Goal: Task Accomplishment & Management: Complete application form

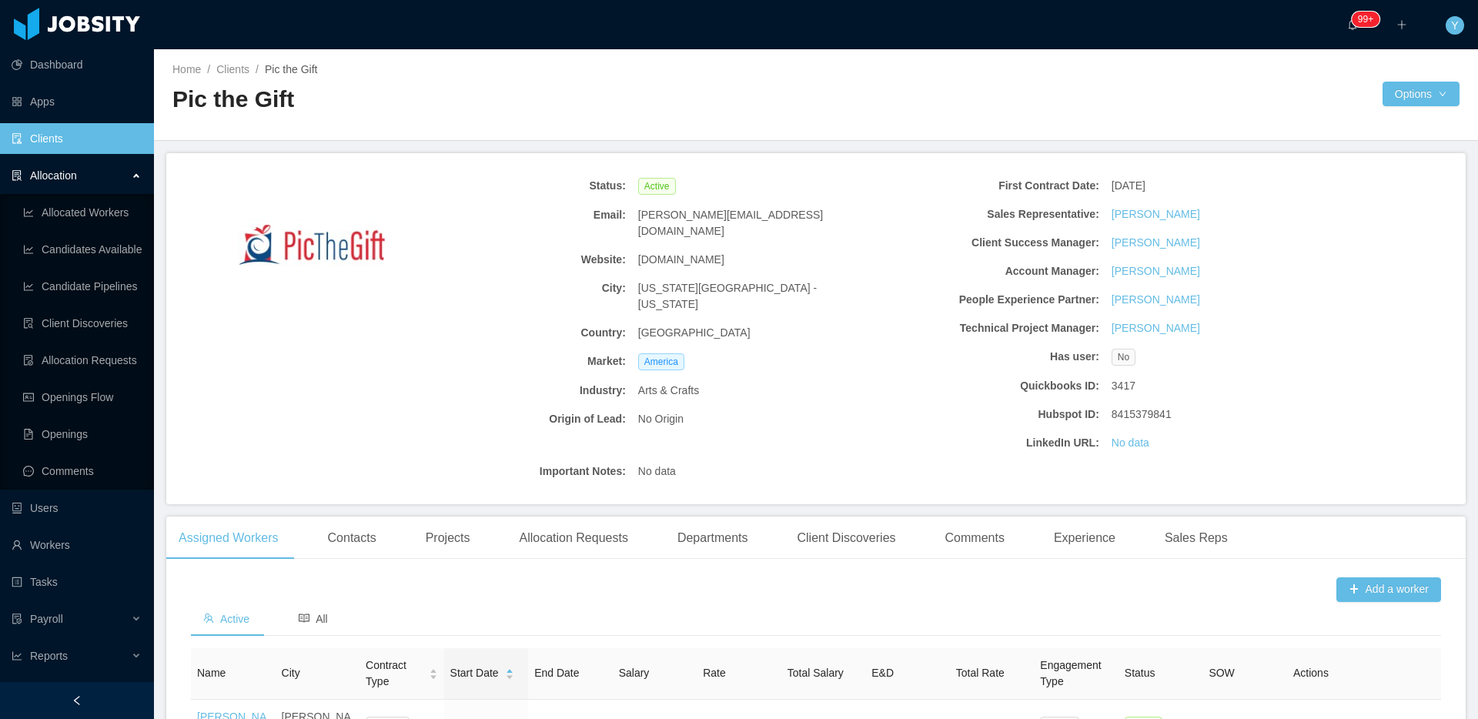
scroll to position [177, 0]
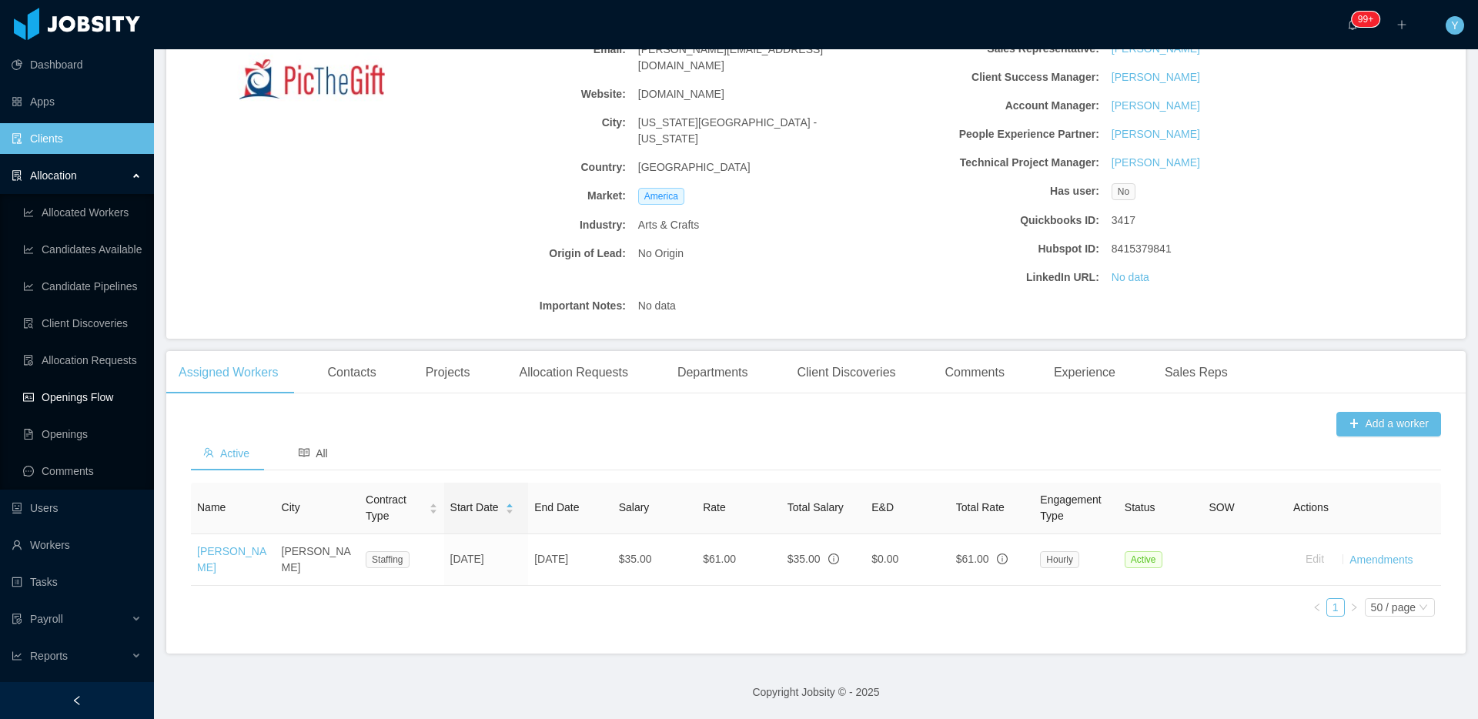
click at [70, 394] on link "Openings Flow" at bounding box center [82, 397] width 119 height 31
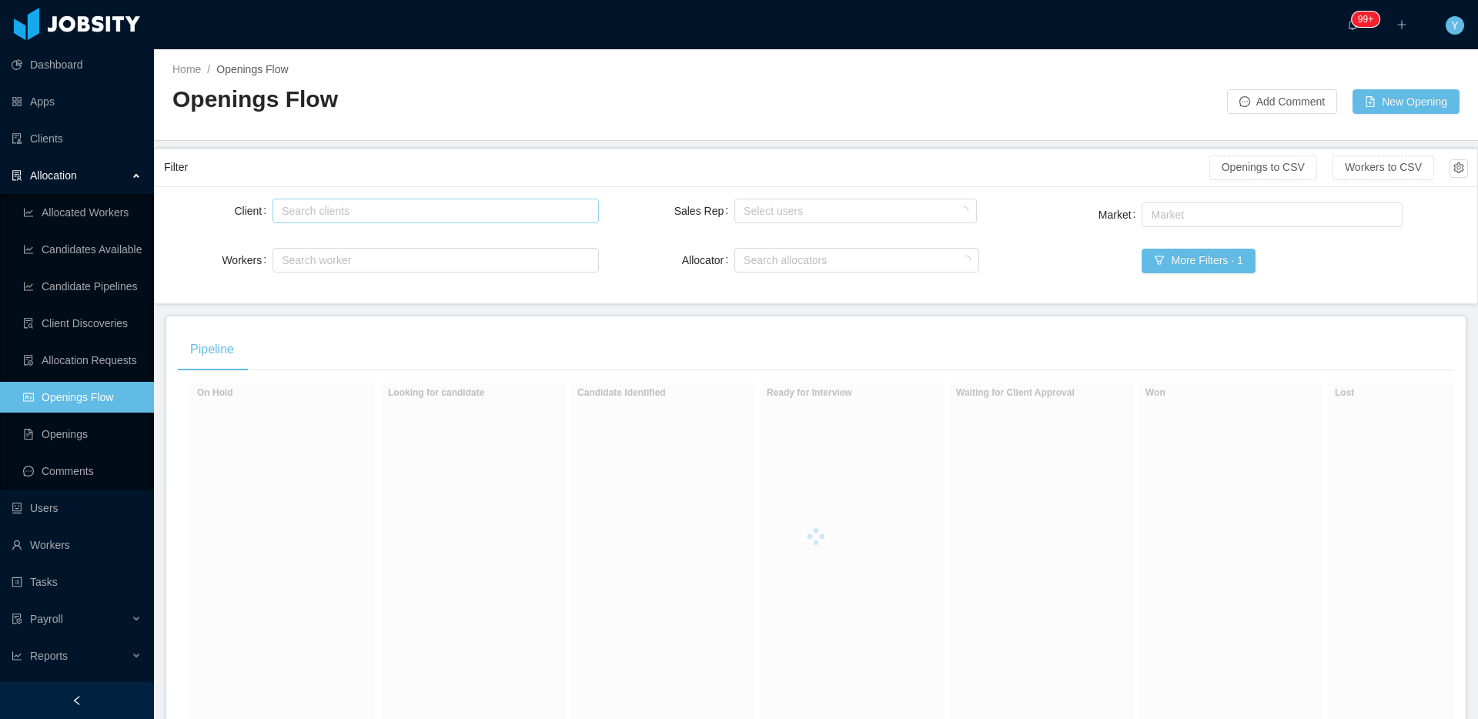
click at [368, 208] on div "Search clients" at bounding box center [432, 210] width 300 height 15
type input "******"
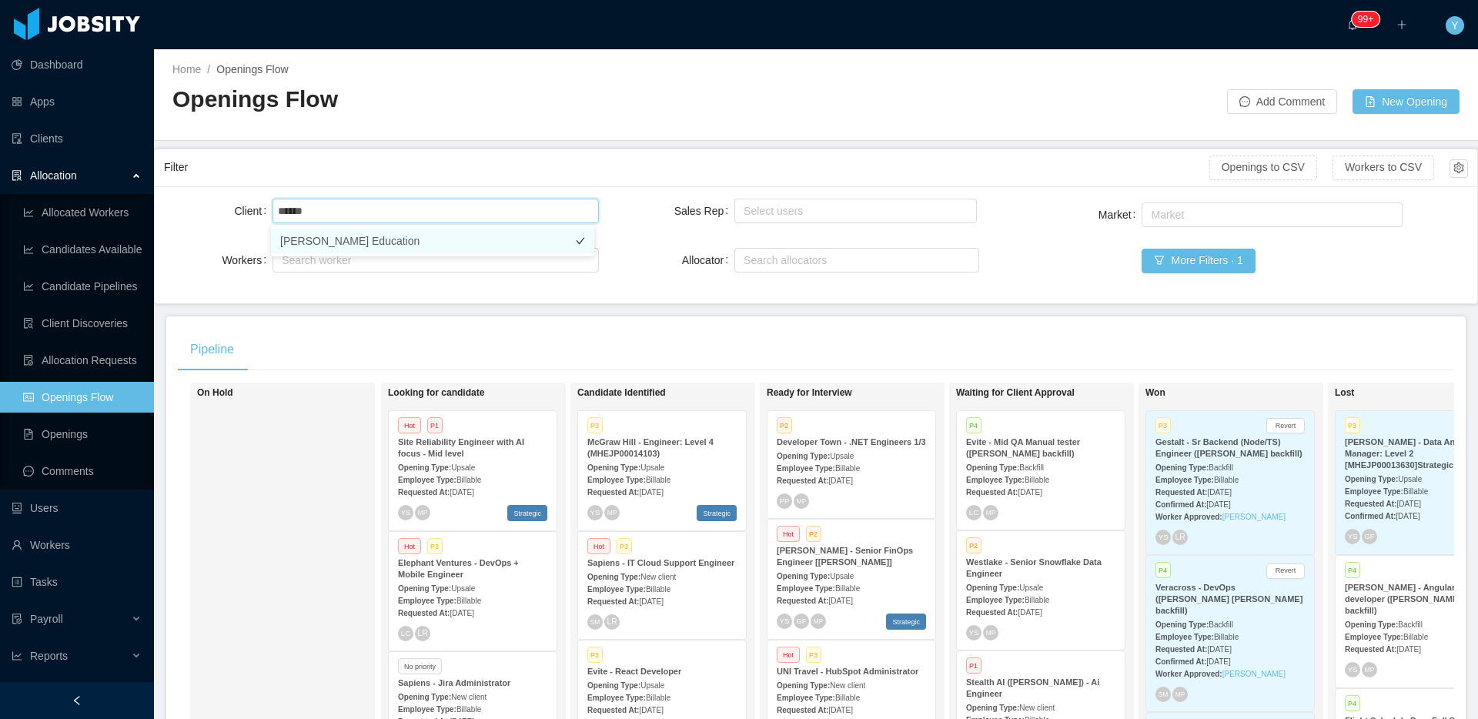
click at [426, 244] on li "[PERSON_NAME] Education" at bounding box center [432, 241] width 323 height 25
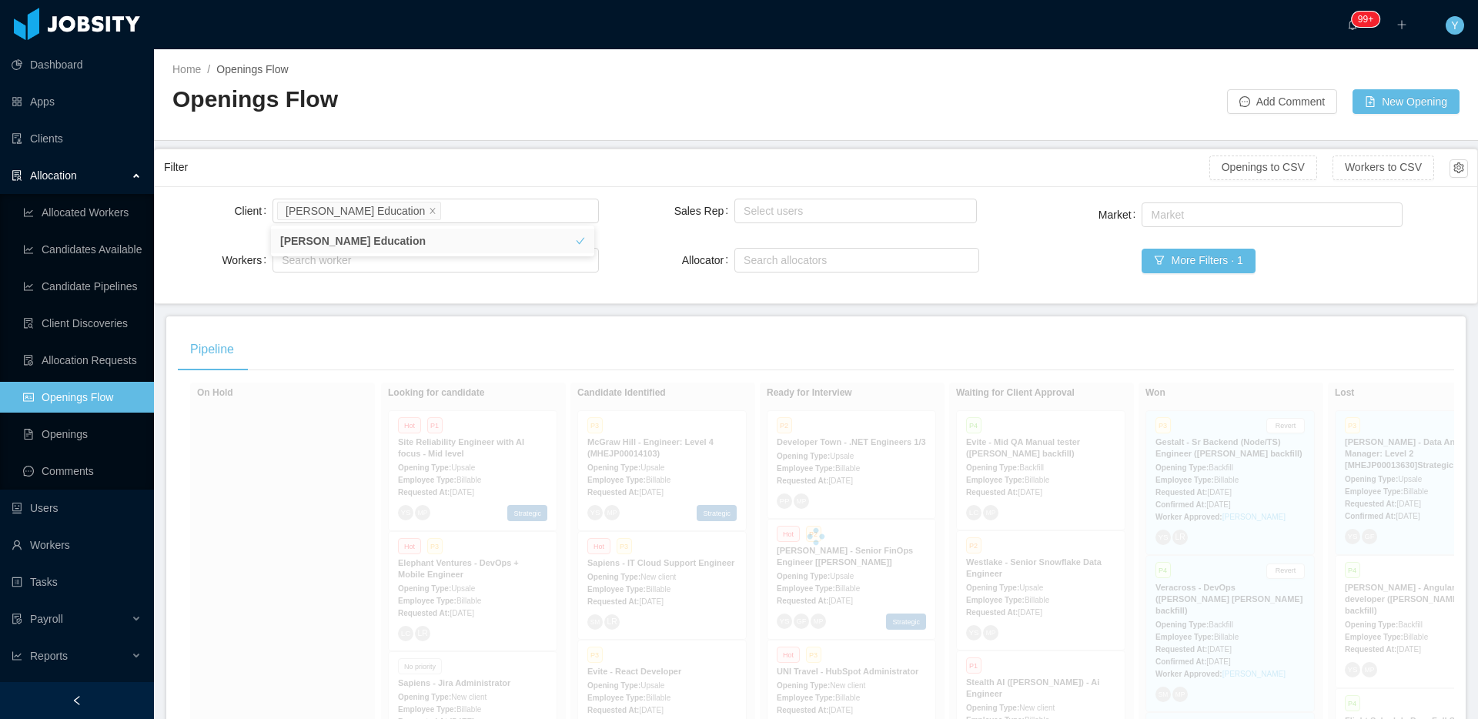
click at [536, 182] on div "Filter Openings to CSV Workers to CSV" at bounding box center [816, 167] width 1304 height 37
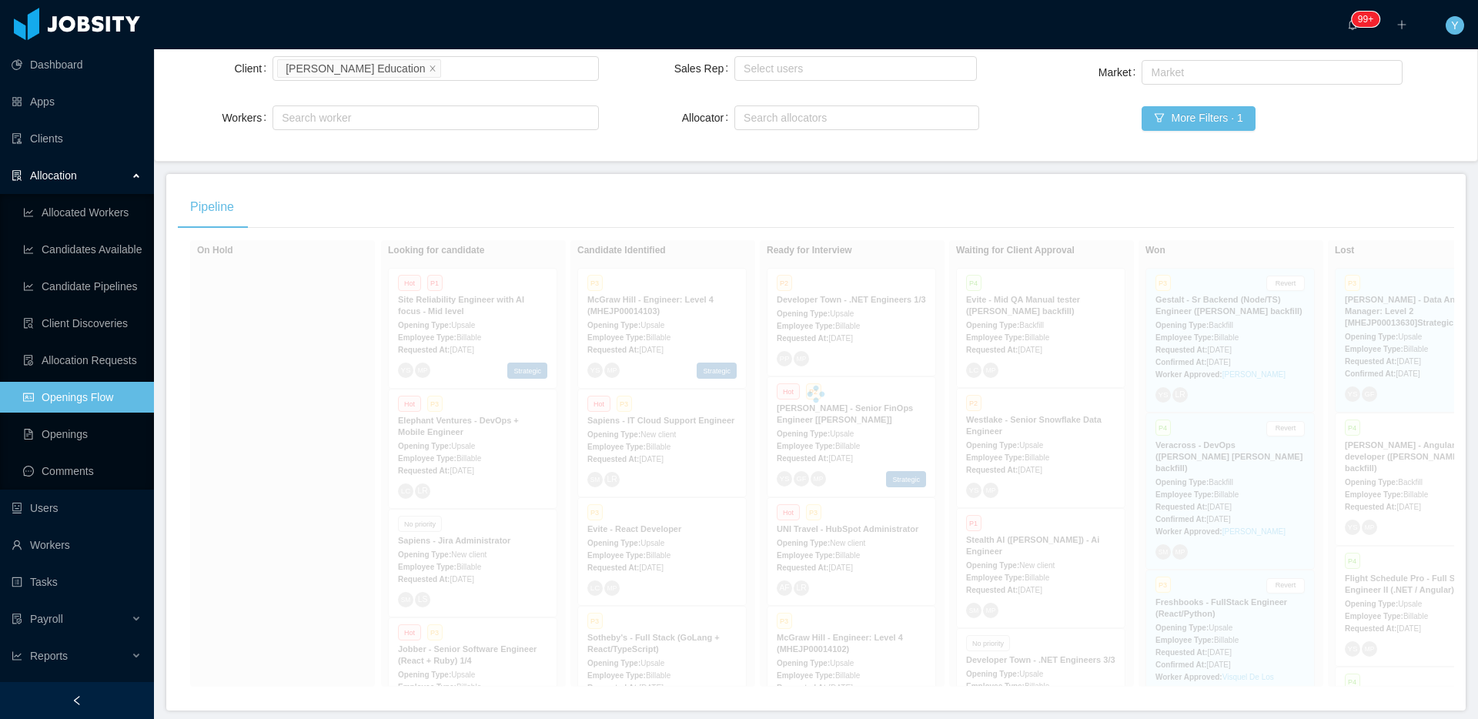
scroll to position [211, 0]
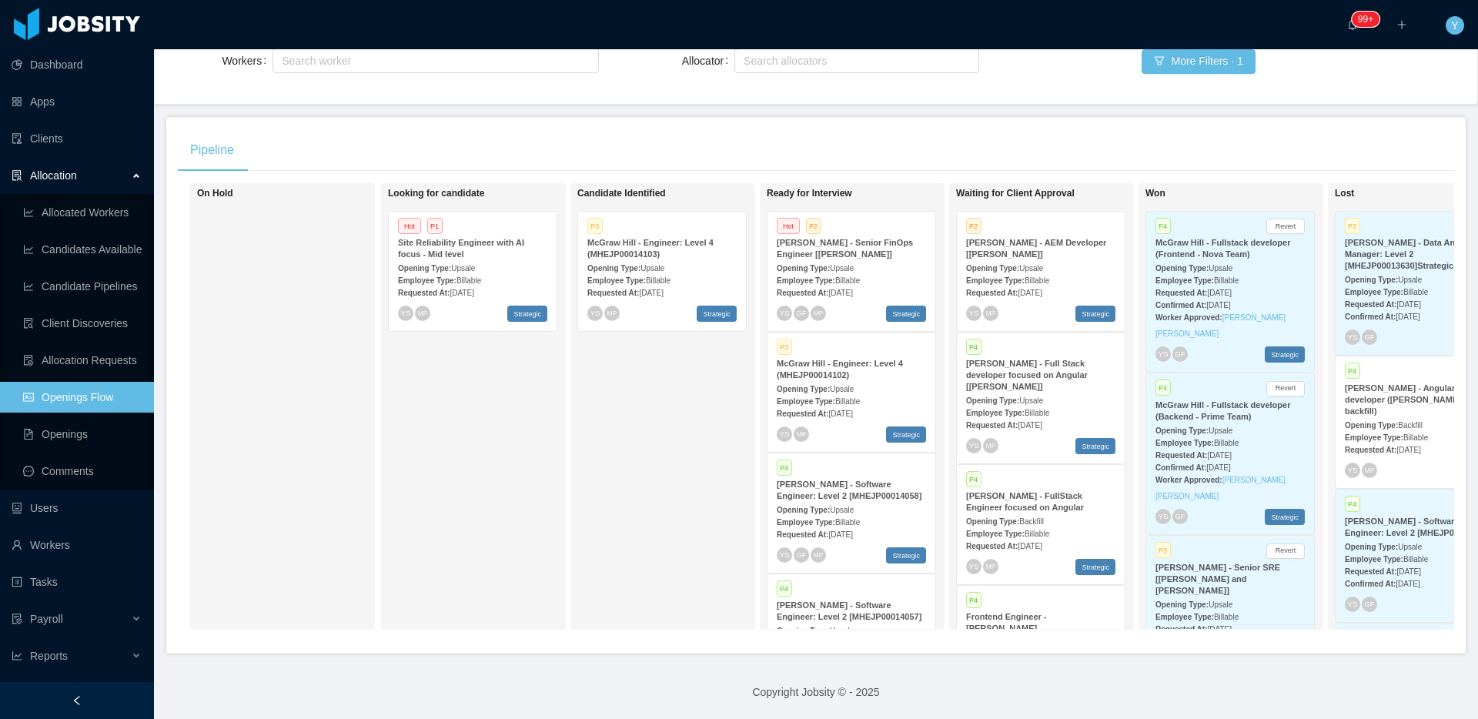
click at [1033, 397] on span "Upsale" at bounding box center [1031, 401] width 24 height 8
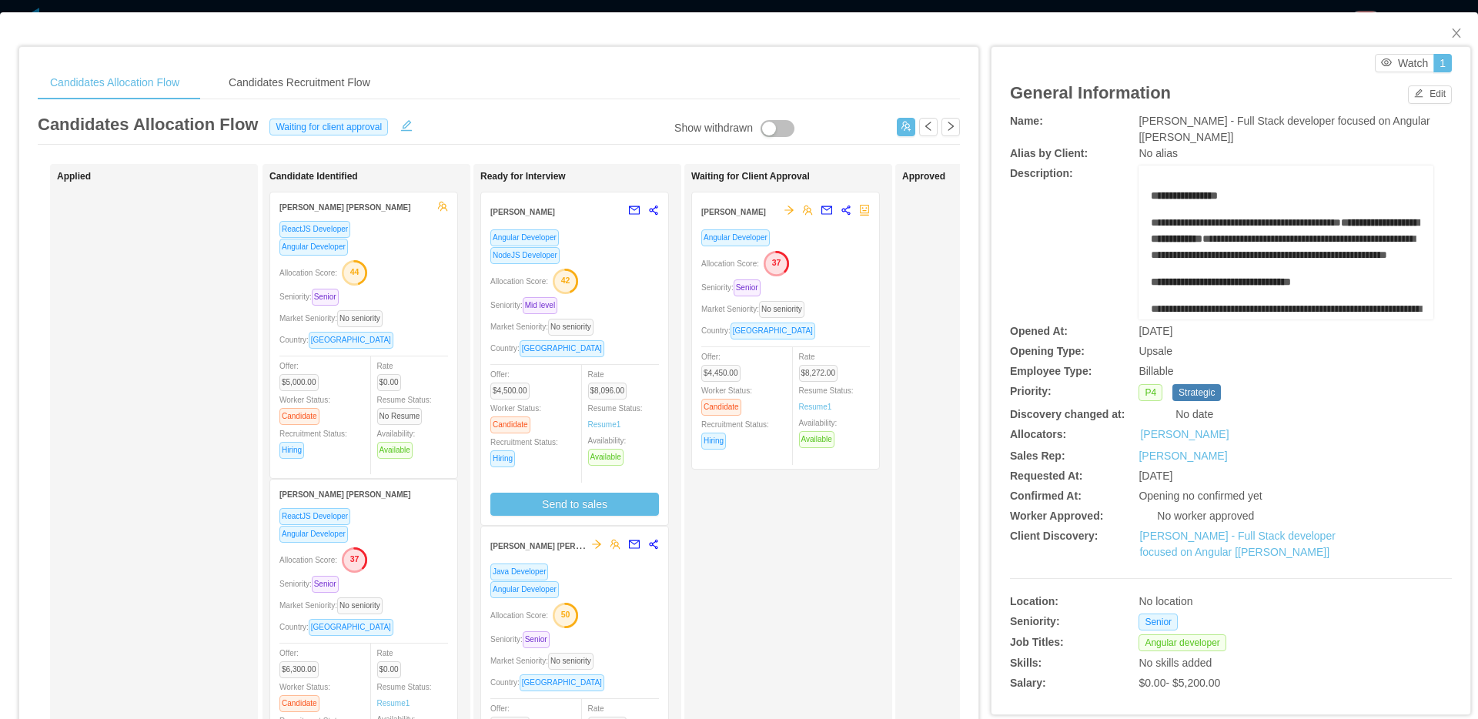
click at [618, 290] on div "Allocation Score: 42" at bounding box center [574, 280] width 169 height 25
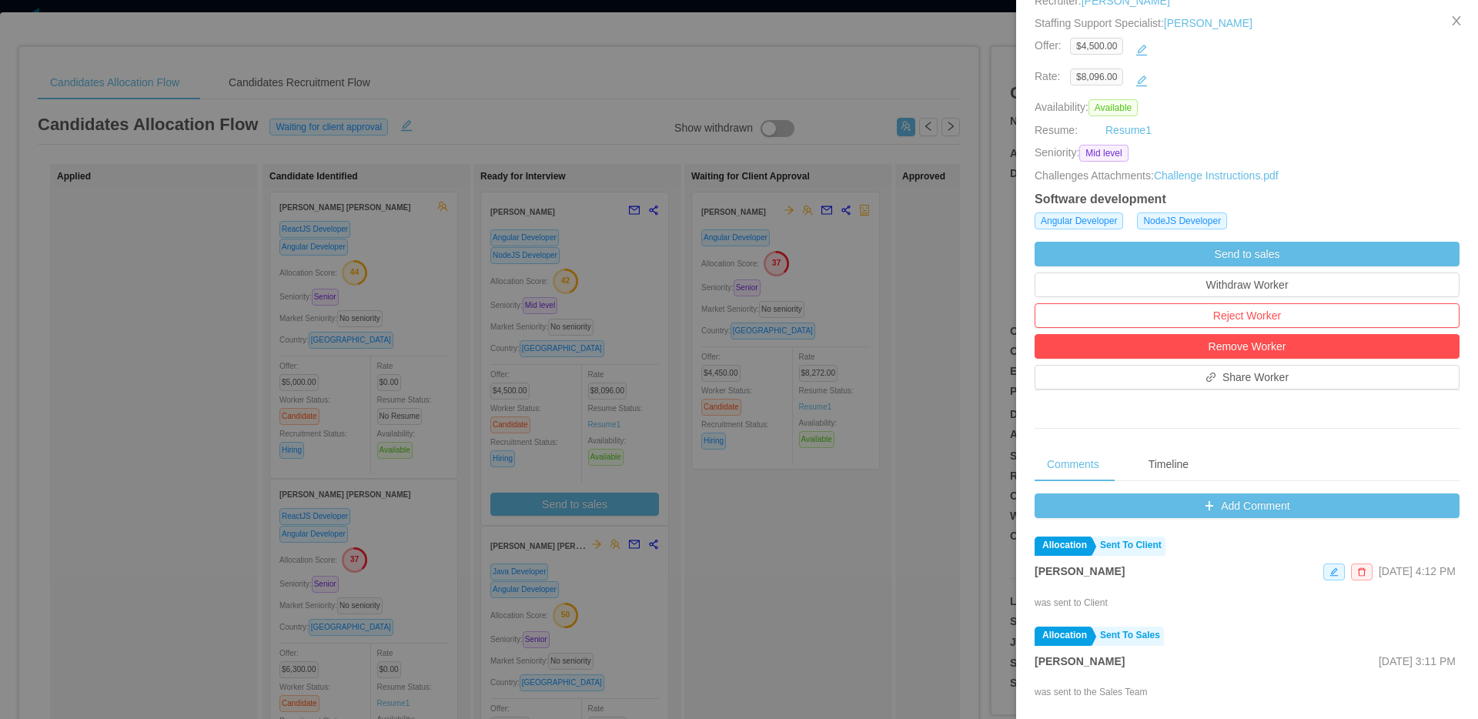
scroll to position [297, 0]
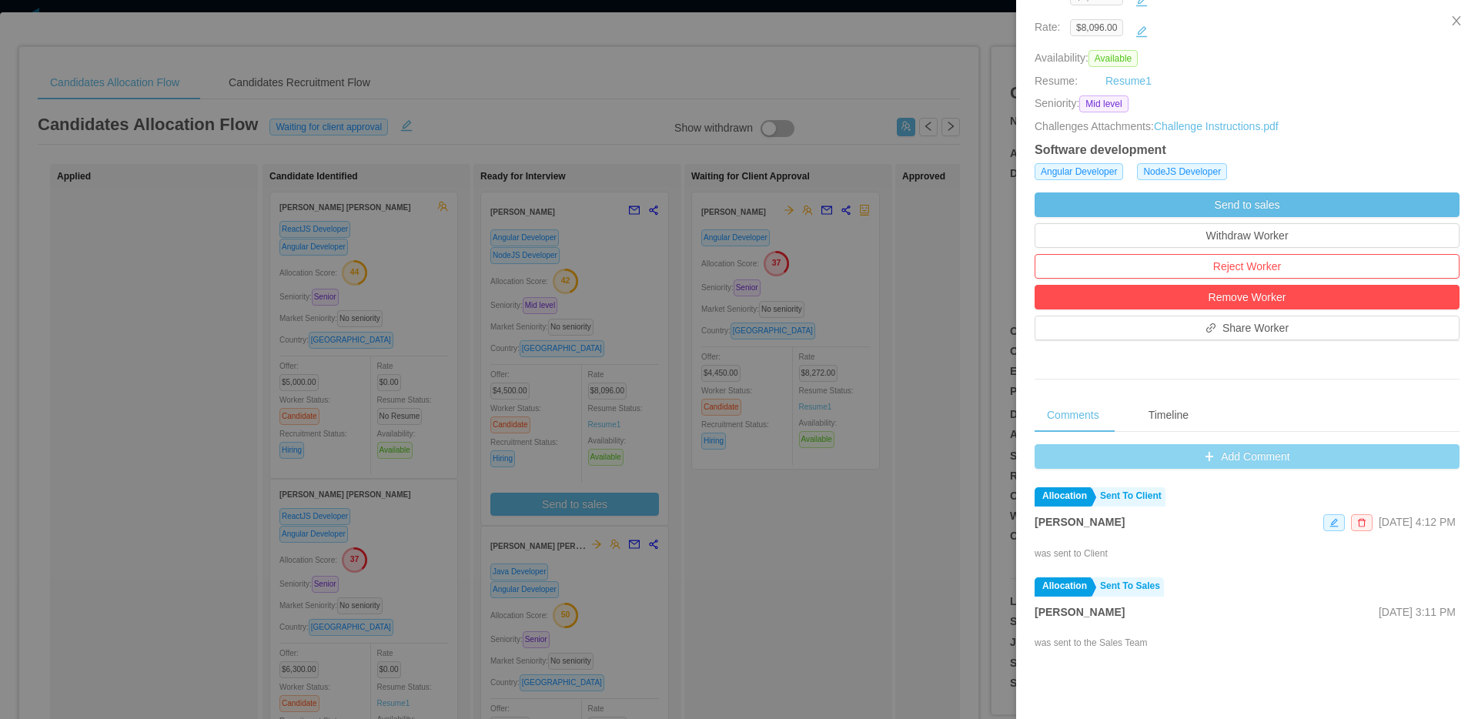
click at [1216, 457] on button "Add Comment" at bounding box center [1247, 456] width 425 height 25
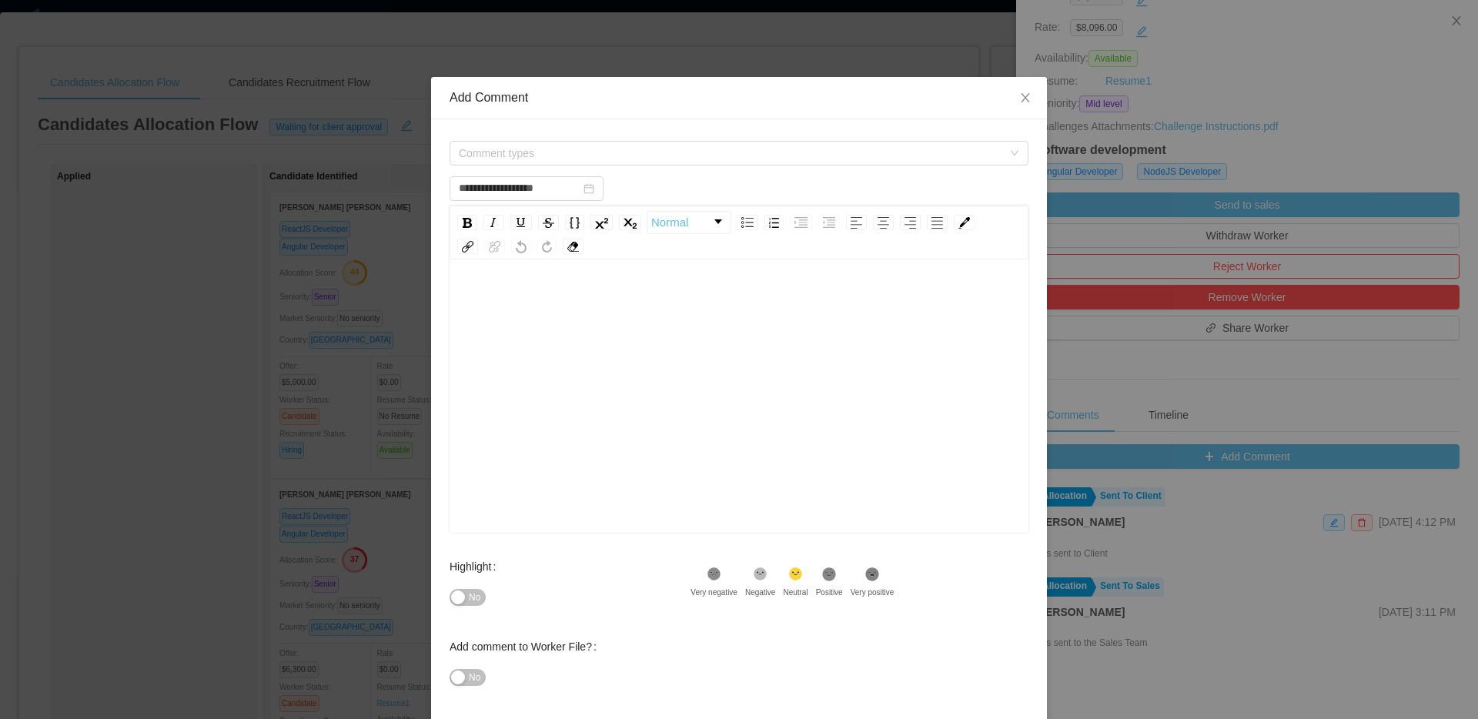
click at [704, 169] on form "**********" at bounding box center [739, 425] width 579 height 574
click at [714, 152] on span "Comment types" at bounding box center [731, 153] width 544 height 15
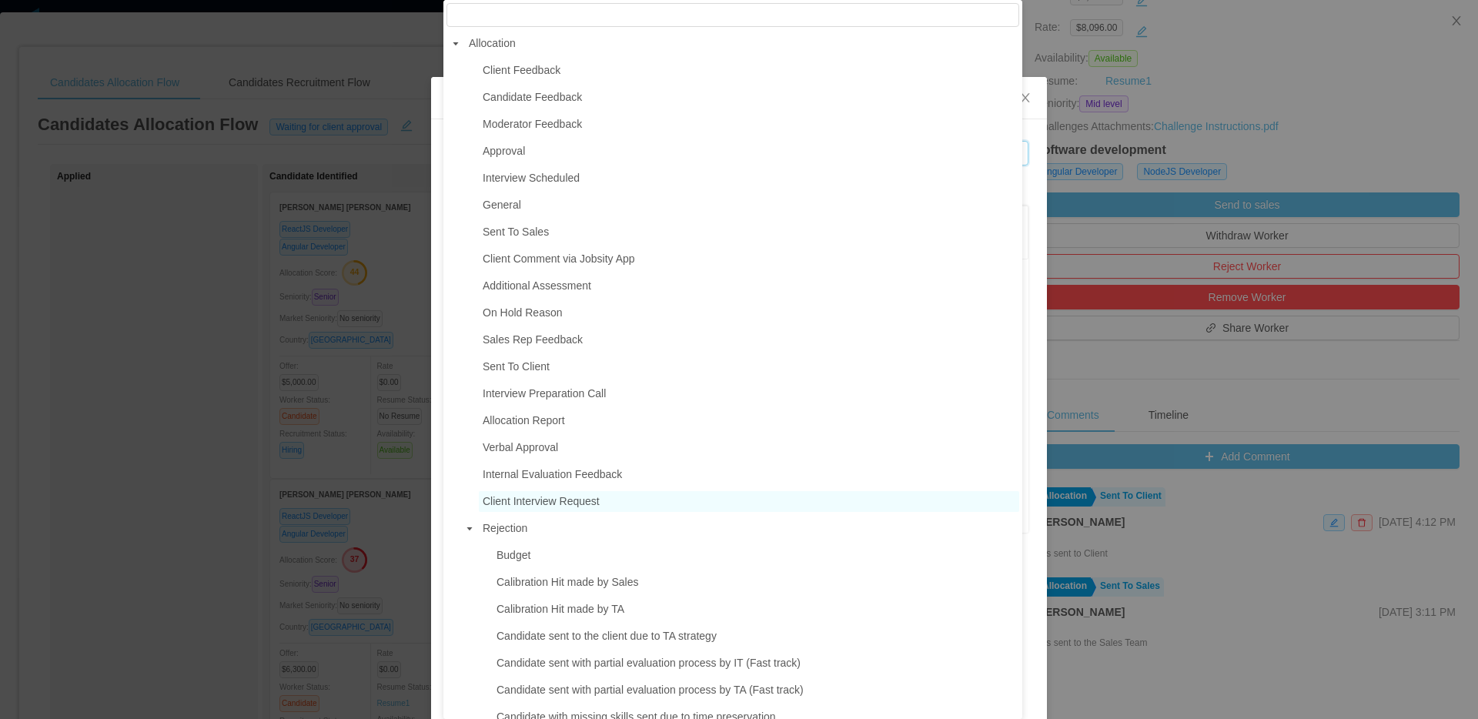
click at [500, 503] on span "Client Interview Request" at bounding box center [541, 501] width 117 height 12
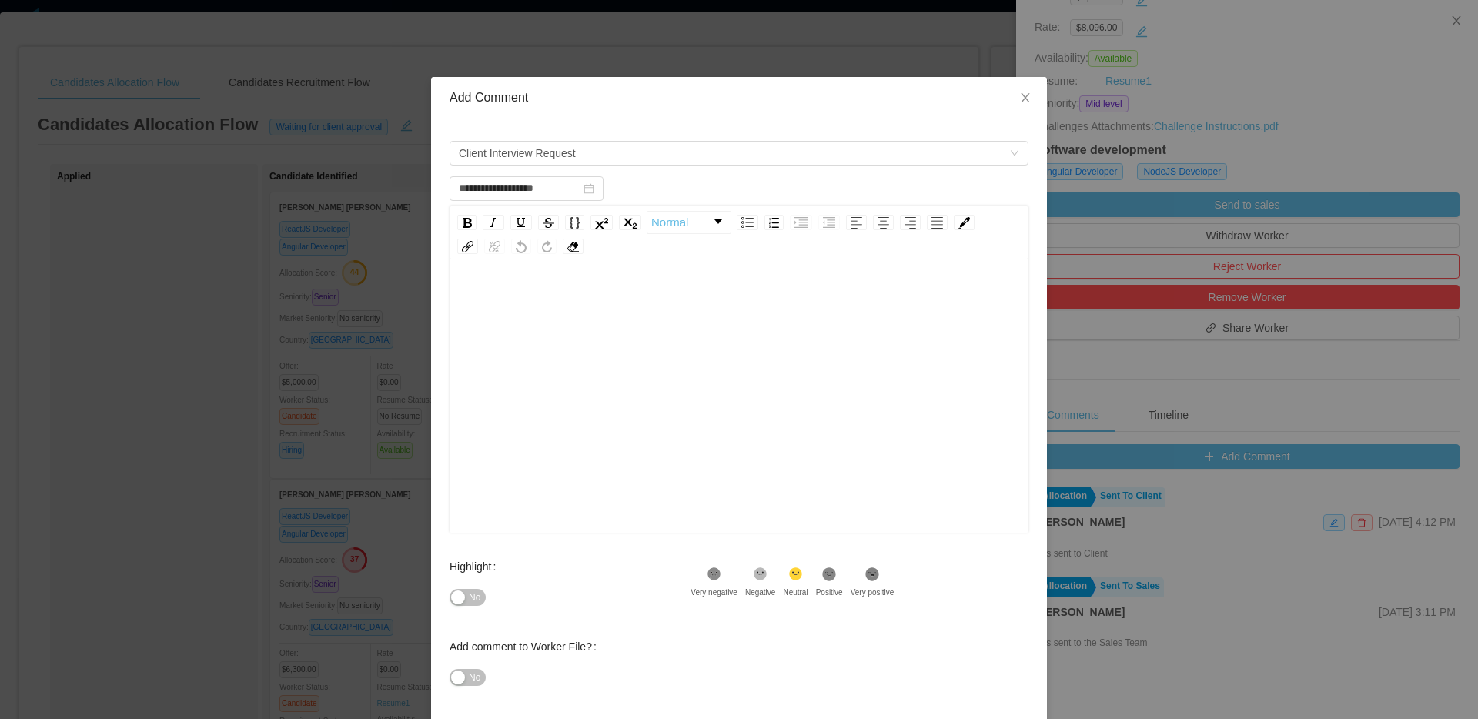
click at [601, 497] on div "rdw-editor" at bounding box center [739, 420] width 555 height 269
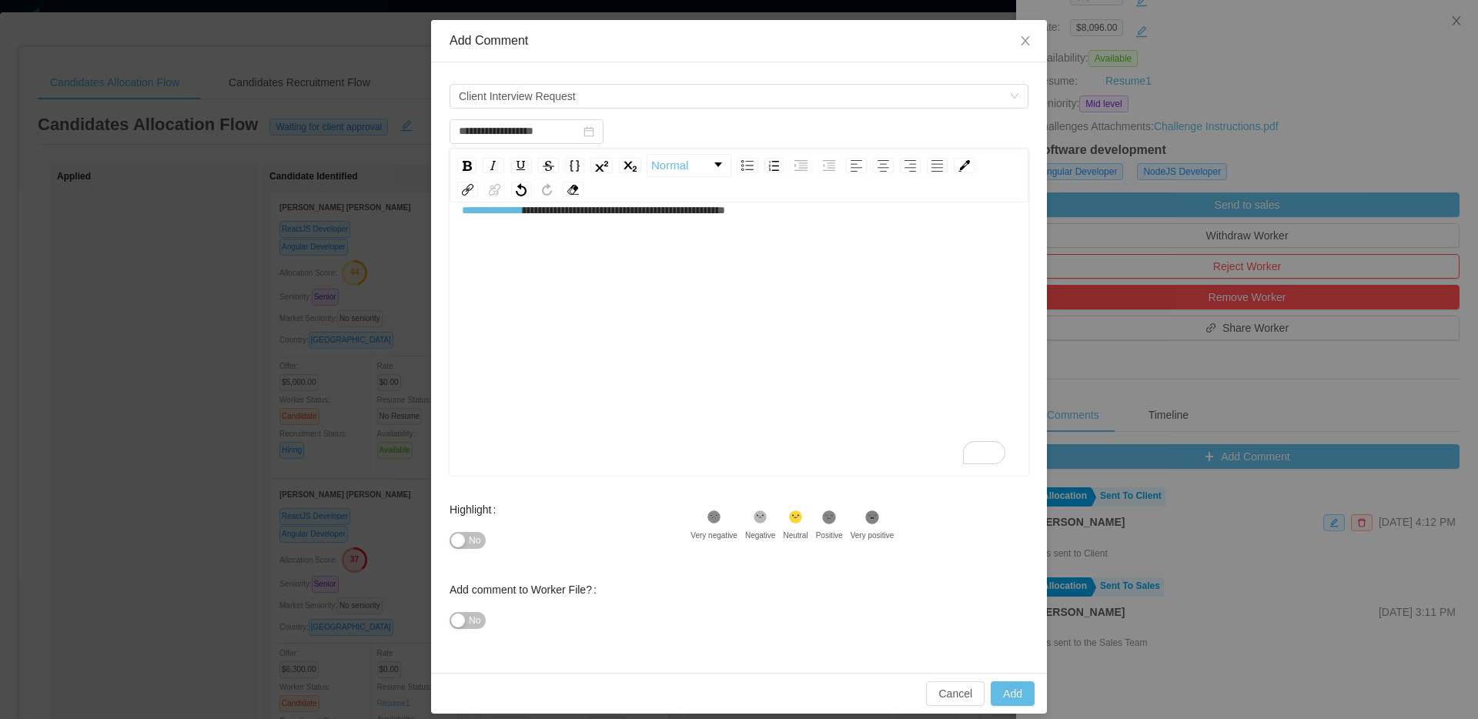
scroll to position [70, 0]
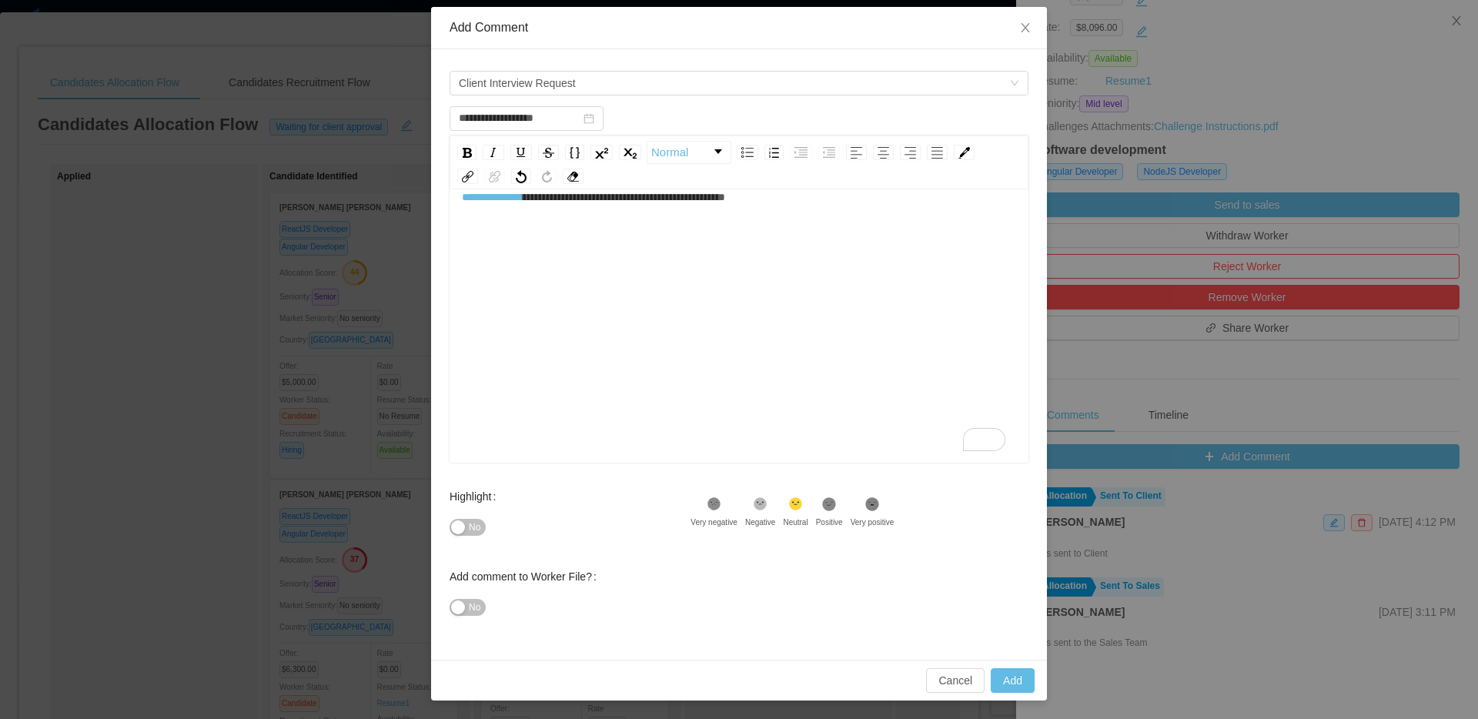
type input "**********"
click at [1029, 679] on div "Cancel Add" at bounding box center [739, 680] width 616 height 41
click at [1023, 681] on button "Add" at bounding box center [1013, 680] width 44 height 25
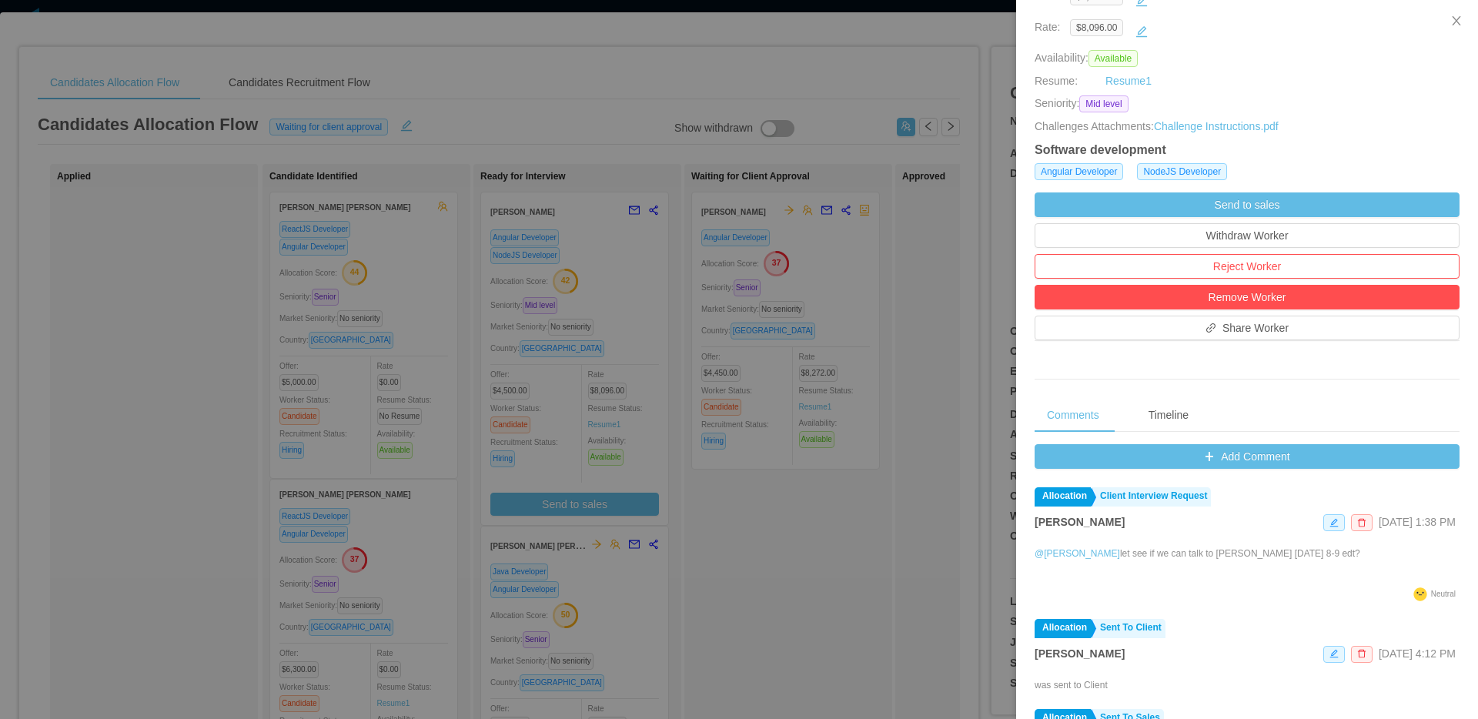
click at [782, 123] on div at bounding box center [739, 359] width 1478 height 719
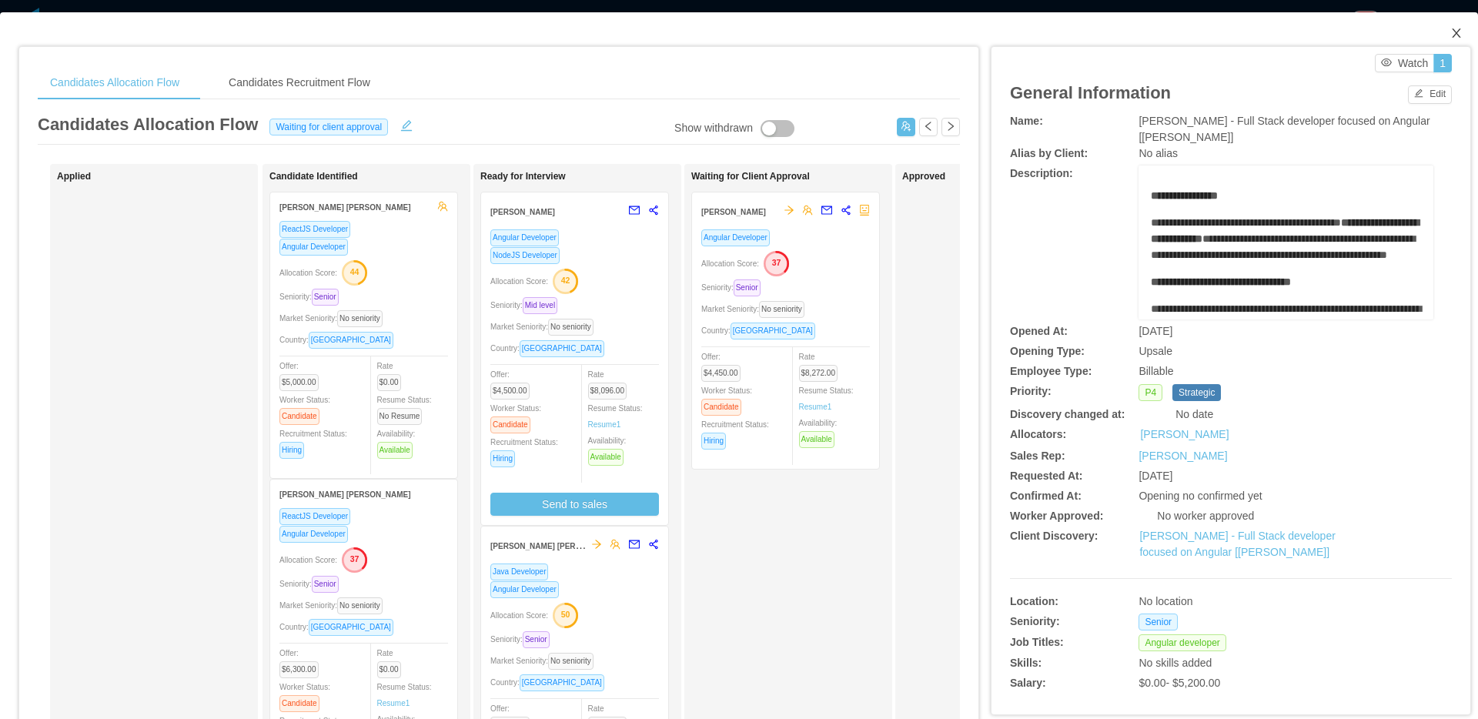
click at [1452, 34] on icon "icon: close" at bounding box center [1456, 32] width 8 height 9
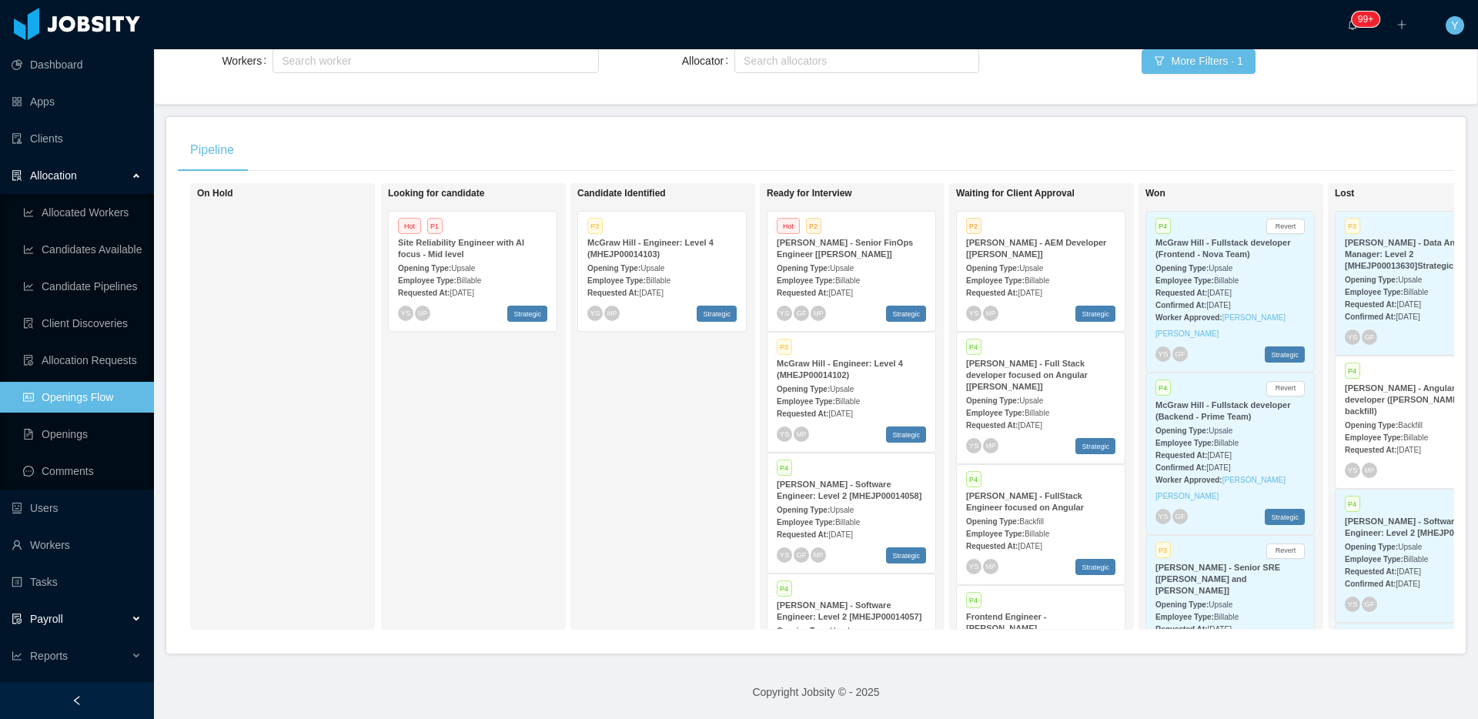
click at [54, 631] on div "Payroll" at bounding box center [77, 619] width 154 height 31
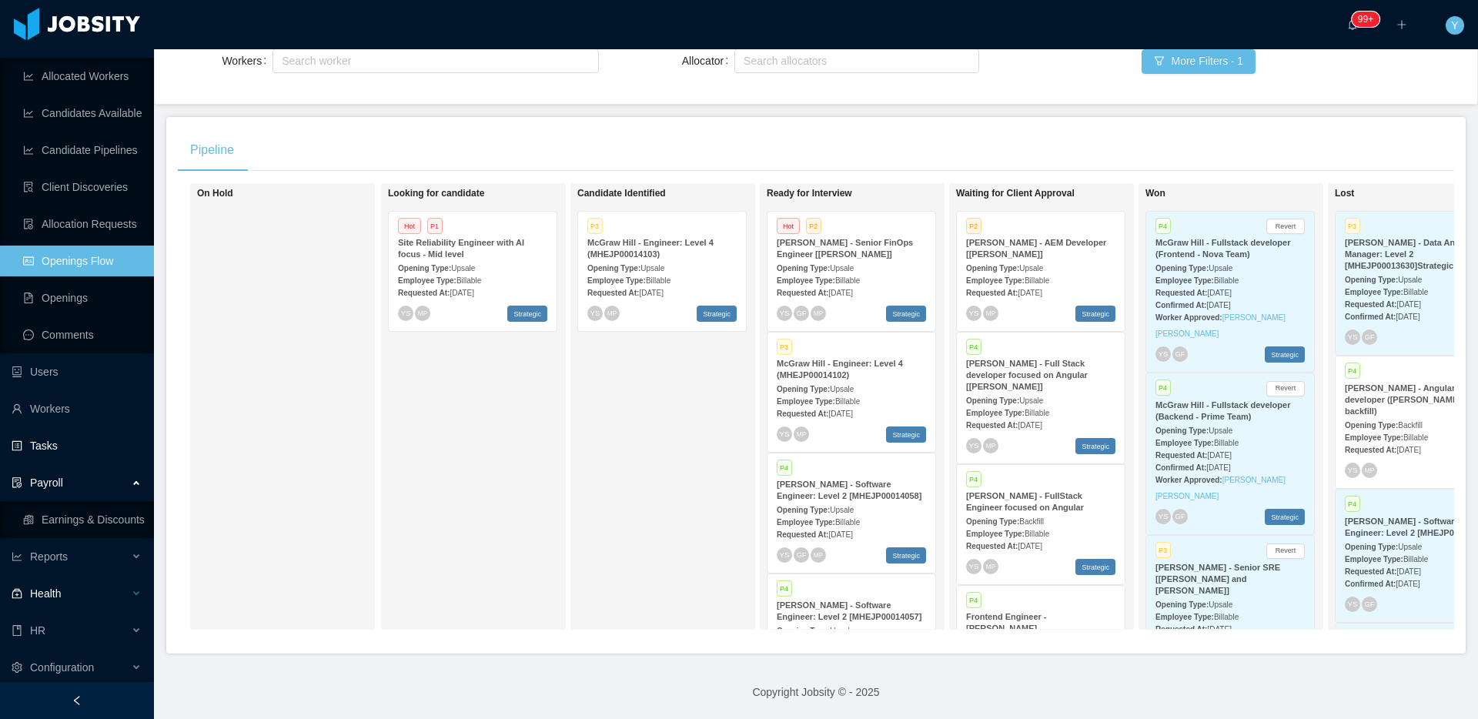
scroll to position [140, 0]
click at [79, 603] on div "Health" at bounding box center [77, 589] width 154 height 31
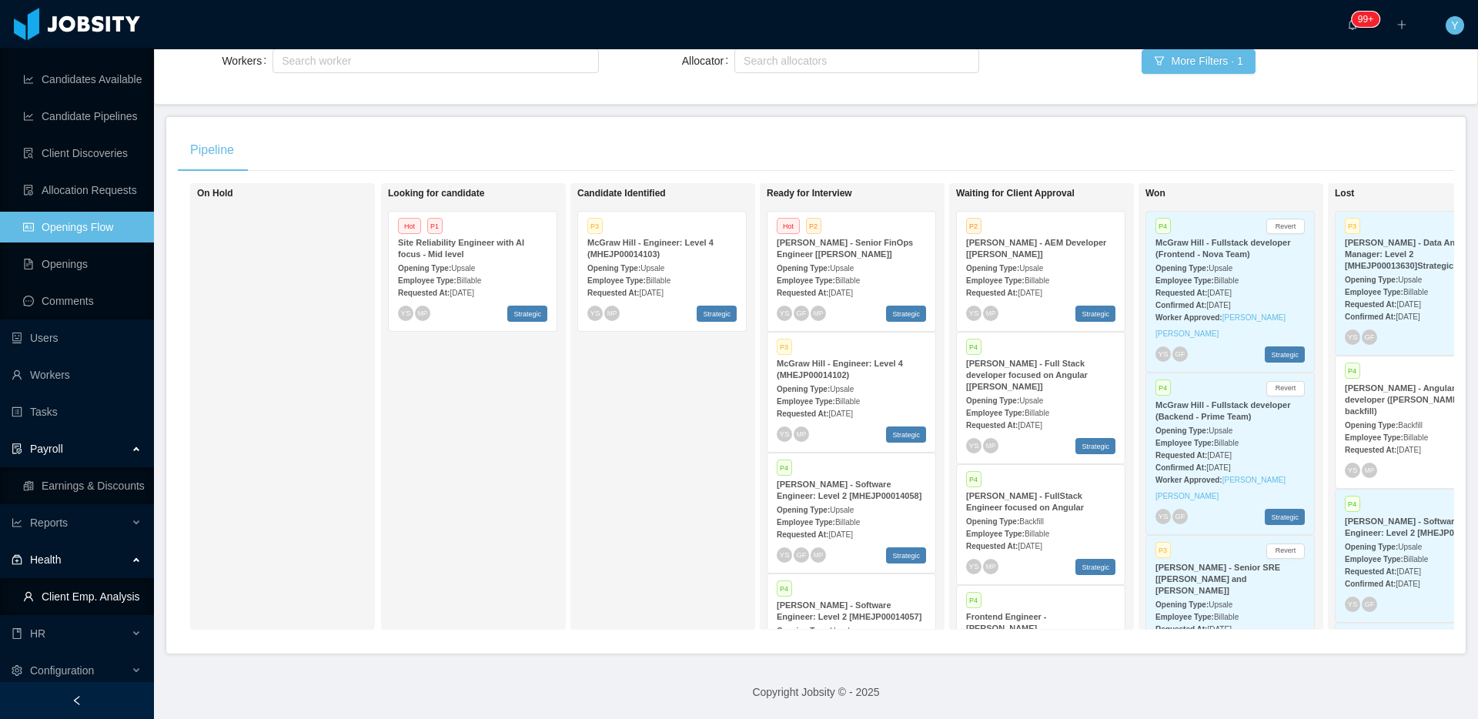
scroll to position [177, 0]
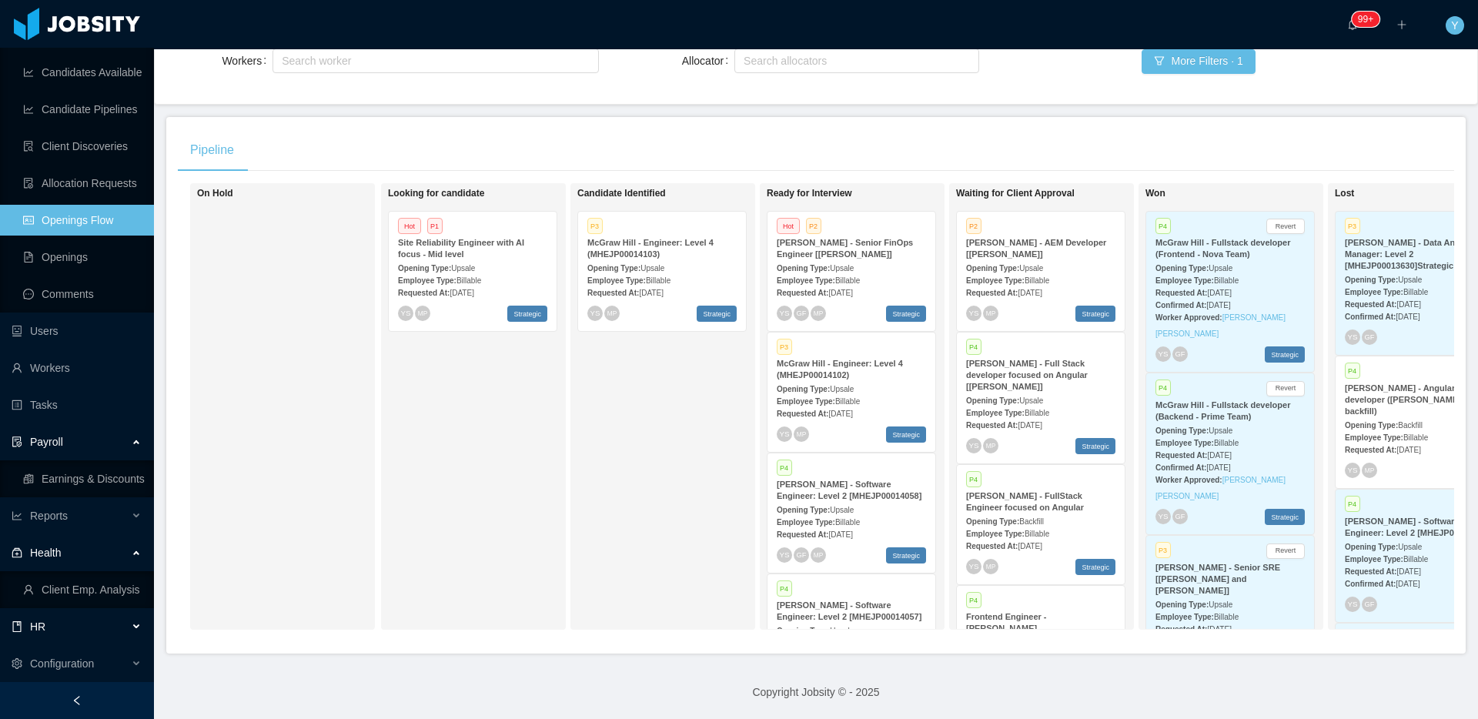
click at [74, 618] on div "HR" at bounding box center [77, 626] width 154 height 31
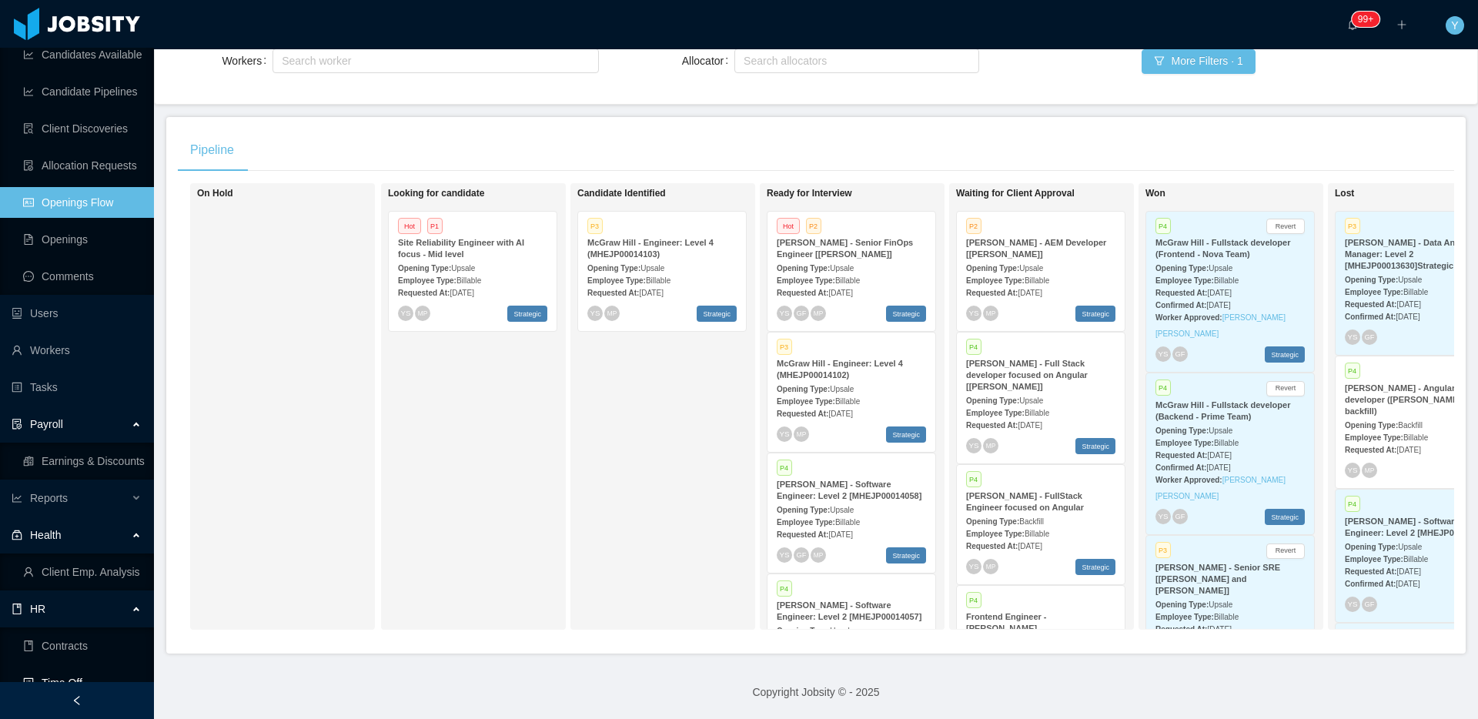
scroll to position [288, 0]
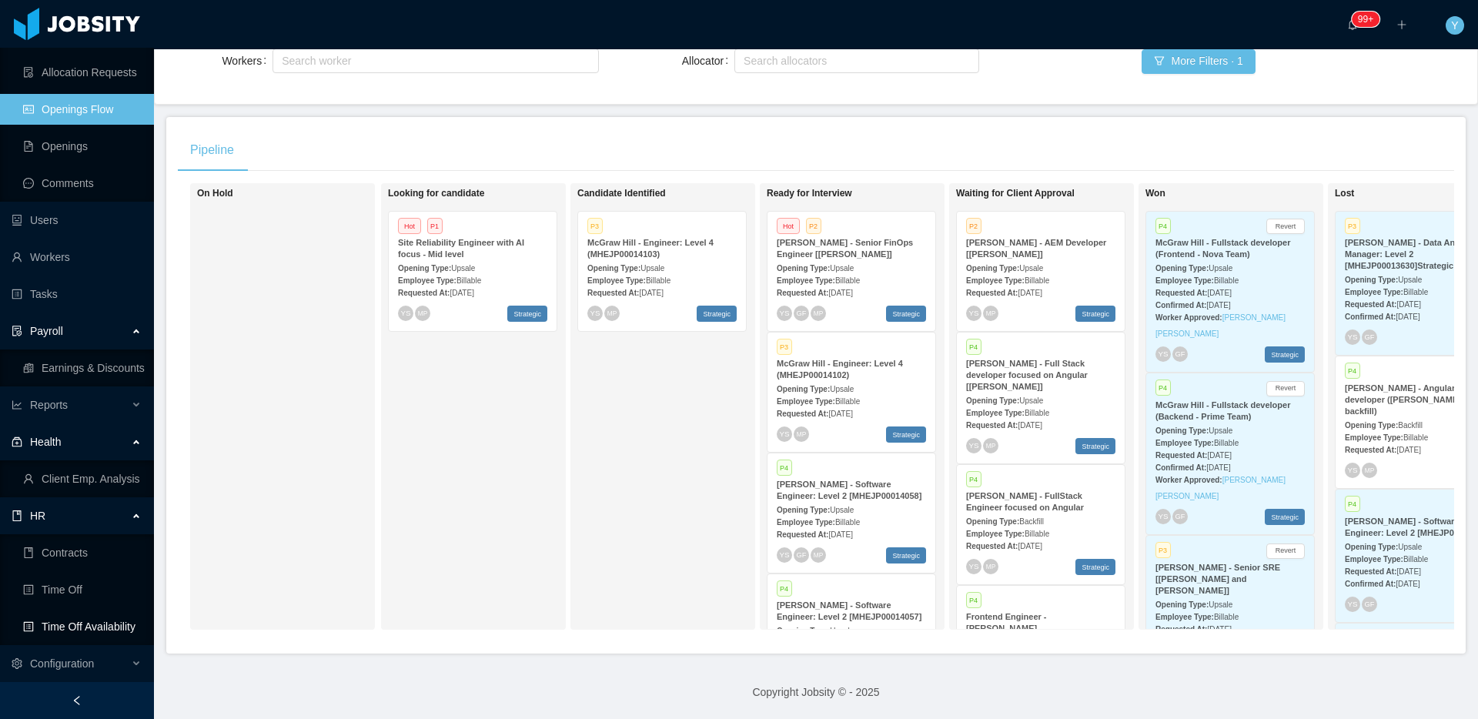
click at [75, 618] on link "Time Off Availability" at bounding box center [82, 626] width 119 height 31
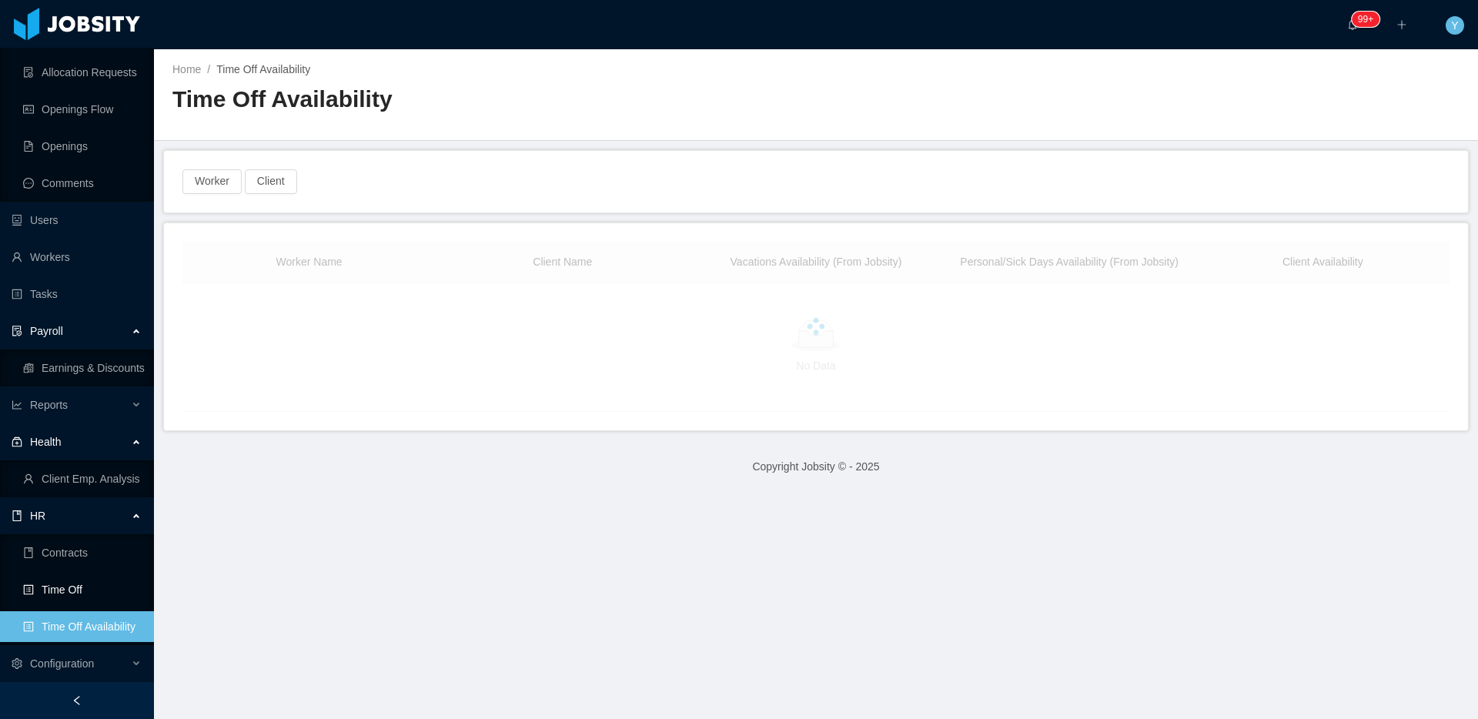
click at [102, 590] on link "Time Off" at bounding box center [82, 589] width 119 height 31
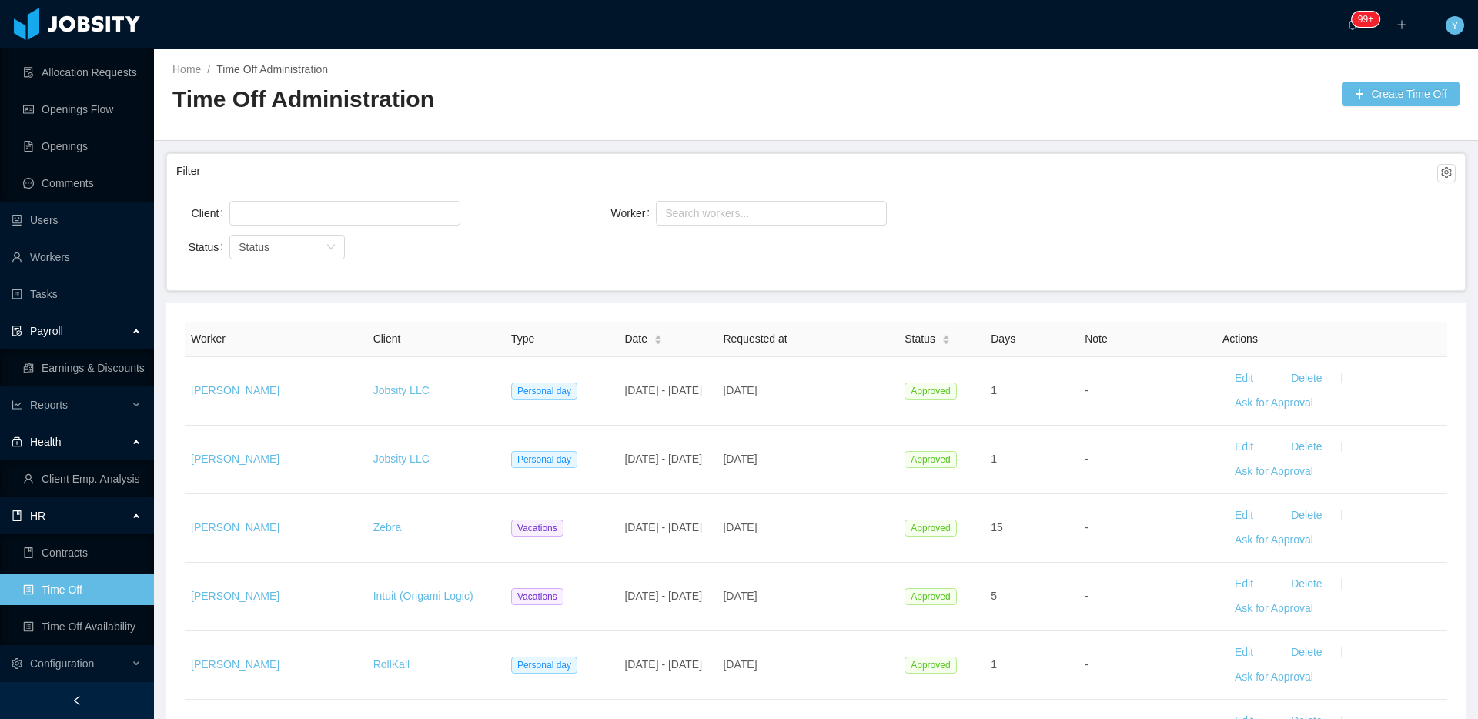
click at [320, 196] on div "Client Worker Search workers... Status Status" at bounding box center [816, 240] width 1298 height 102
click at [296, 218] on div at bounding box center [342, 213] width 217 height 23
type input "******"
click at [323, 229] on ul "Solara6" at bounding box center [344, 243] width 231 height 31
click at [323, 240] on li "Solara6" at bounding box center [344, 243] width 231 height 25
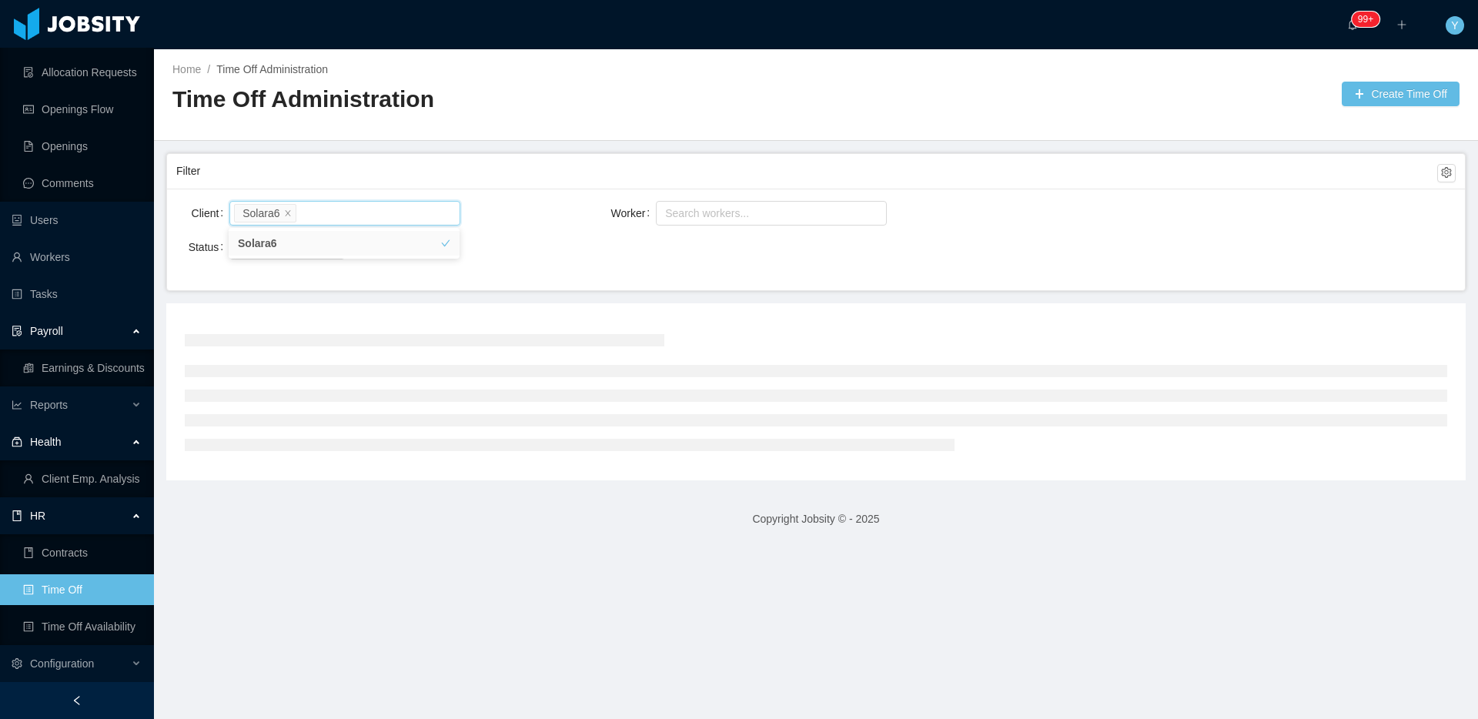
click at [433, 178] on div "Filter" at bounding box center [806, 171] width 1261 height 28
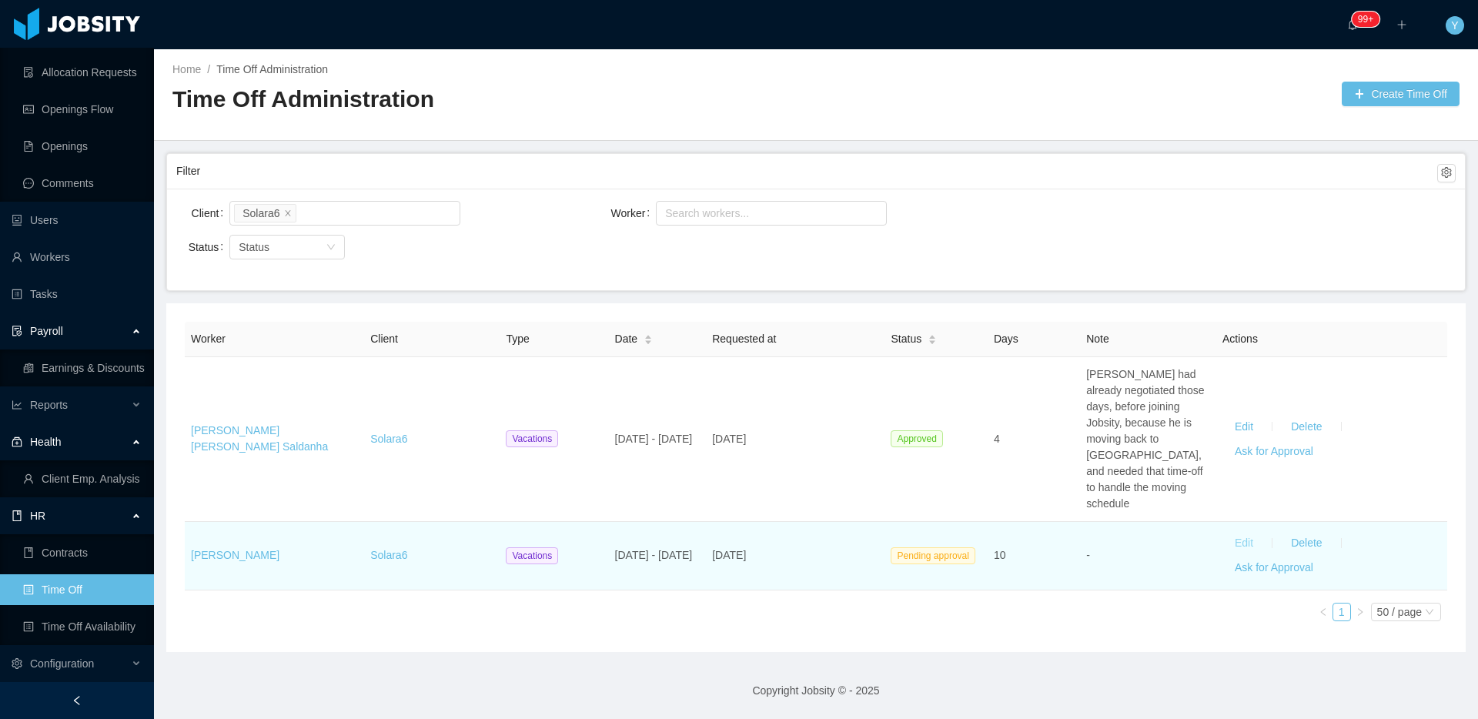
click at [1236, 531] on button "Edit" at bounding box center [1244, 543] width 43 height 25
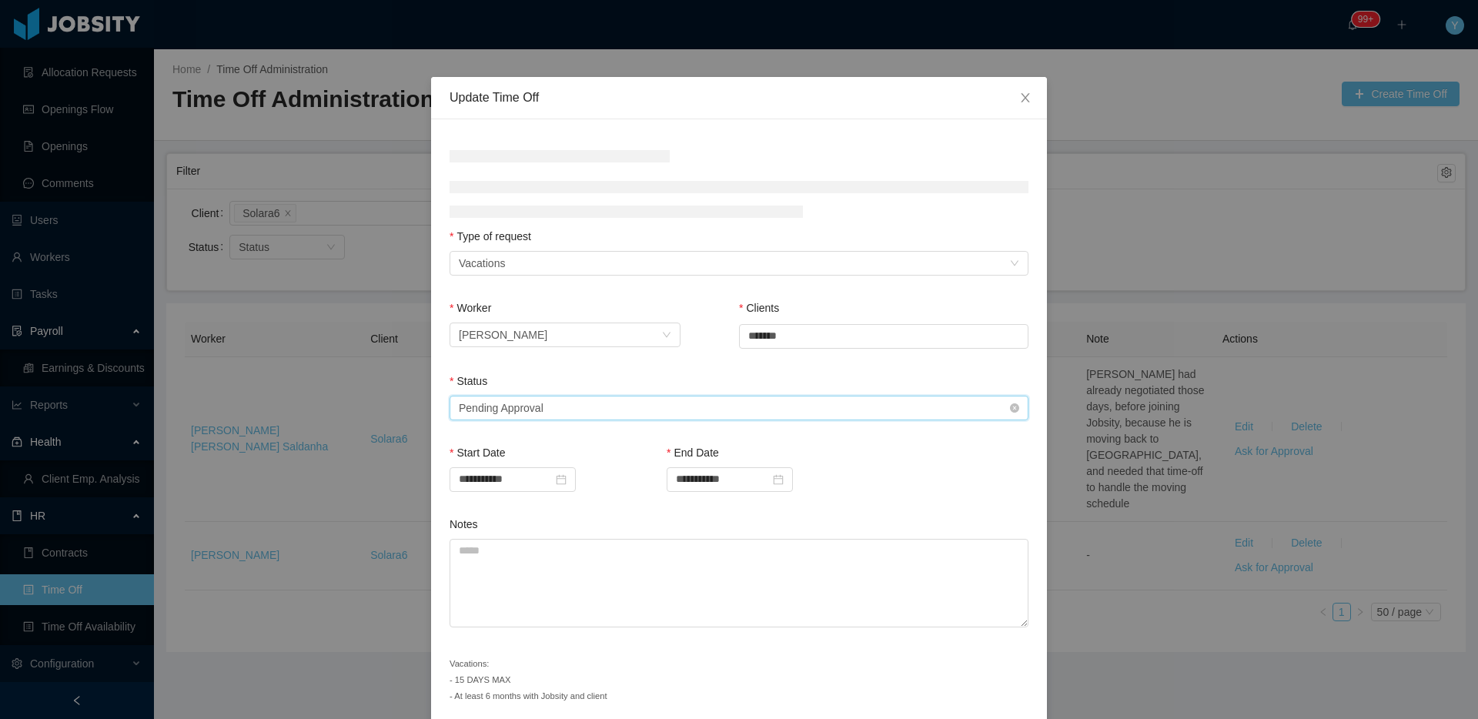
click at [564, 411] on div "Select status Pending Approval" at bounding box center [734, 408] width 551 height 23
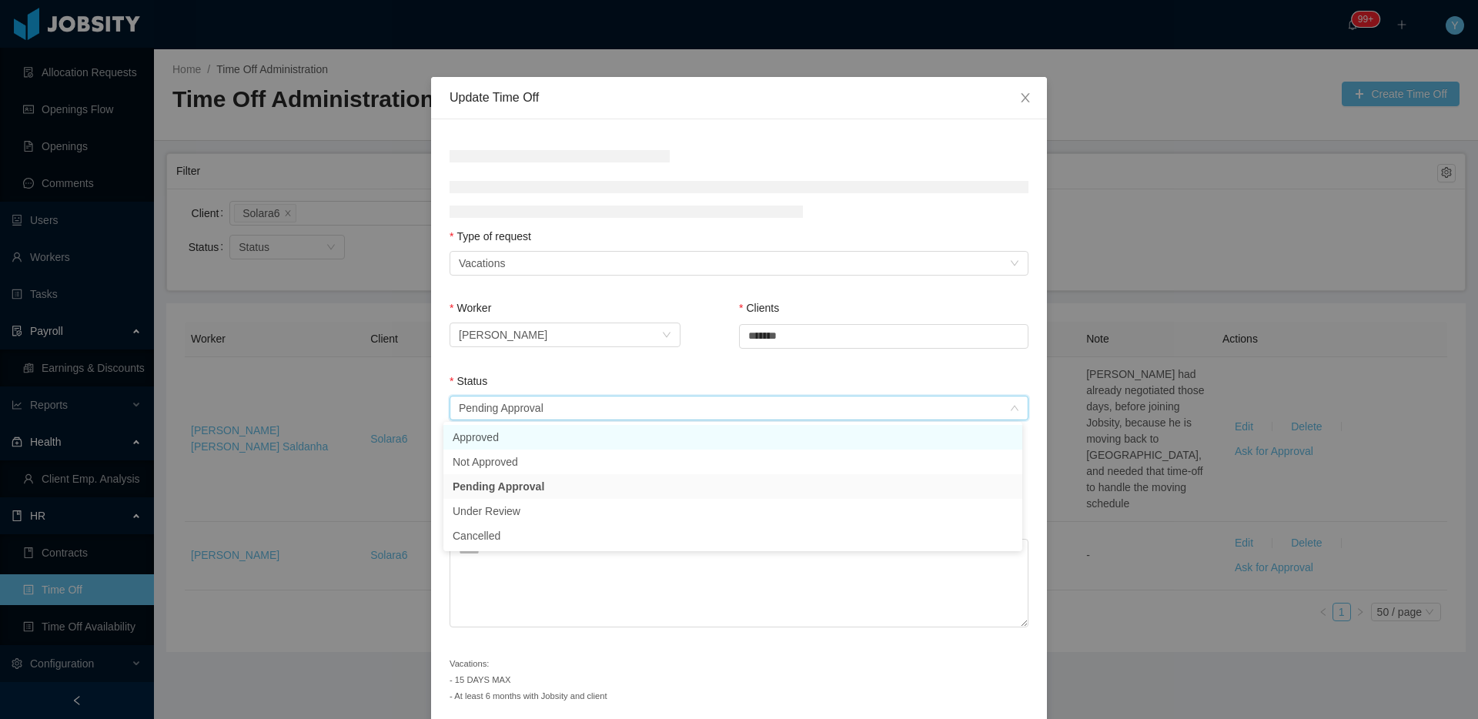
click at [541, 433] on li "Approved" at bounding box center [733, 437] width 579 height 25
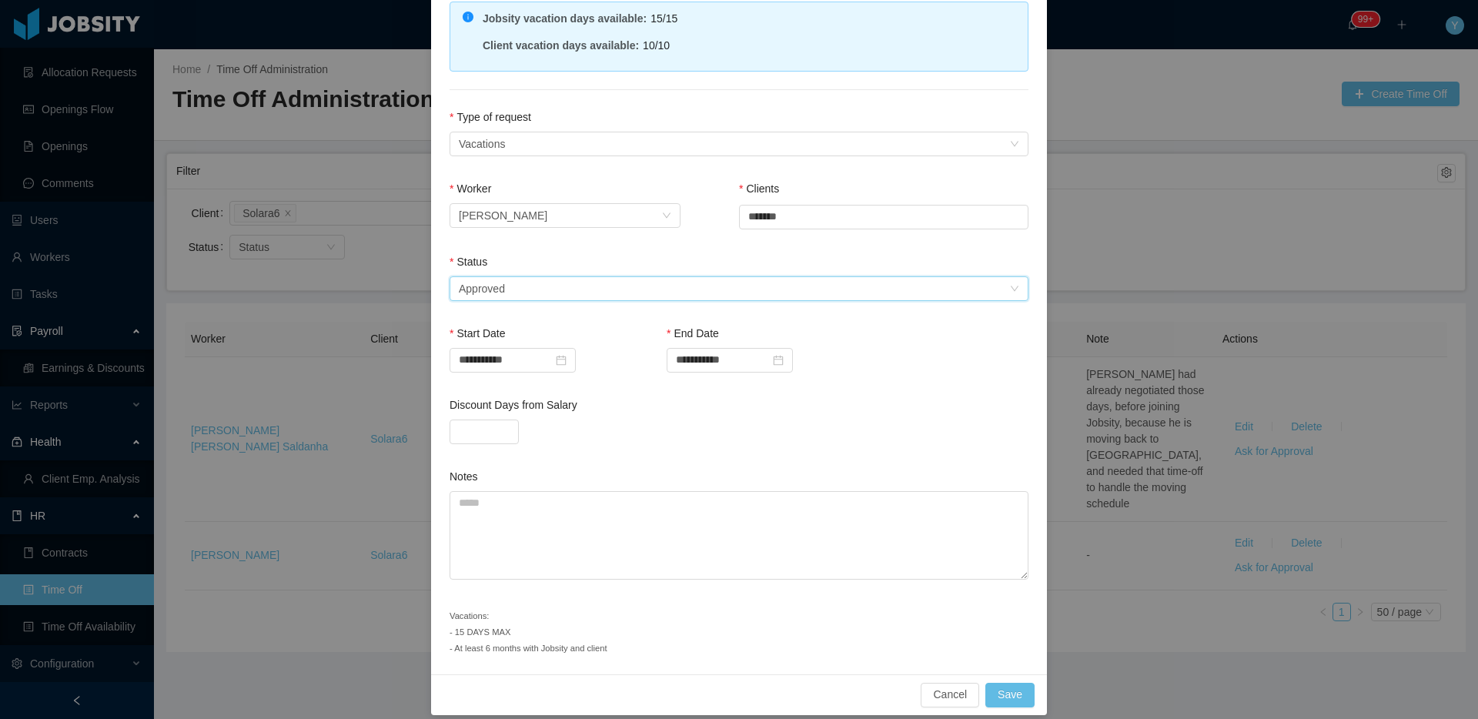
scroll to position [150, 0]
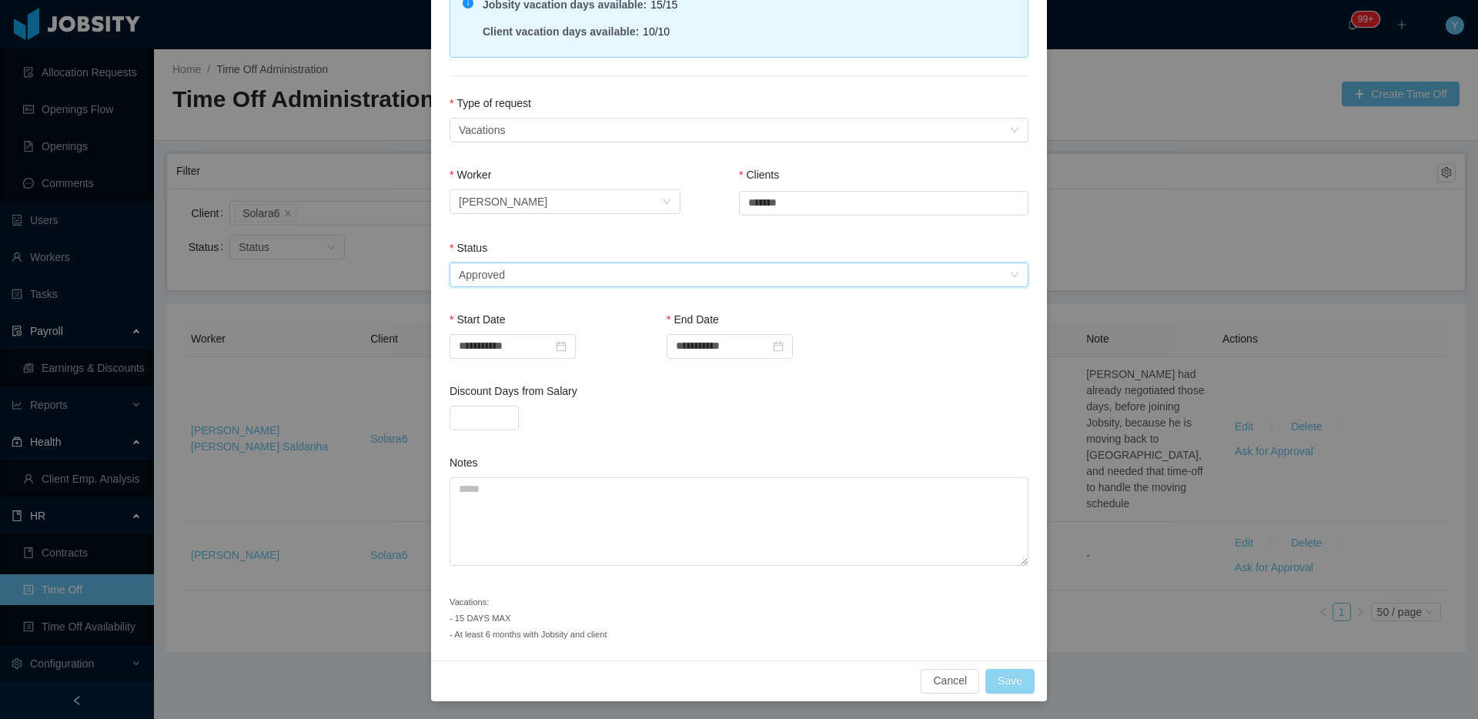
click at [1003, 674] on button "Save" at bounding box center [1010, 681] width 49 height 25
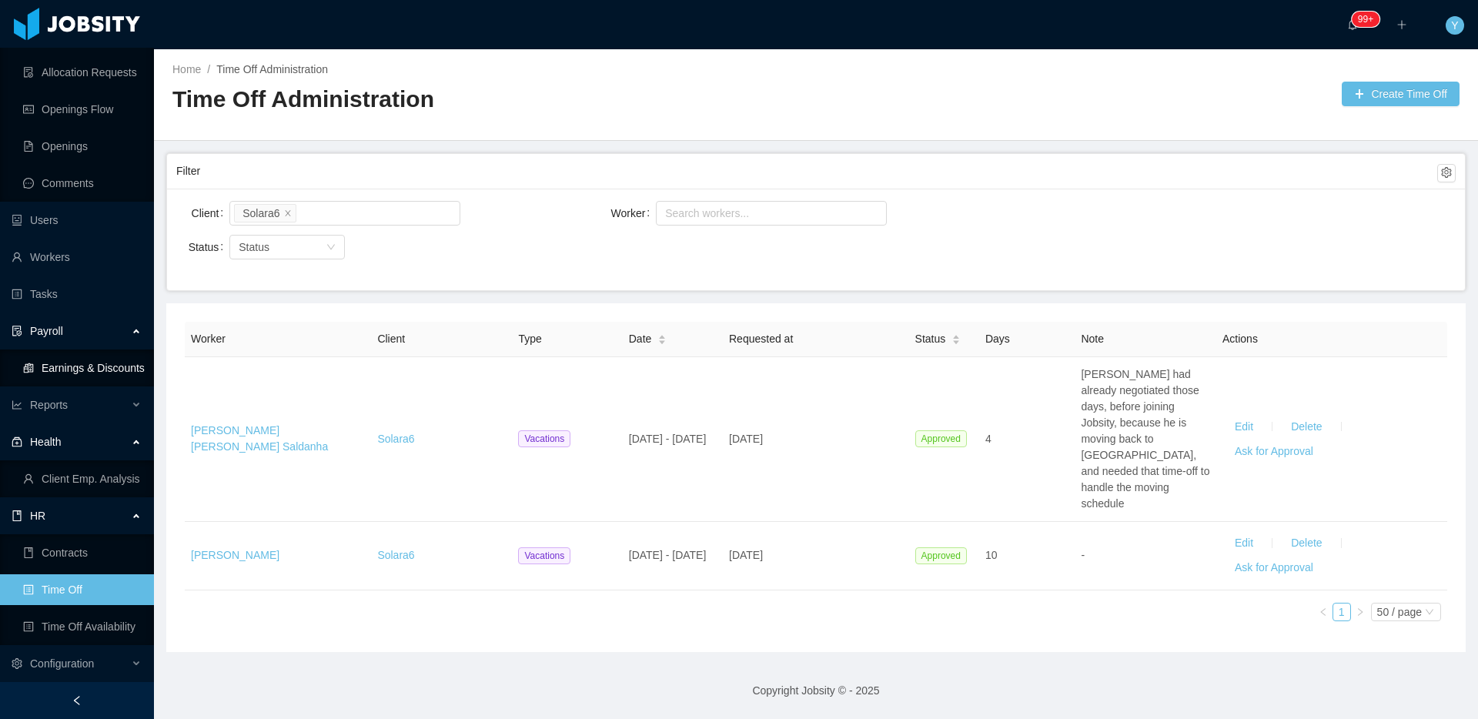
scroll to position [0, 0]
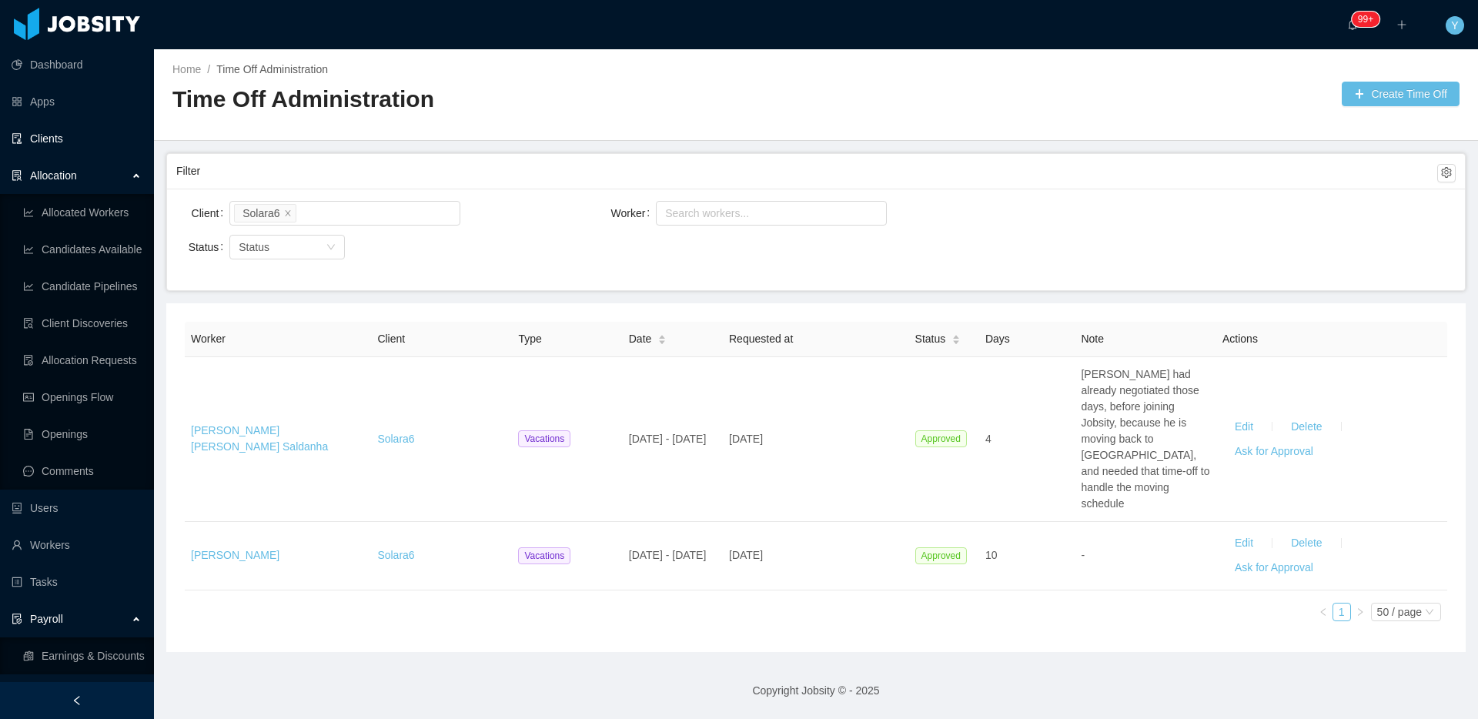
click at [62, 140] on link "Clients" at bounding box center [77, 138] width 130 height 31
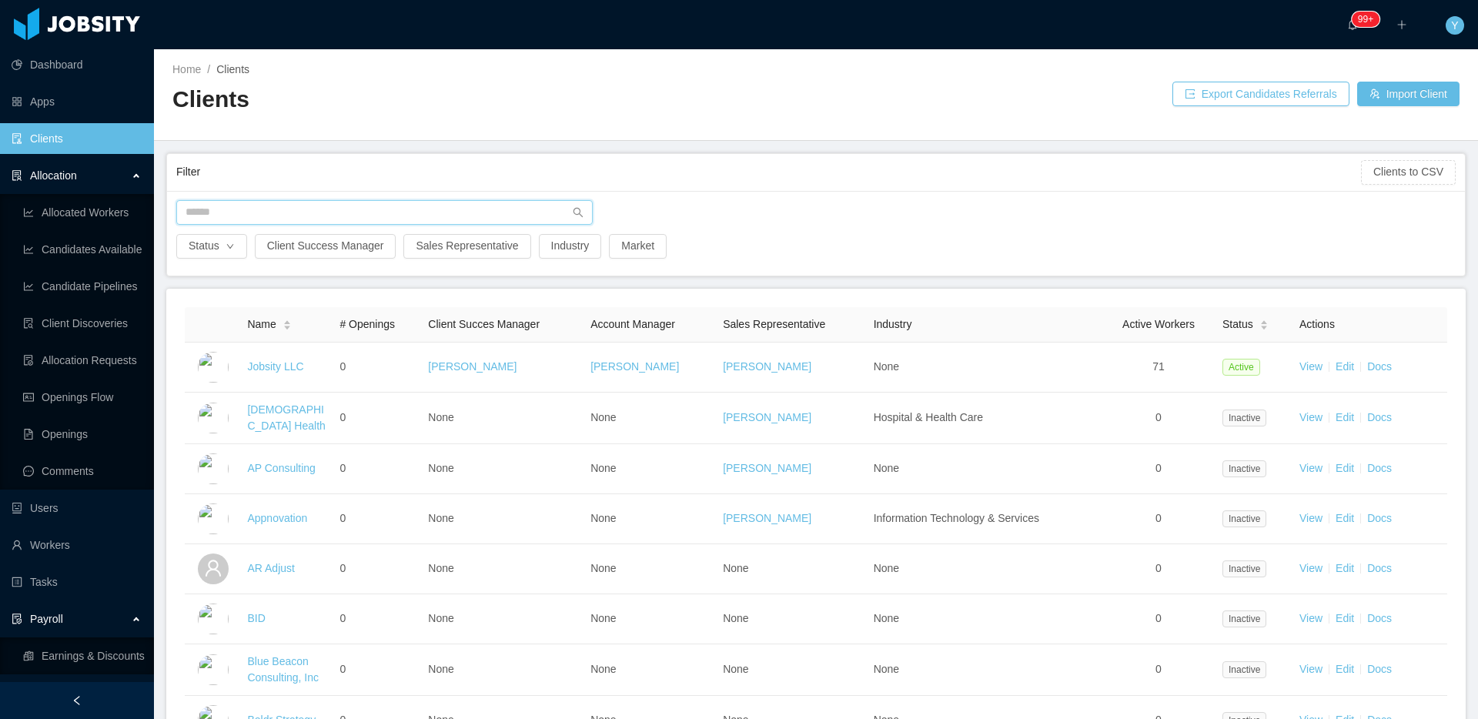
click at [312, 212] on input "text" at bounding box center [384, 212] width 417 height 25
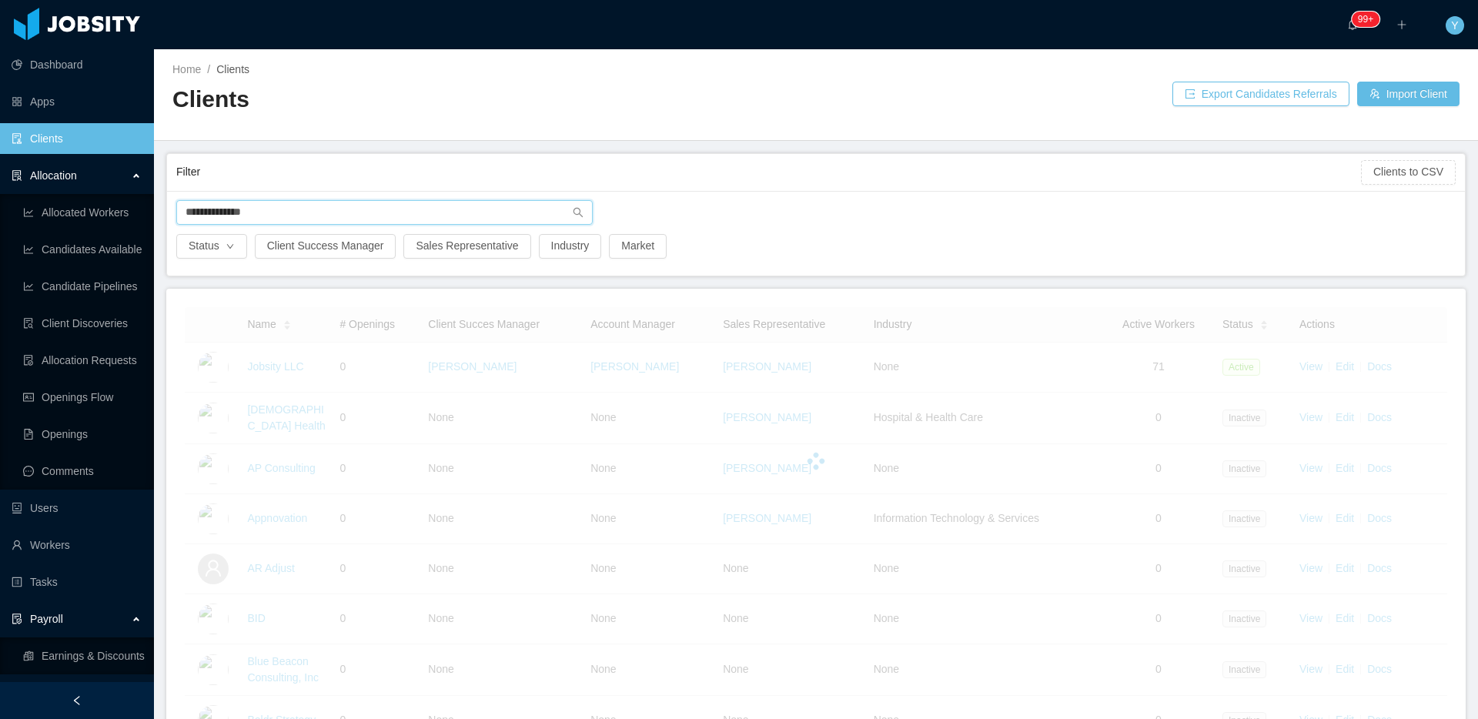
type input "**********"
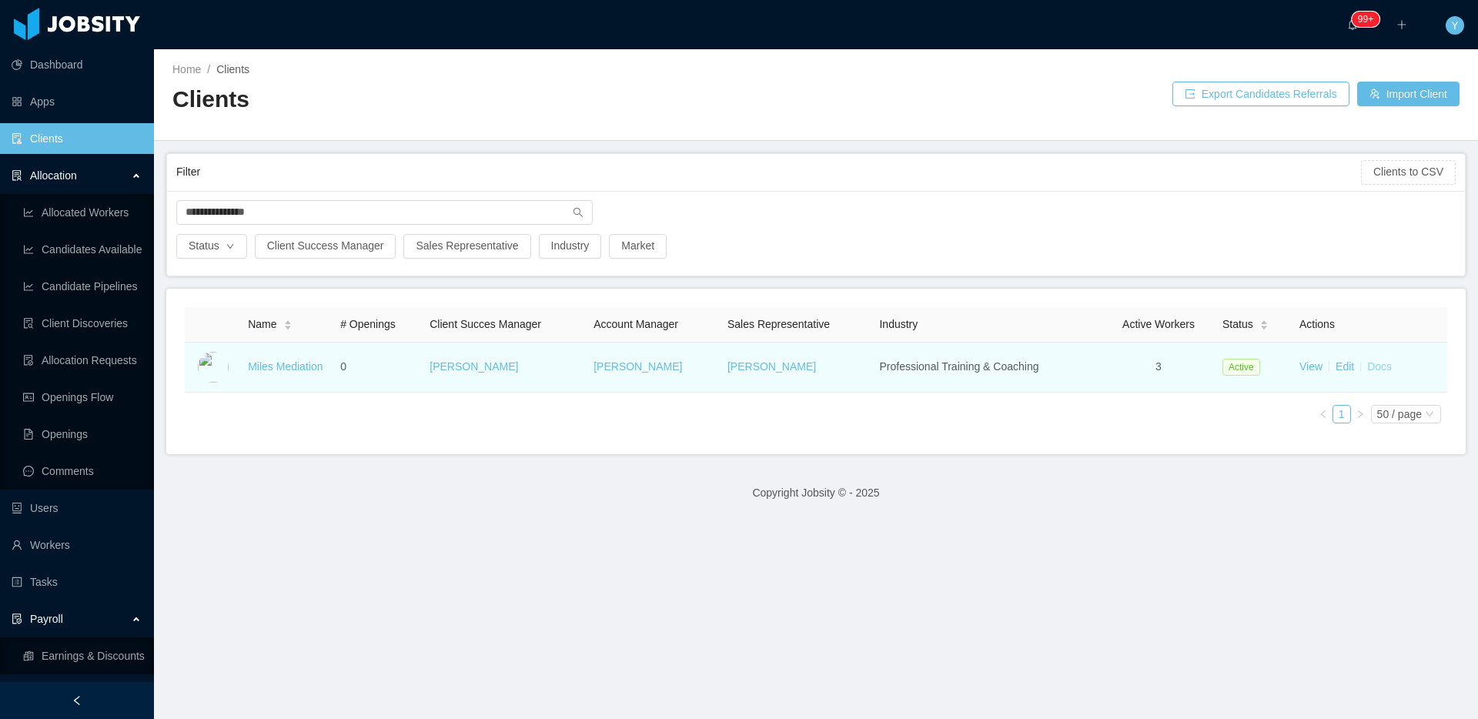
click at [1367, 363] on link "Docs" at bounding box center [1379, 366] width 25 height 12
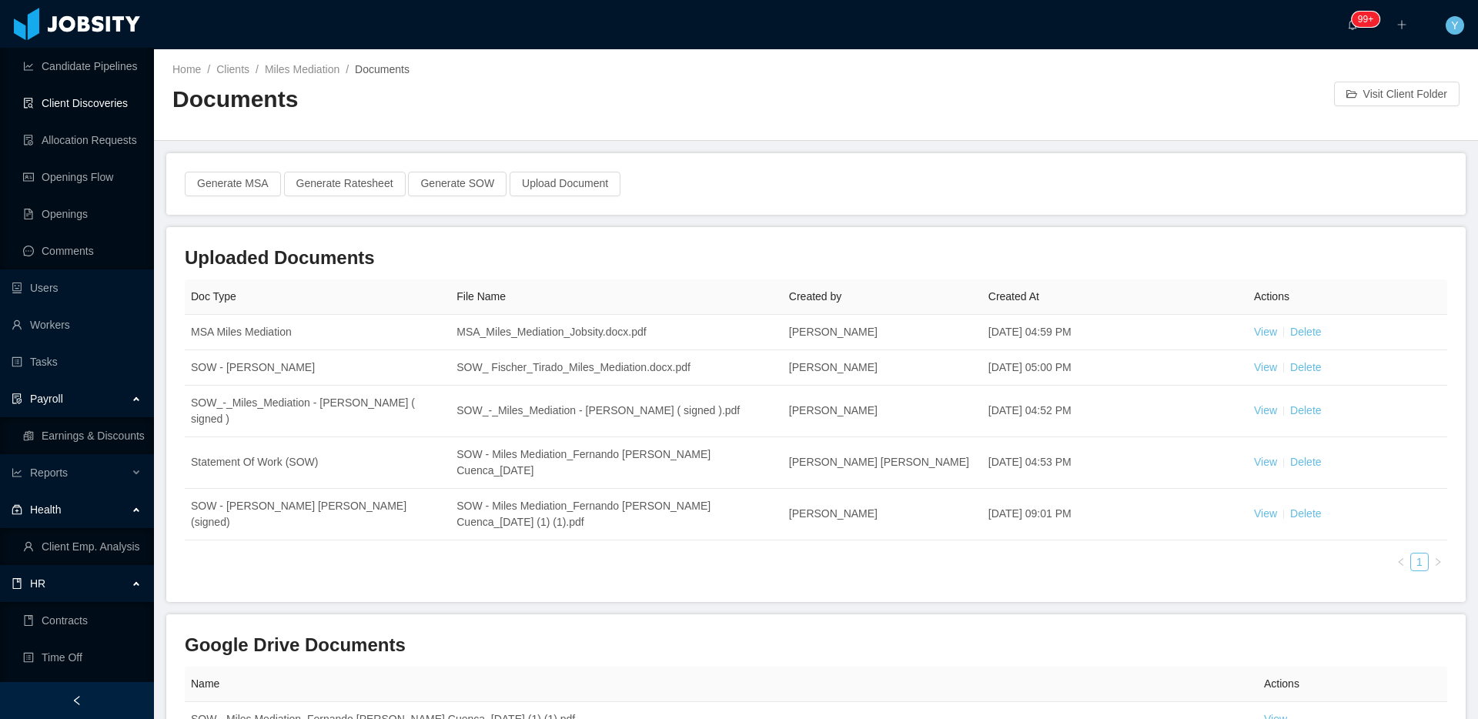
scroll to position [288, 0]
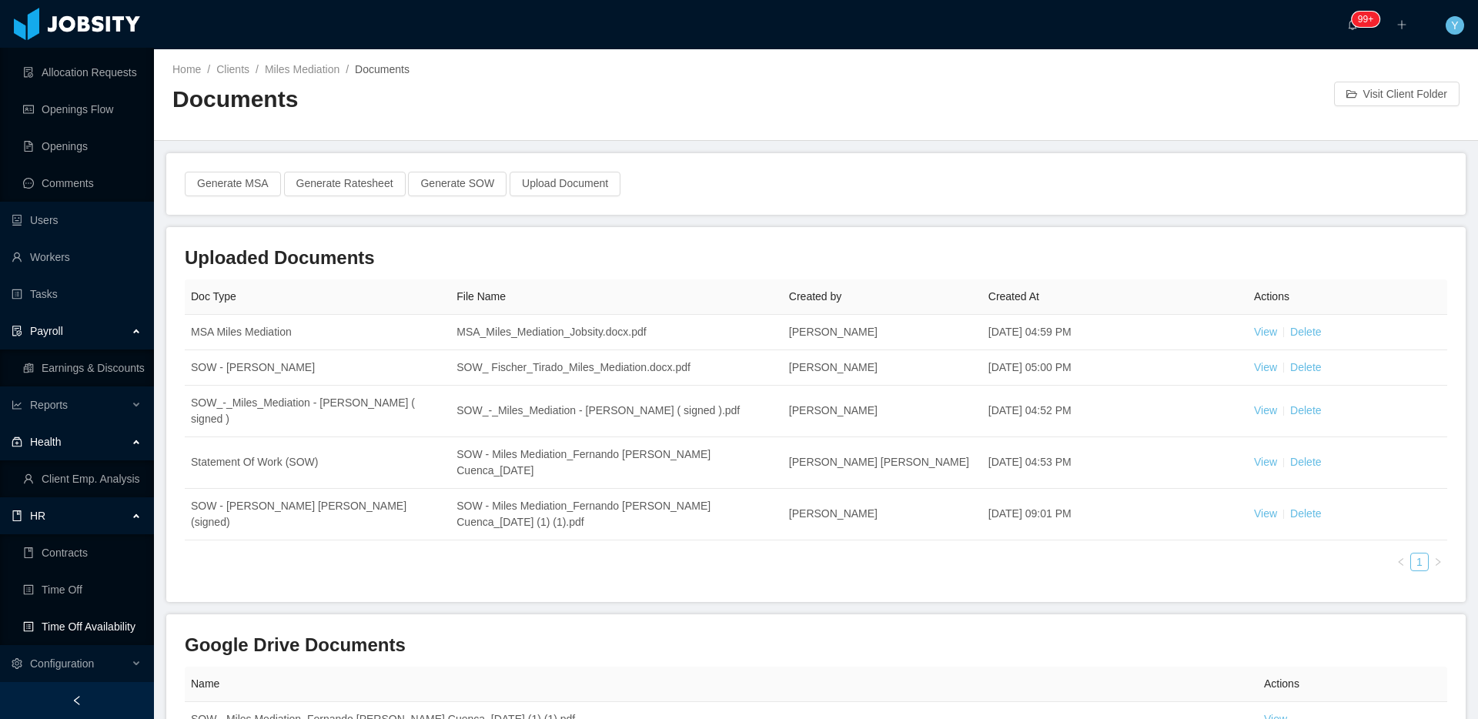
click at [91, 621] on link "Time Off Availability" at bounding box center [82, 626] width 119 height 31
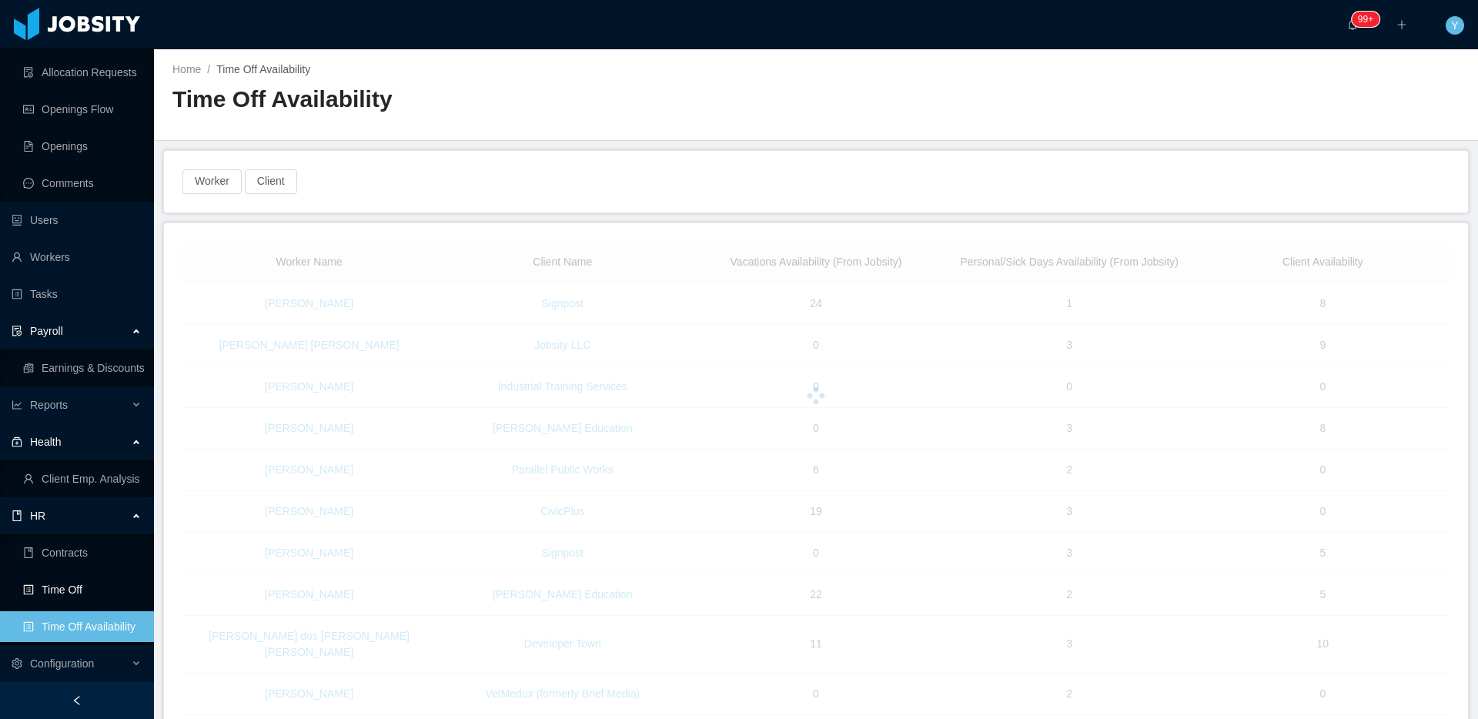
click at [92, 600] on link "Time Off" at bounding box center [82, 589] width 119 height 31
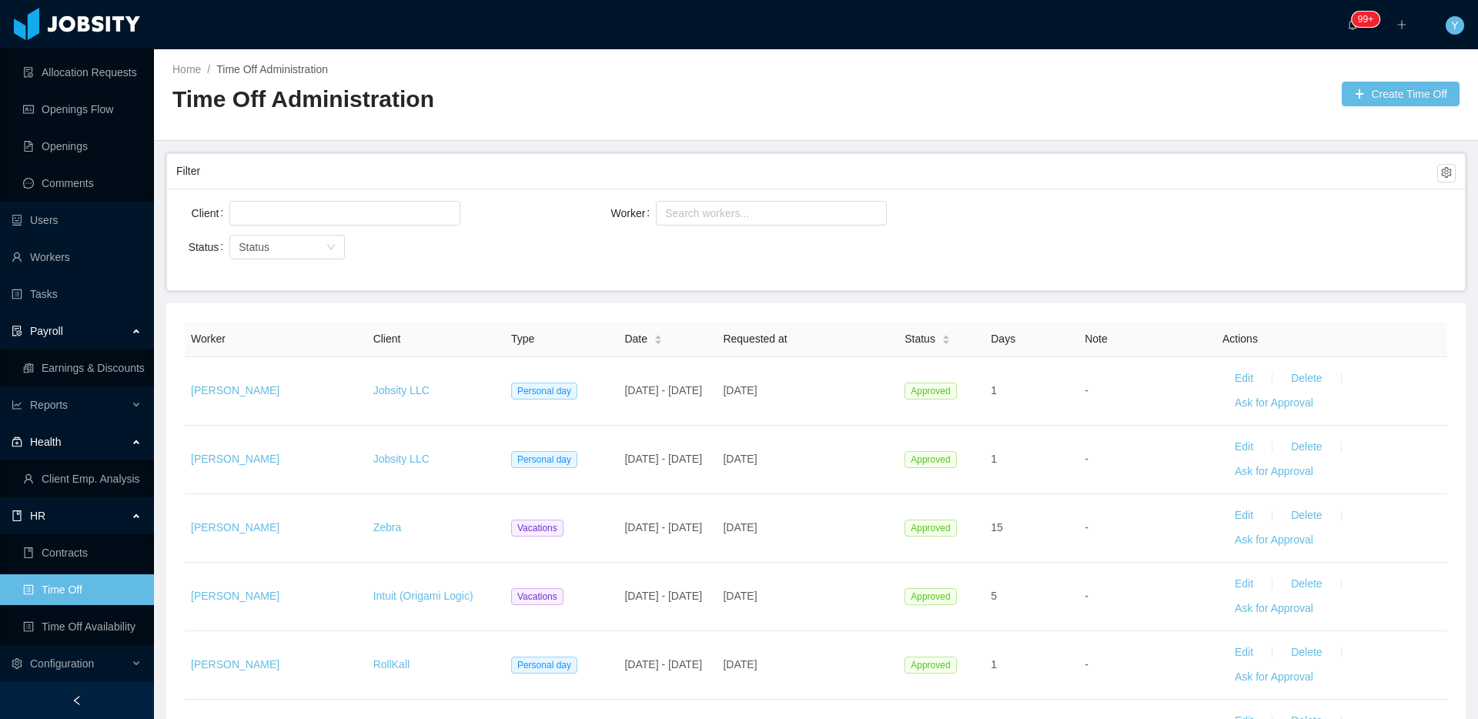
click at [253, 195] on div "Client Worker Search workers... Status Status" at bounding box center [816, 240] width 1298 height 102
click at [244, 212] on div at bounding box center [342, 213] width 217 height 23
type input "**********"
click at [320, 252] on li "Miles Mediation" at bounding box center [344, 243] width 231 height 25
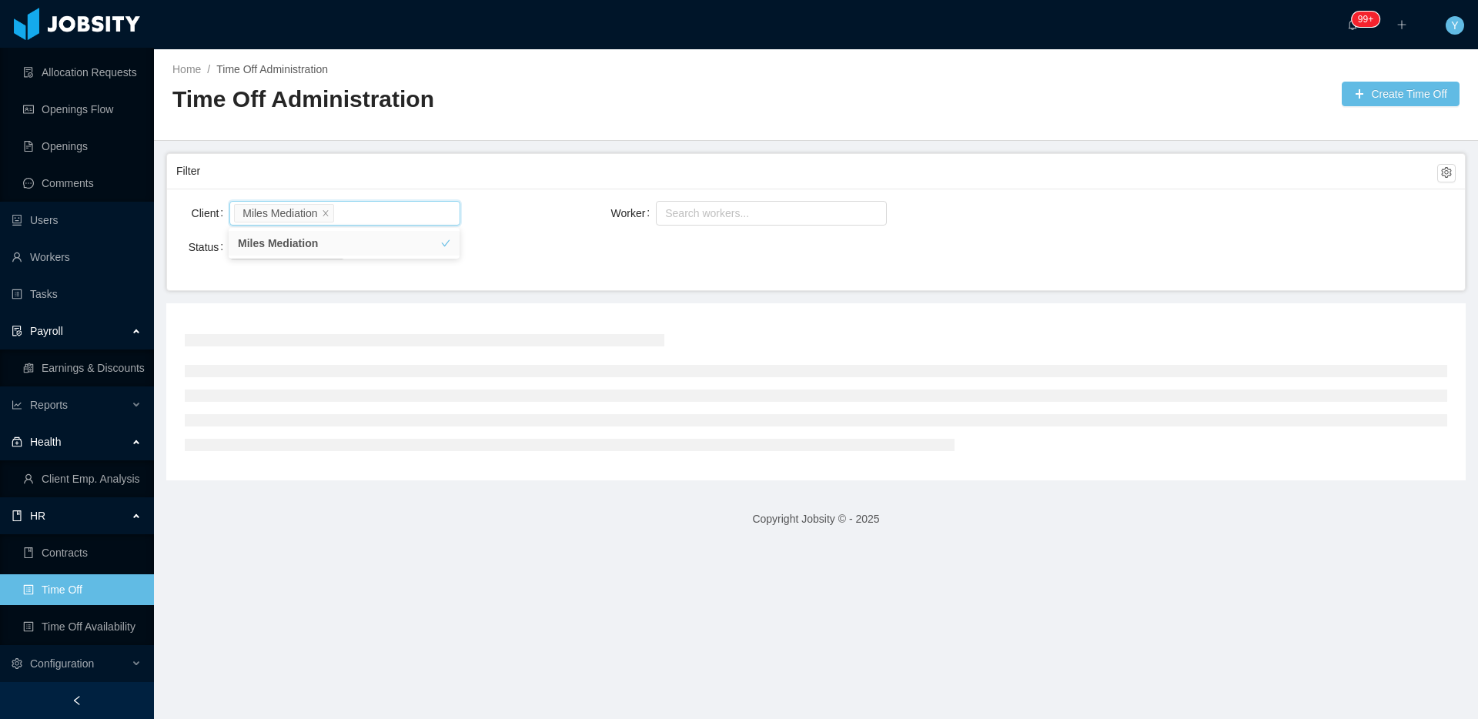
click at [416, 159] on div "Filter" at bounding box center [806, 171] width 1261 height 28
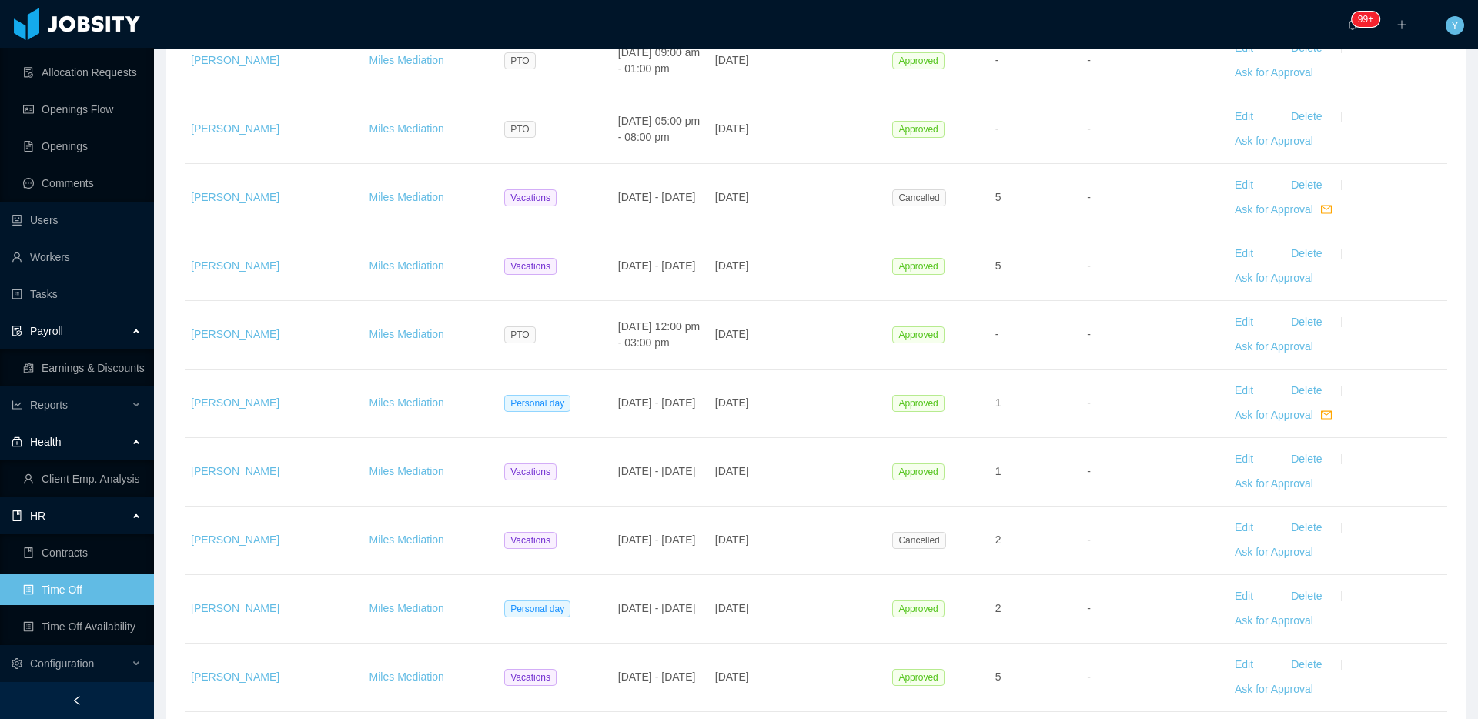
scroll to position [2232, 0]
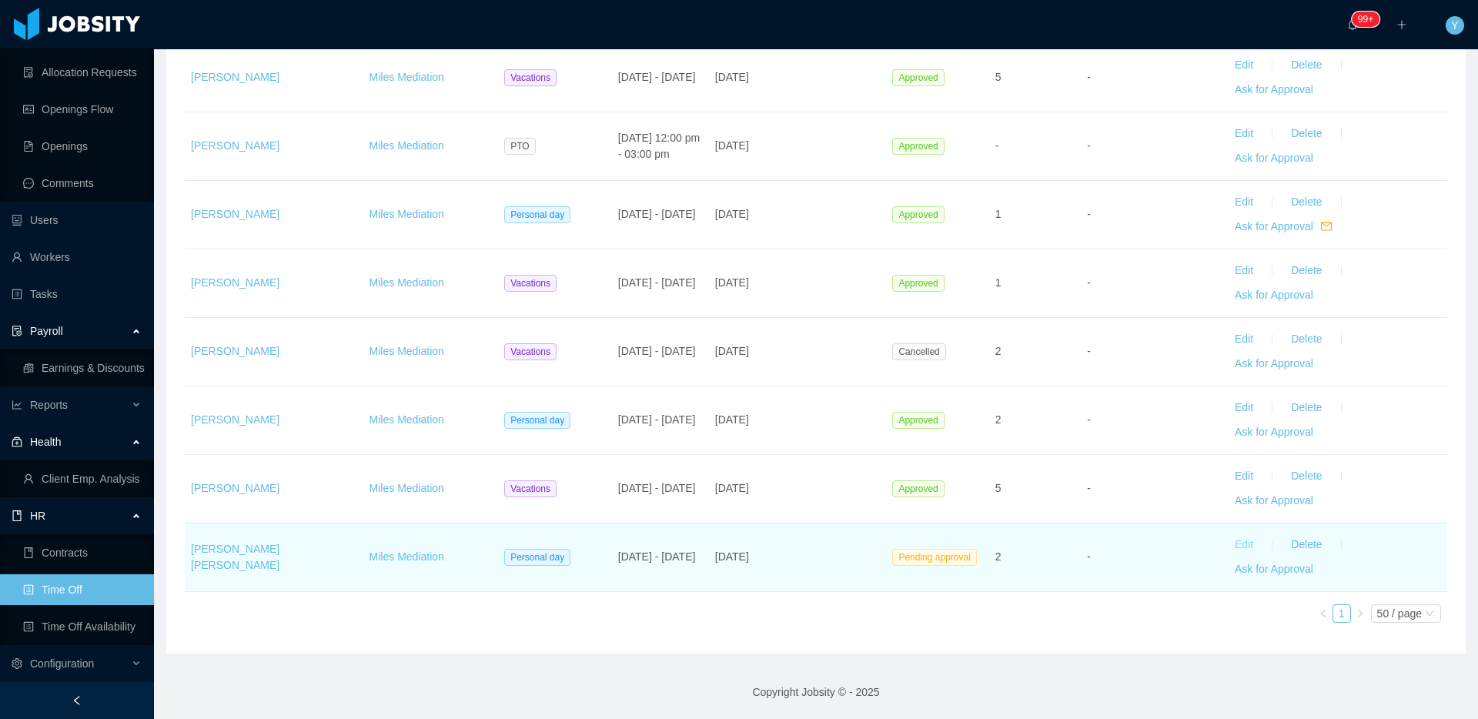
click at [1226, 544] on button "Edit" at bounding box center [1244, 545] width 43 height 25
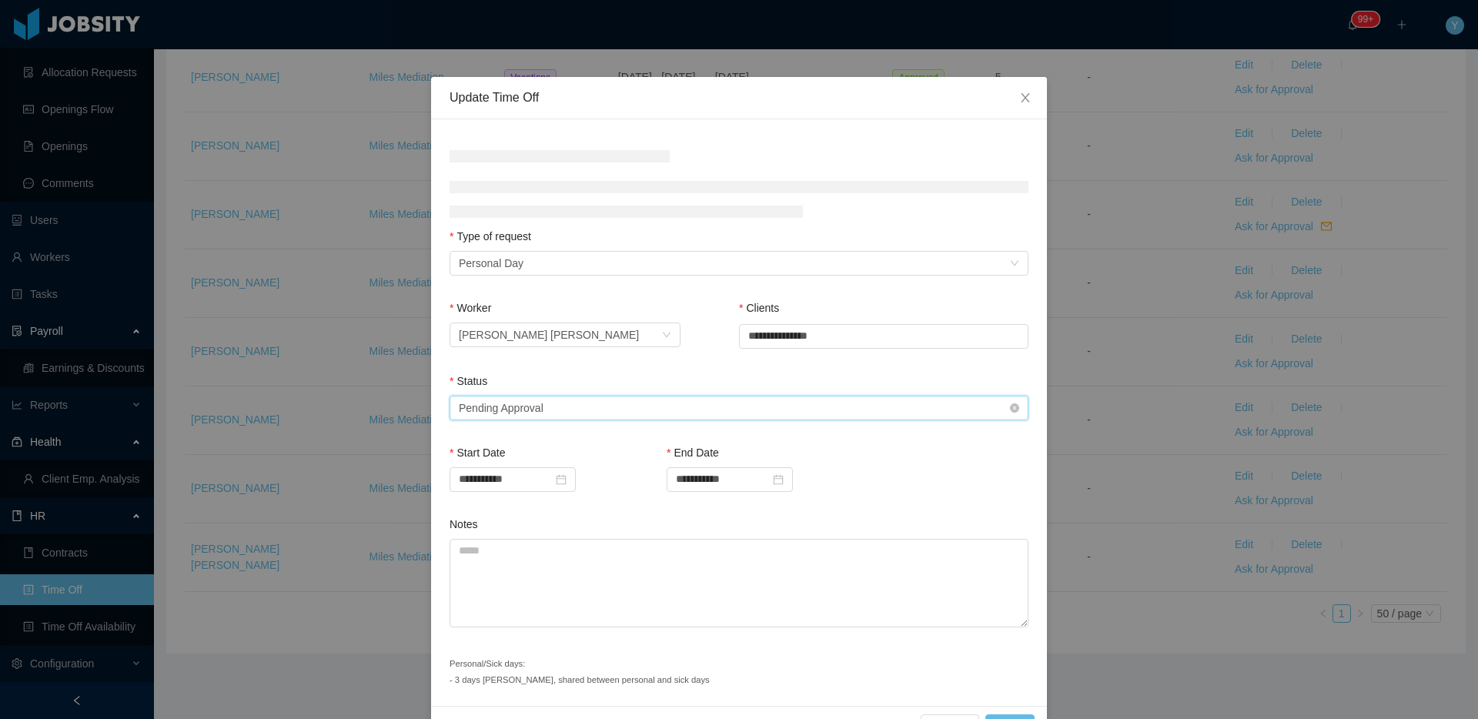
click at [533, 410] on div "Pending Approval" at bounding box center [501, 408] width 85 height 23
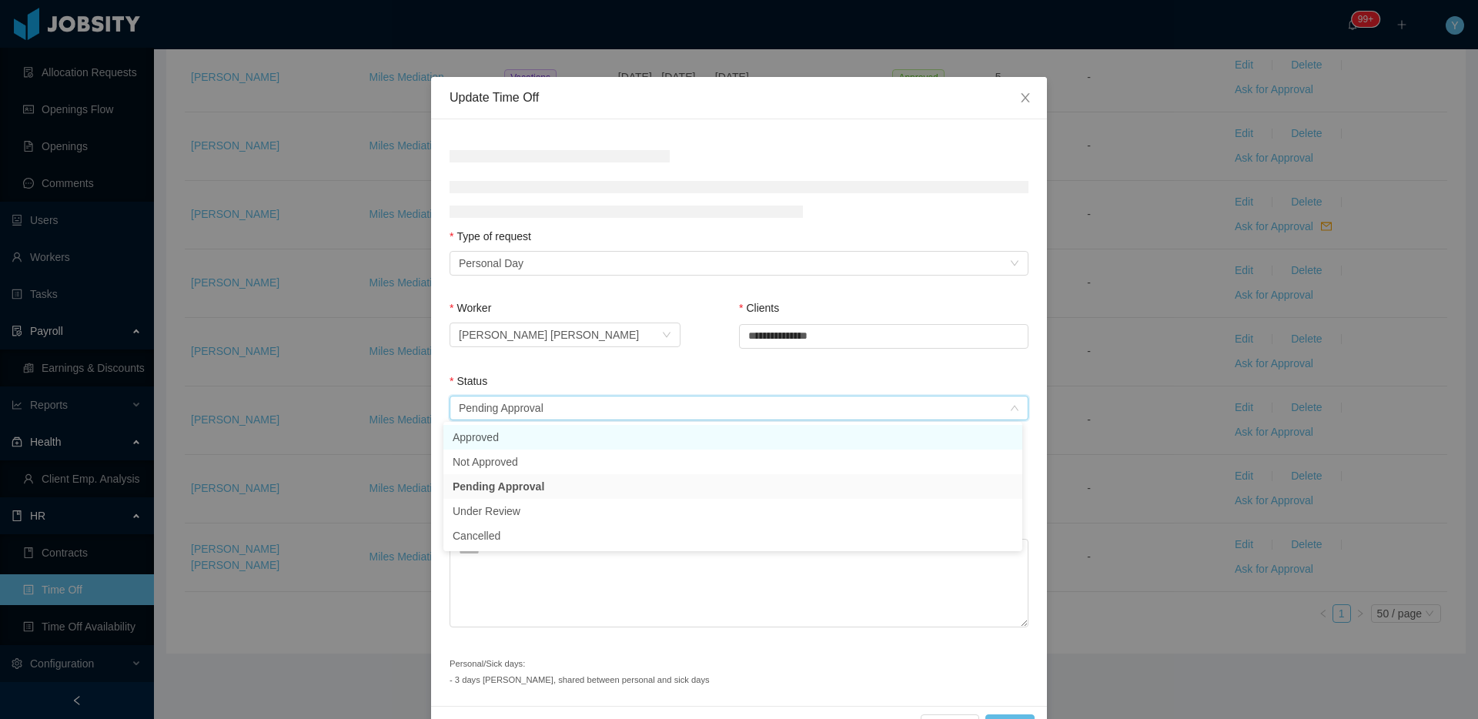
click at [517, 432] on body "Dashboard Apps Clients Allocation Allocated Workers Candidates Available Candid…" at bounding box center [739, 359] width 1478 height 719
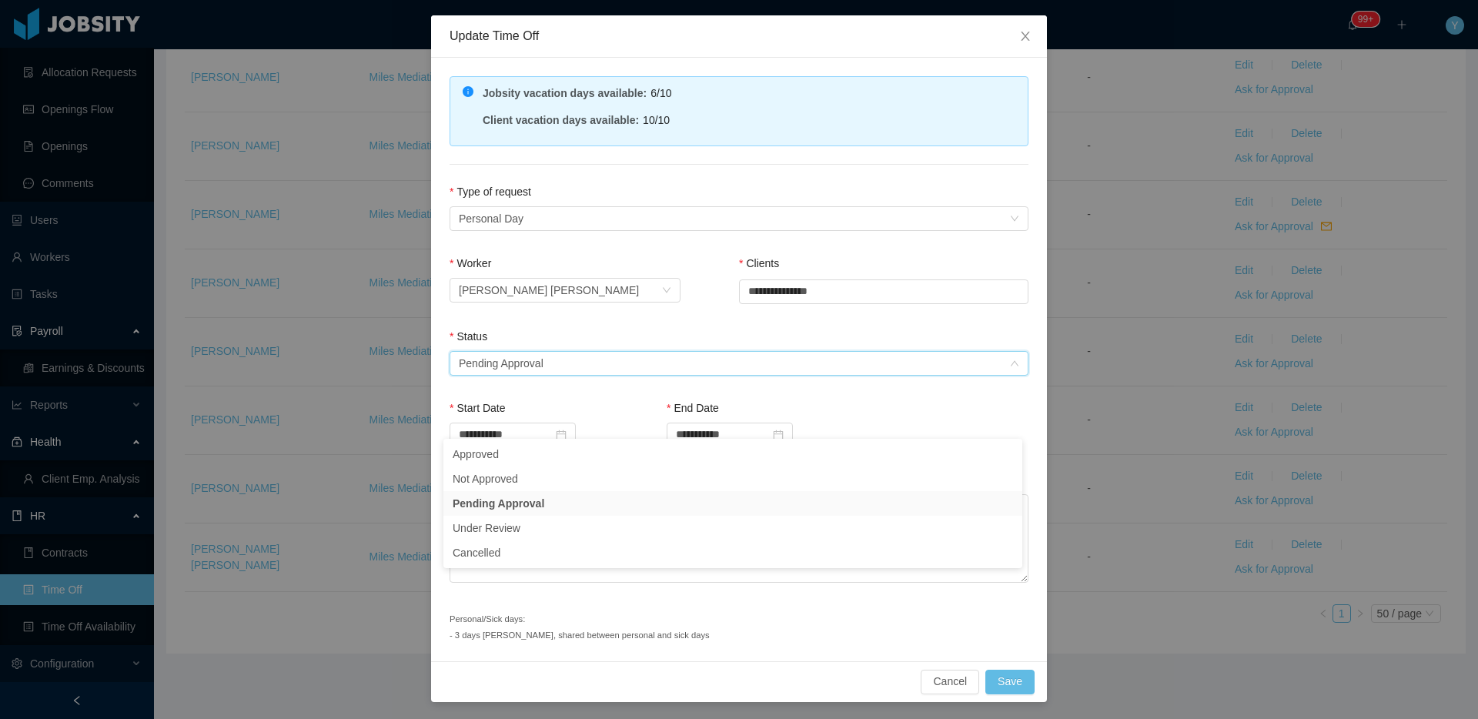
scroll to position [62, 0]
click at [492, 454] on li "Approved" at bounding box center [733, 454] width 579 height 25
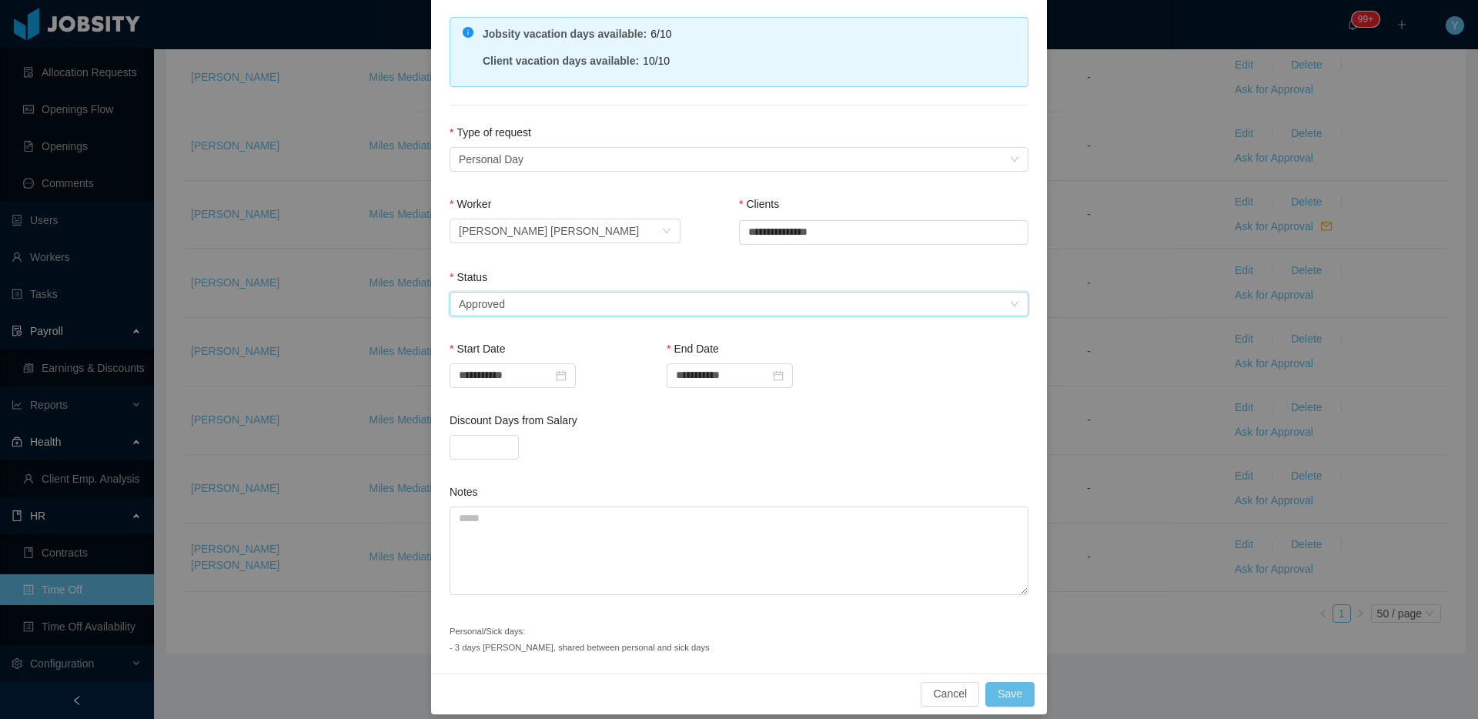
scroll to position [134, 0]
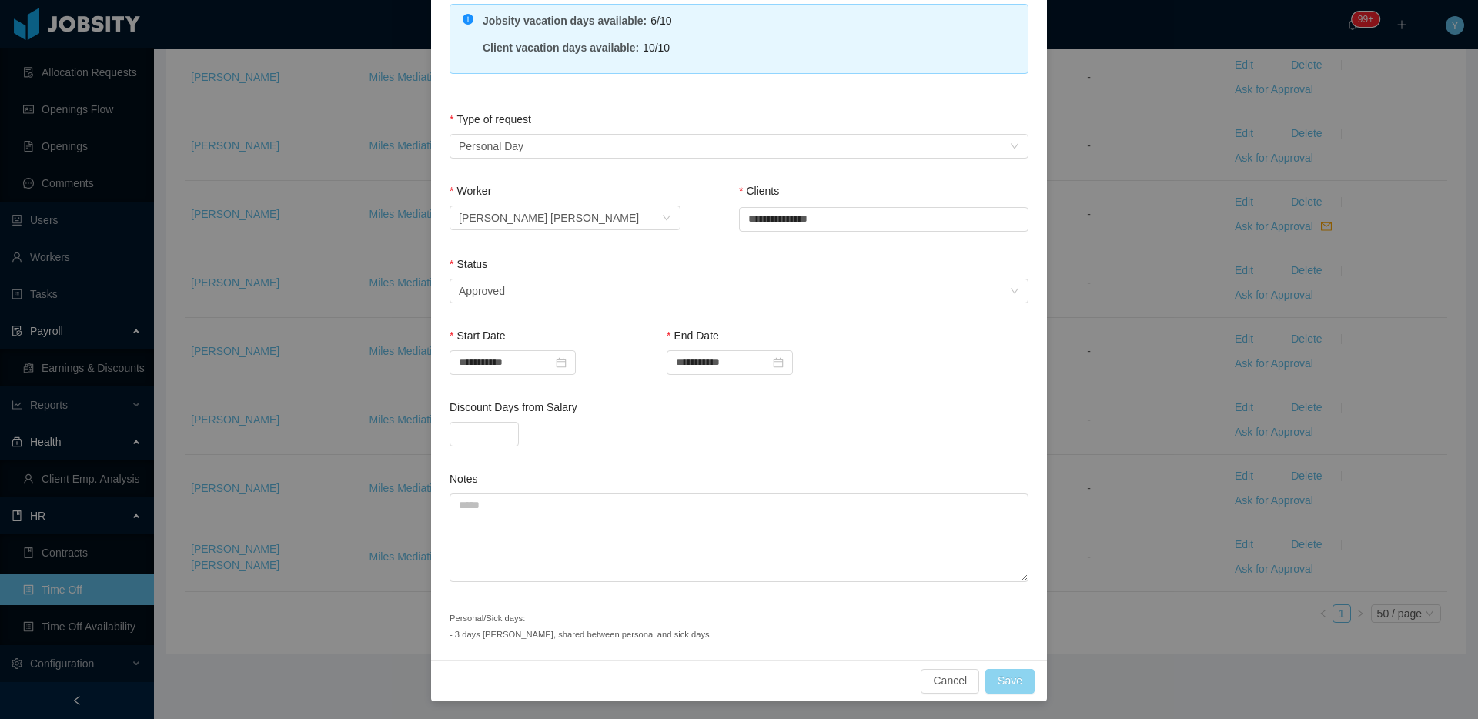
click at [999, 683] on button "Save" at bounding box center [1010, 681] width 49 height 25
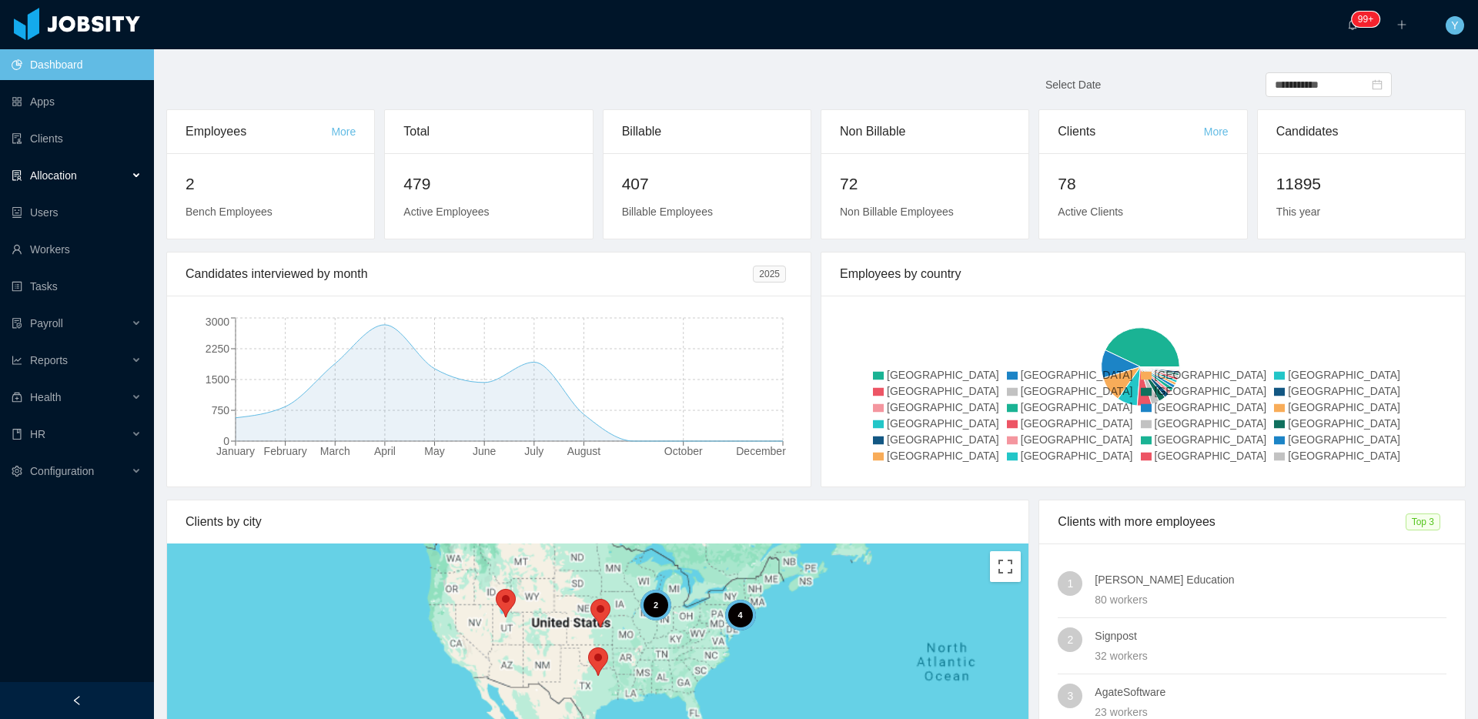
click at [72, 166] on div "Allocation" at bounding box center [77, 175] width 154 height 31
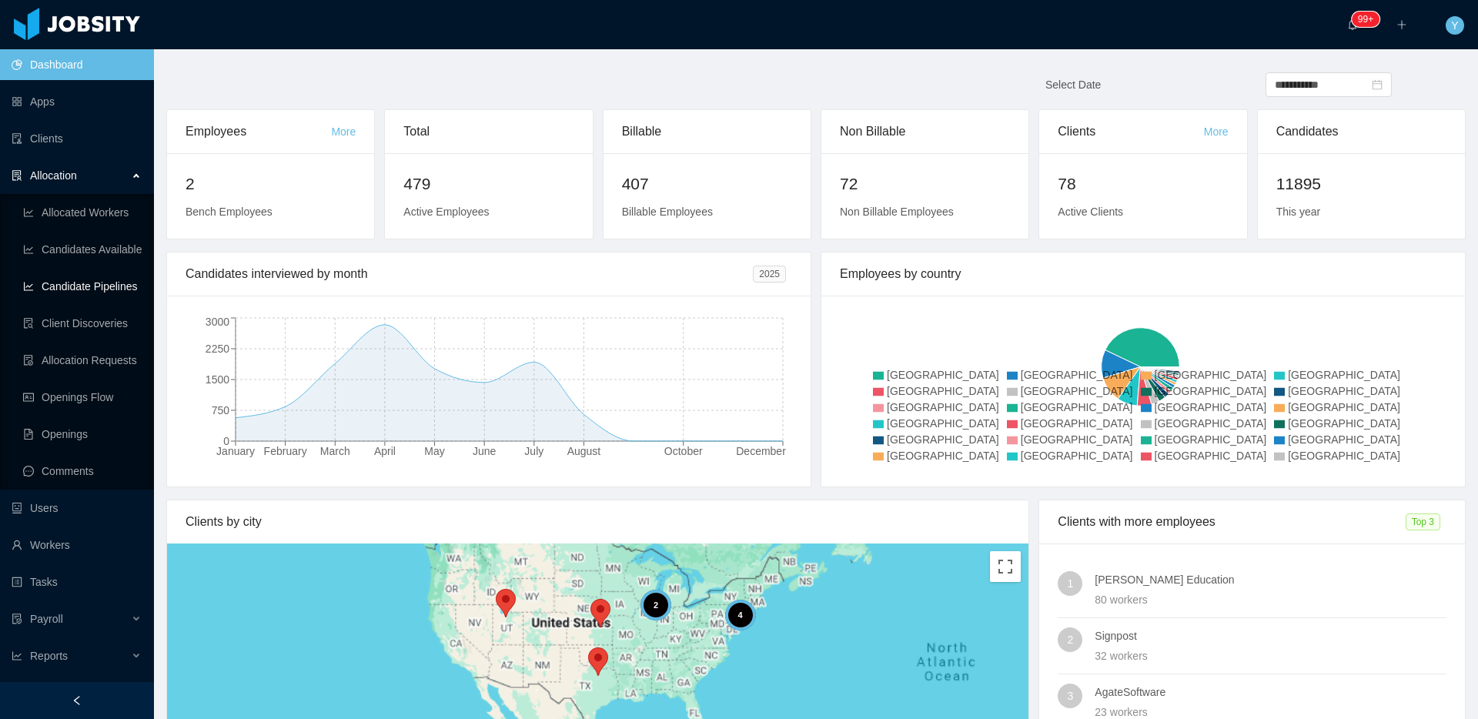
click at [51, 277] on link "Candidate Pipelines" at bounding box center [82, 286] width 119 height 31
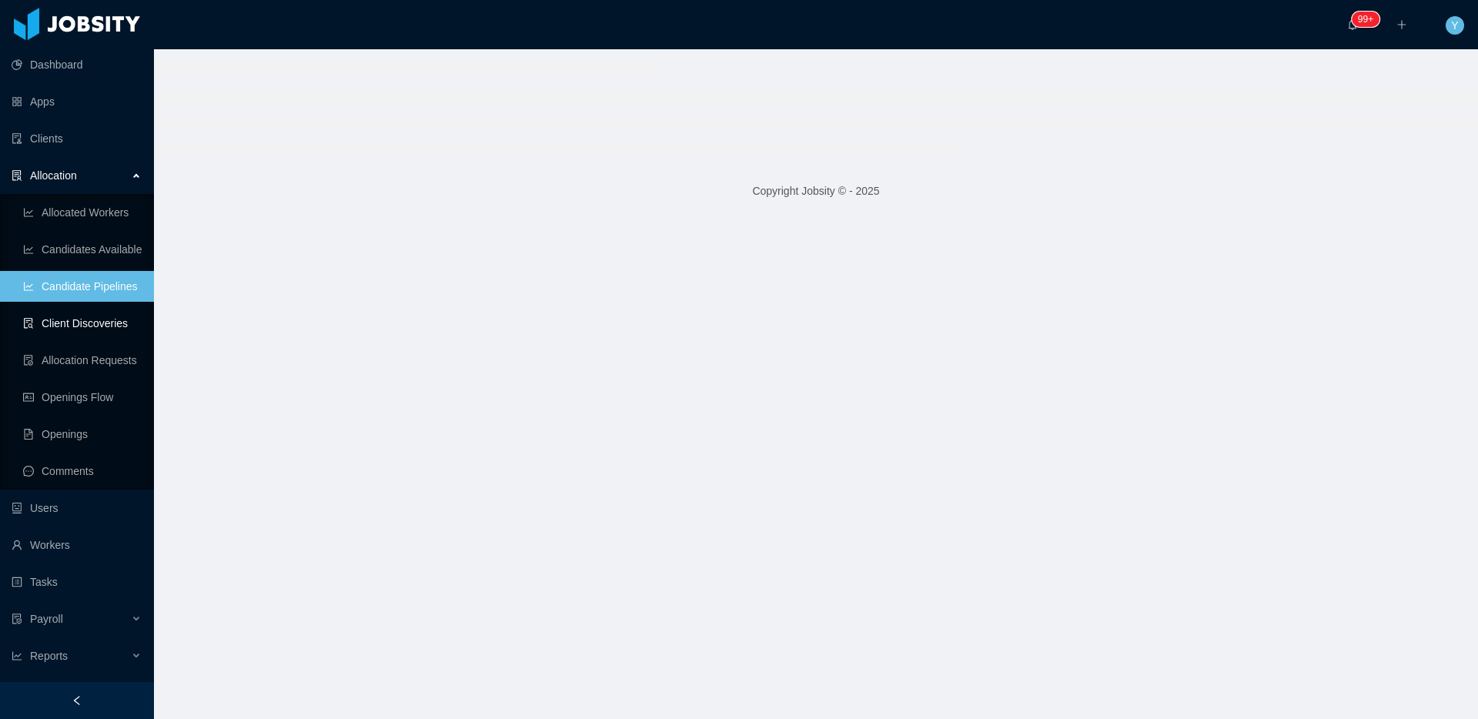
click at [70, 320] on link "Client Discoveries" at bounding box center [82, 323] width 119 height 31
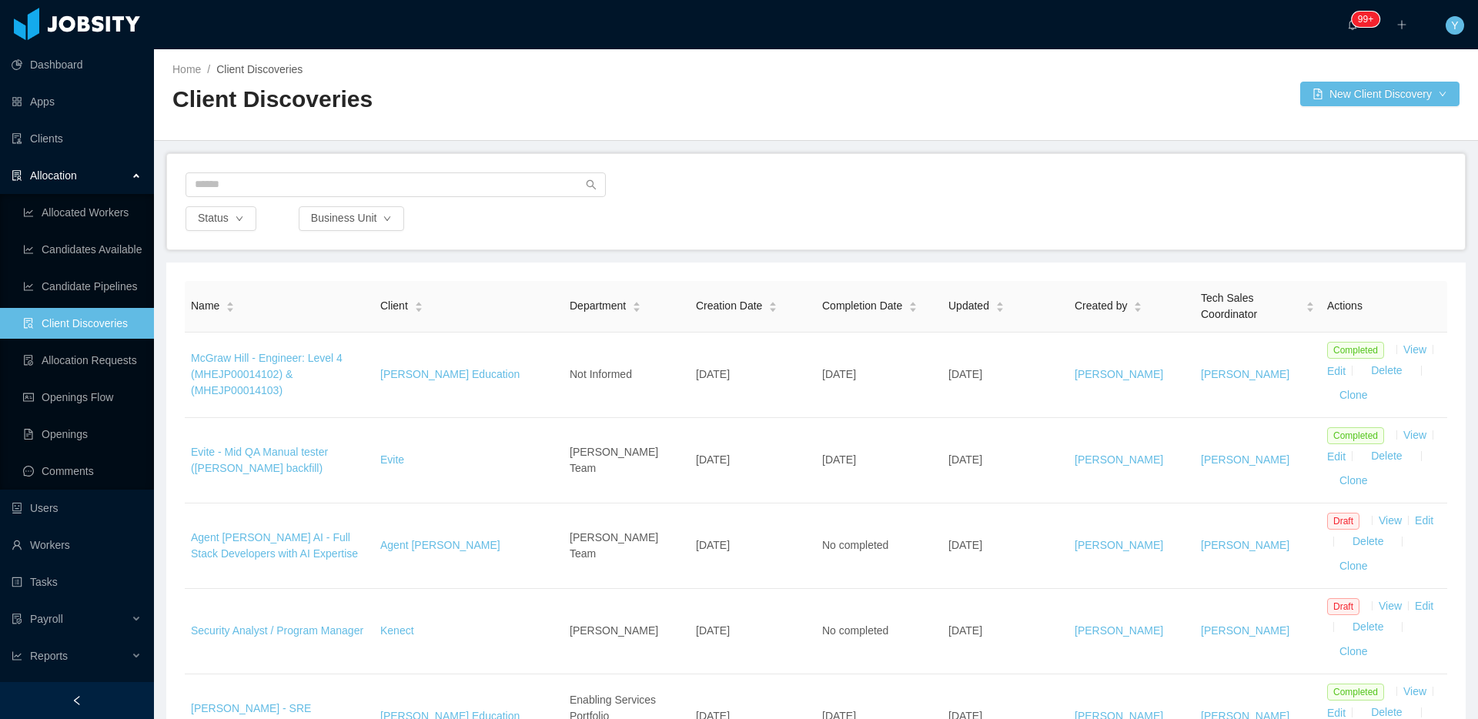
click at [1317, 160] on div "Status Business Unit" at bounding box center [816, 201] width 1298 height 95
click at [1308, 152] on li "IT" at bounding box center [1366, 149] width 162 height 25
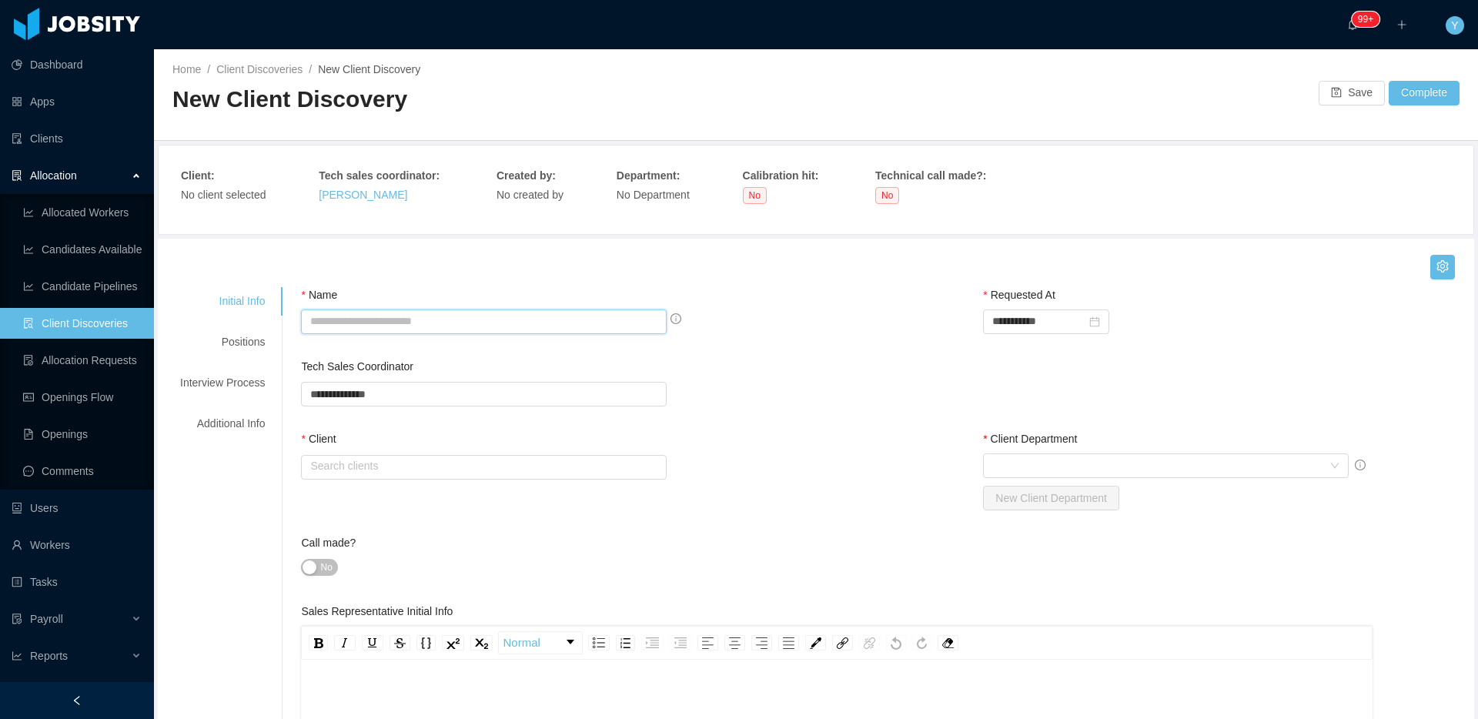
click at [464, 315] on input "Name" at bounding box center [484, 322] width 366 height 25
paste input "**********"
type input "**********"
click at [419, 462] on input "text" at bounding box center [484, 467] width 366 height 25
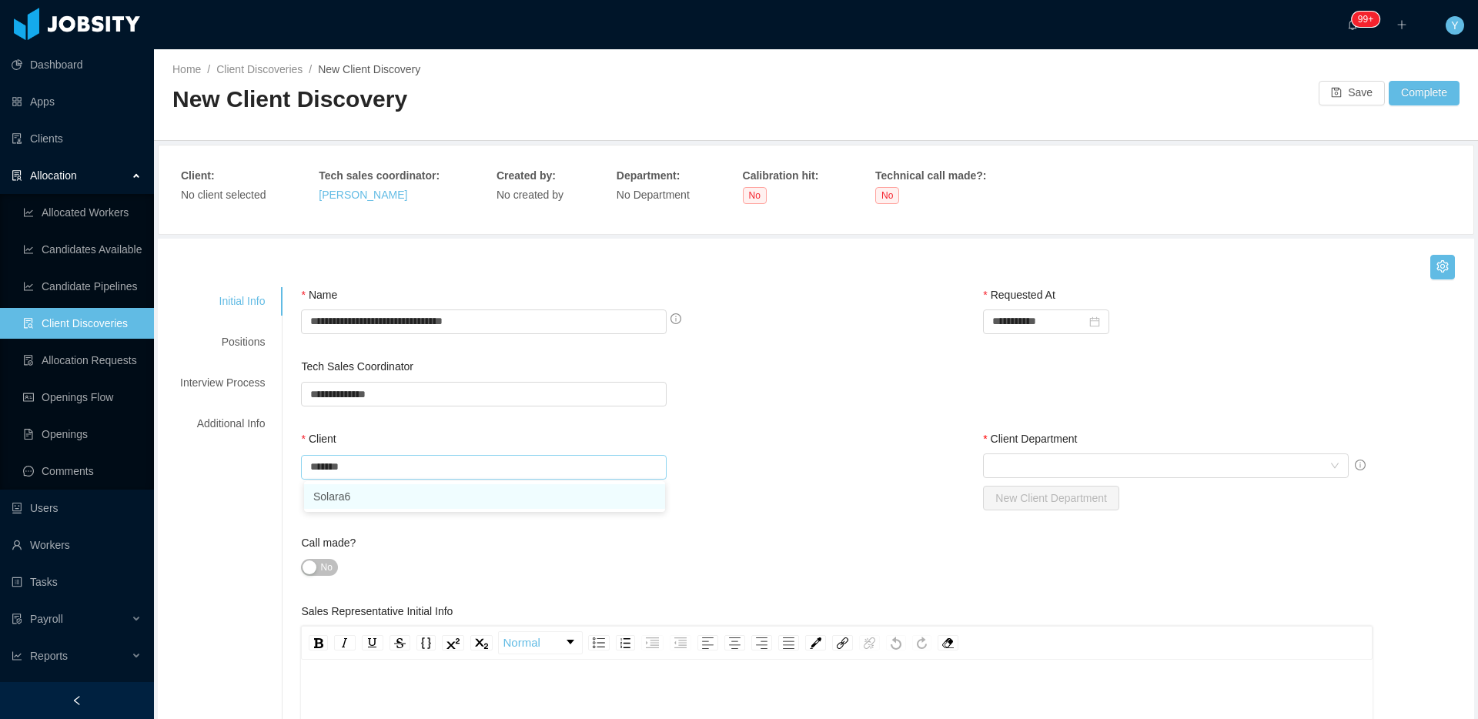
click at [377, 504] on li "Solara6" at bounding box center [484, 496] width 361 height 25
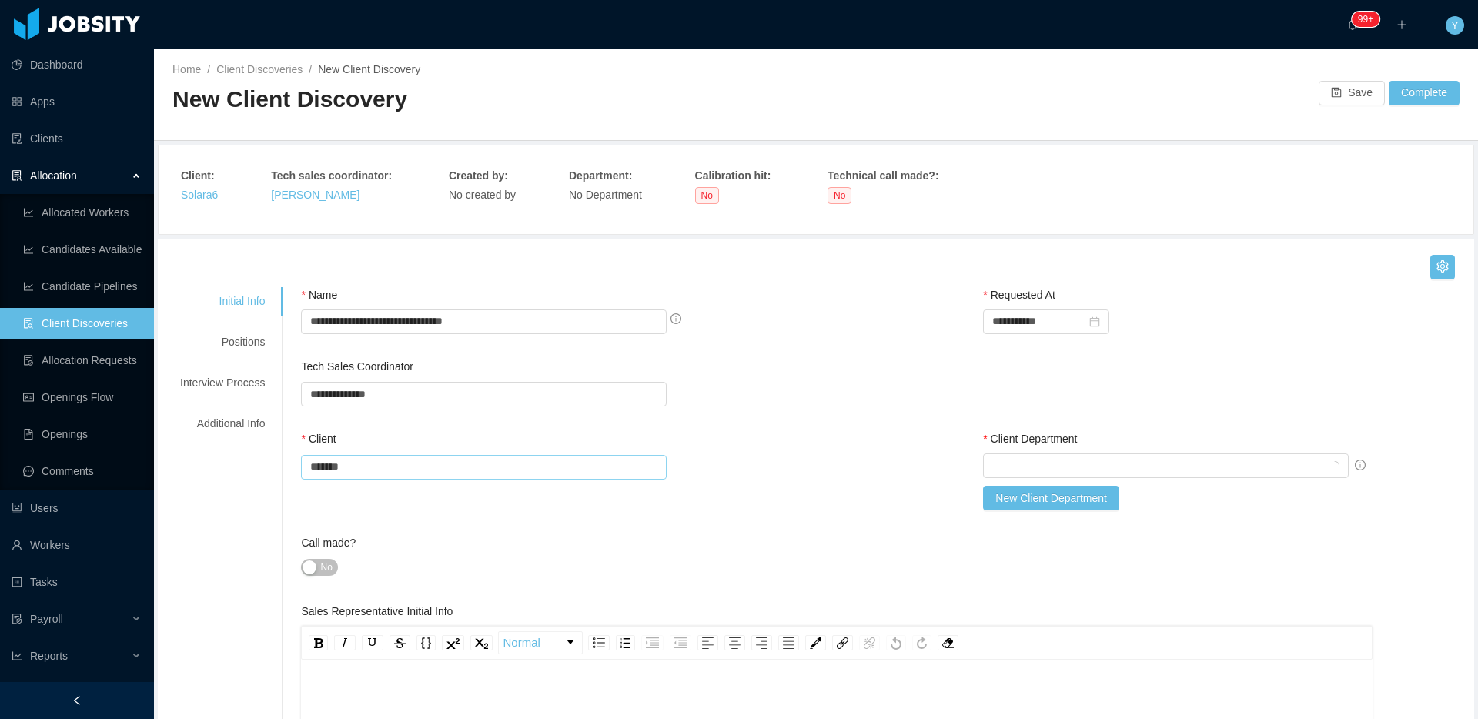
type input "*******"
click at [797, 400] on div "**********" at bounding box center [886, 395] width 1170 height 73
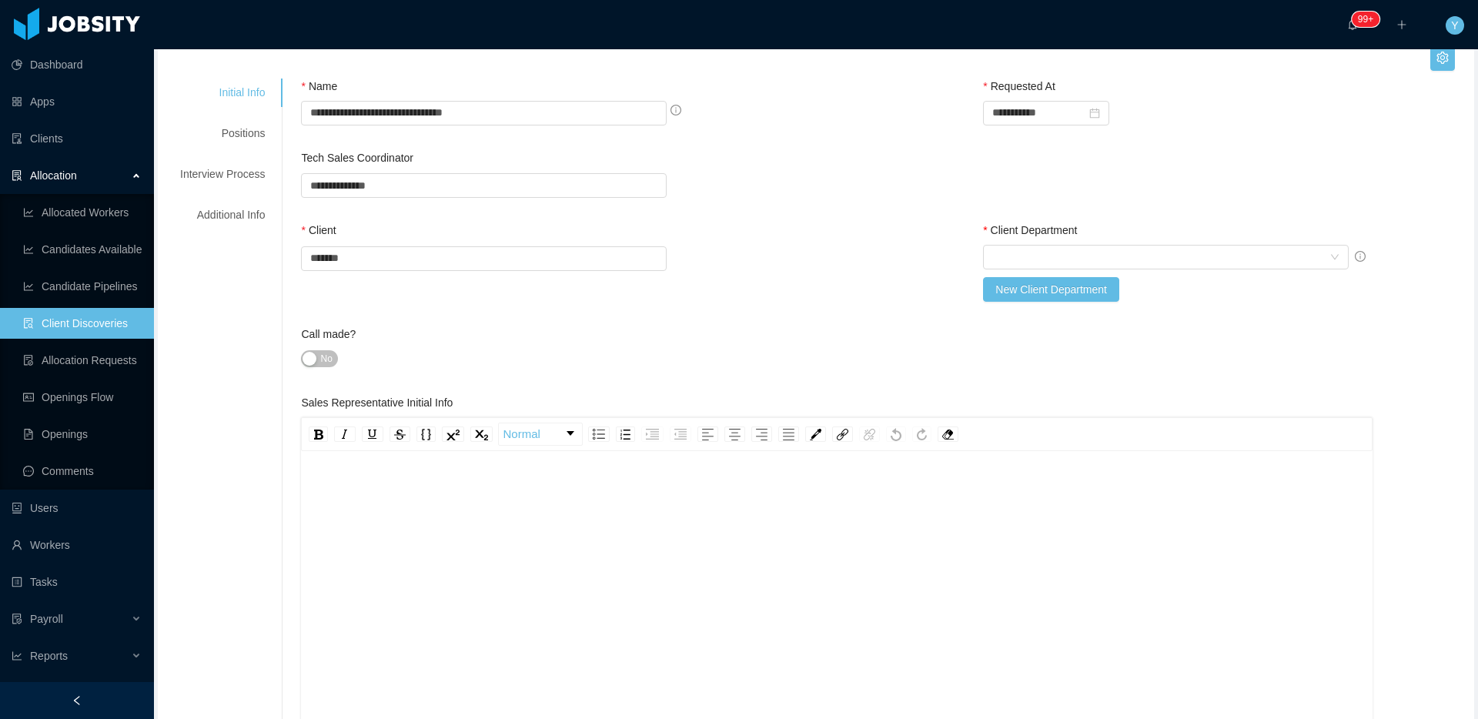
scroll to position [271, 0]
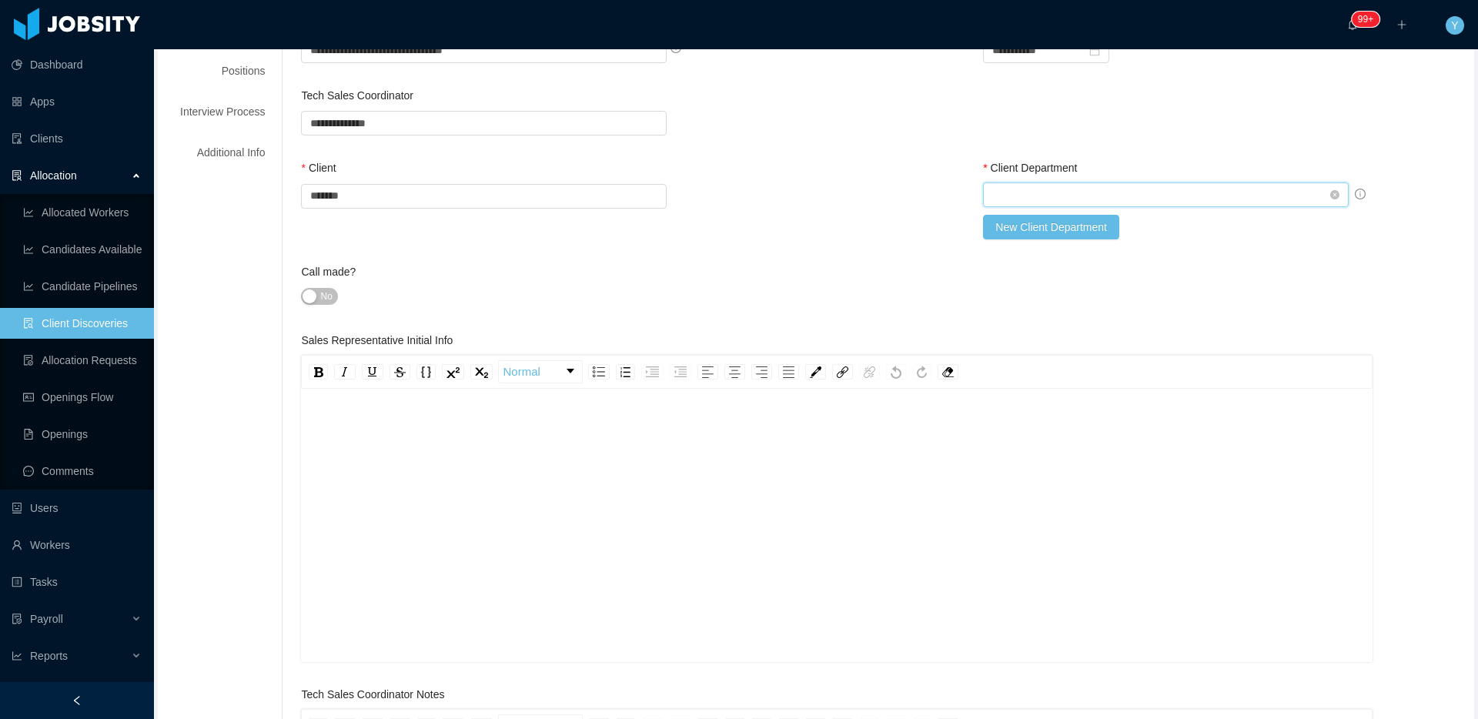
click at [1277, 189] on div "Select Client Department" at bounding box center [1161, 194] width 337 height 23
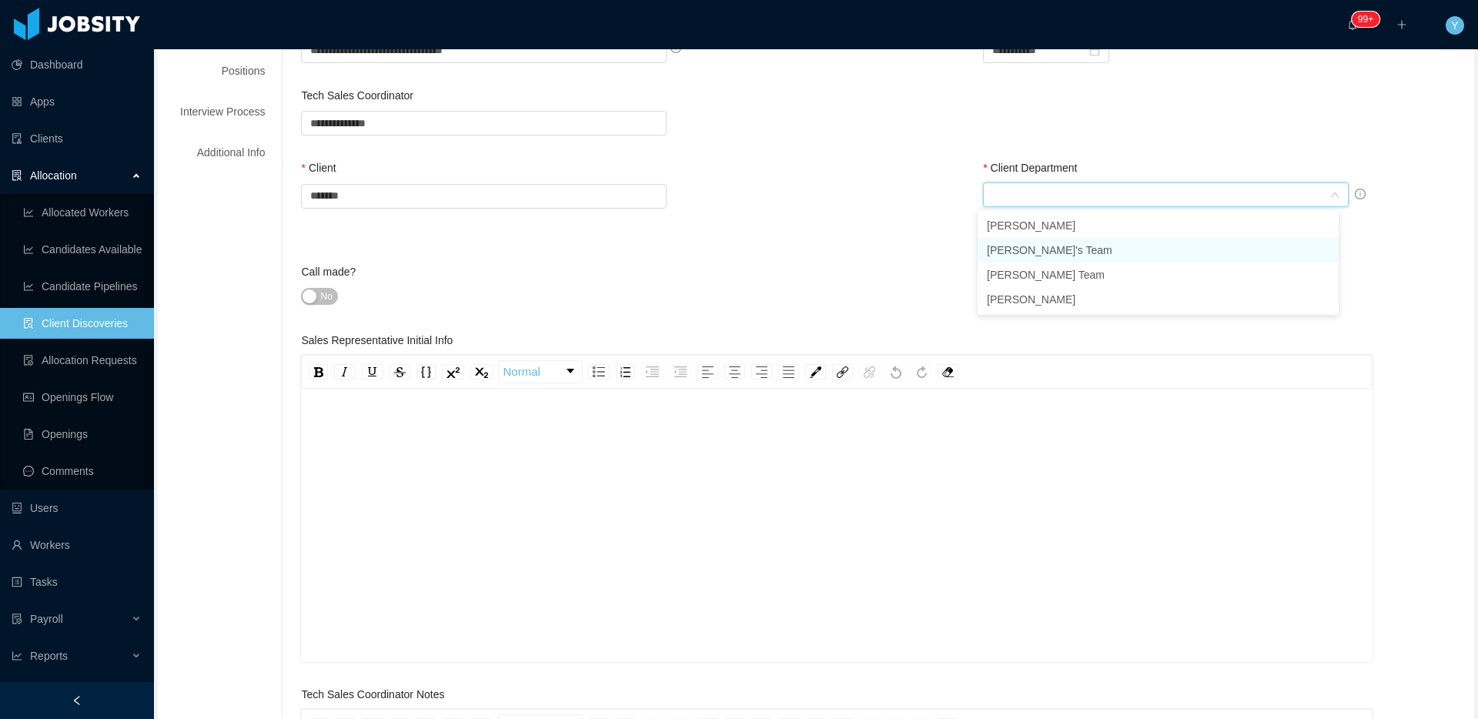
click at [1213, 245] on li "[PERSON_NAME]'s Team" at bounding box center [1158, 250] width 361 height 25
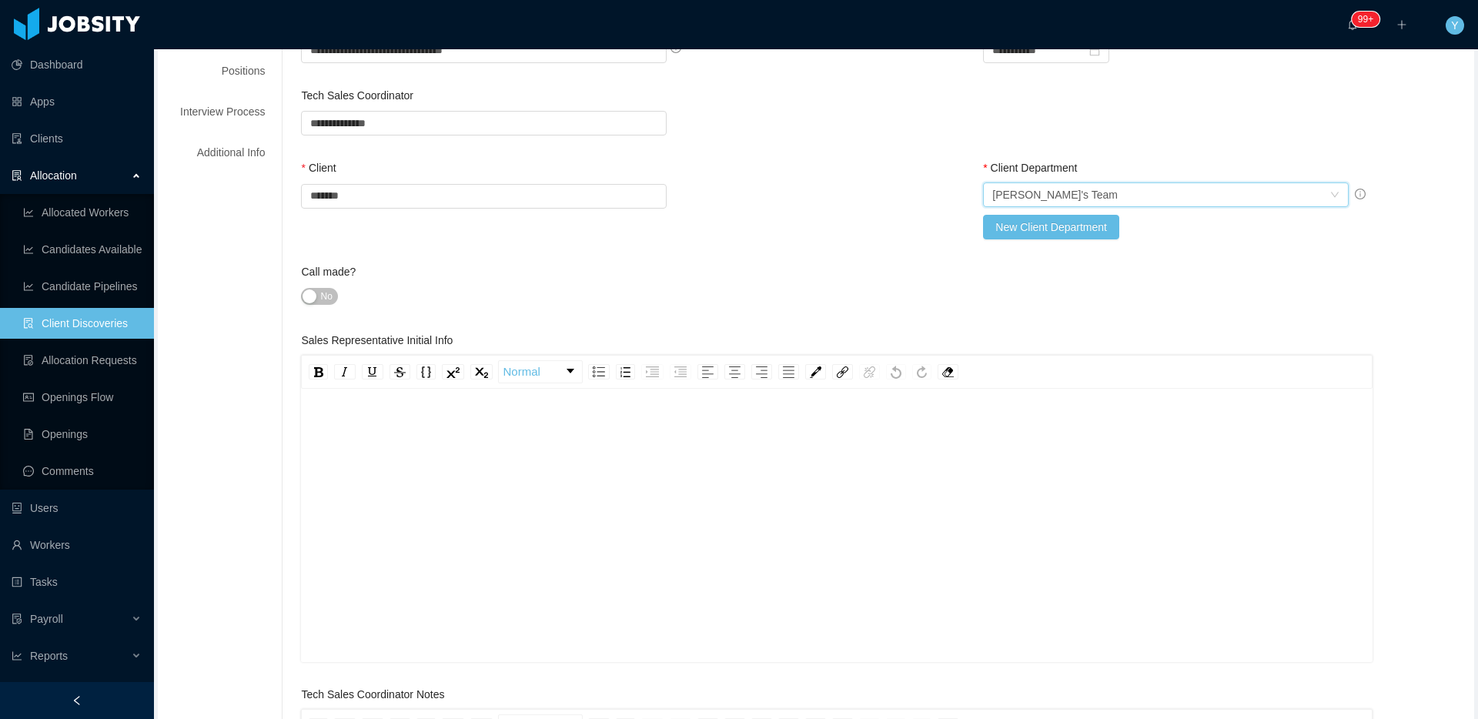
click at [967, 570] on div "rdw-editor" at bounding box center [837, 549] width 1048 height 269
click at [652, 450] on div "**********" at bounding box center [837, 450] width 1048 height 16
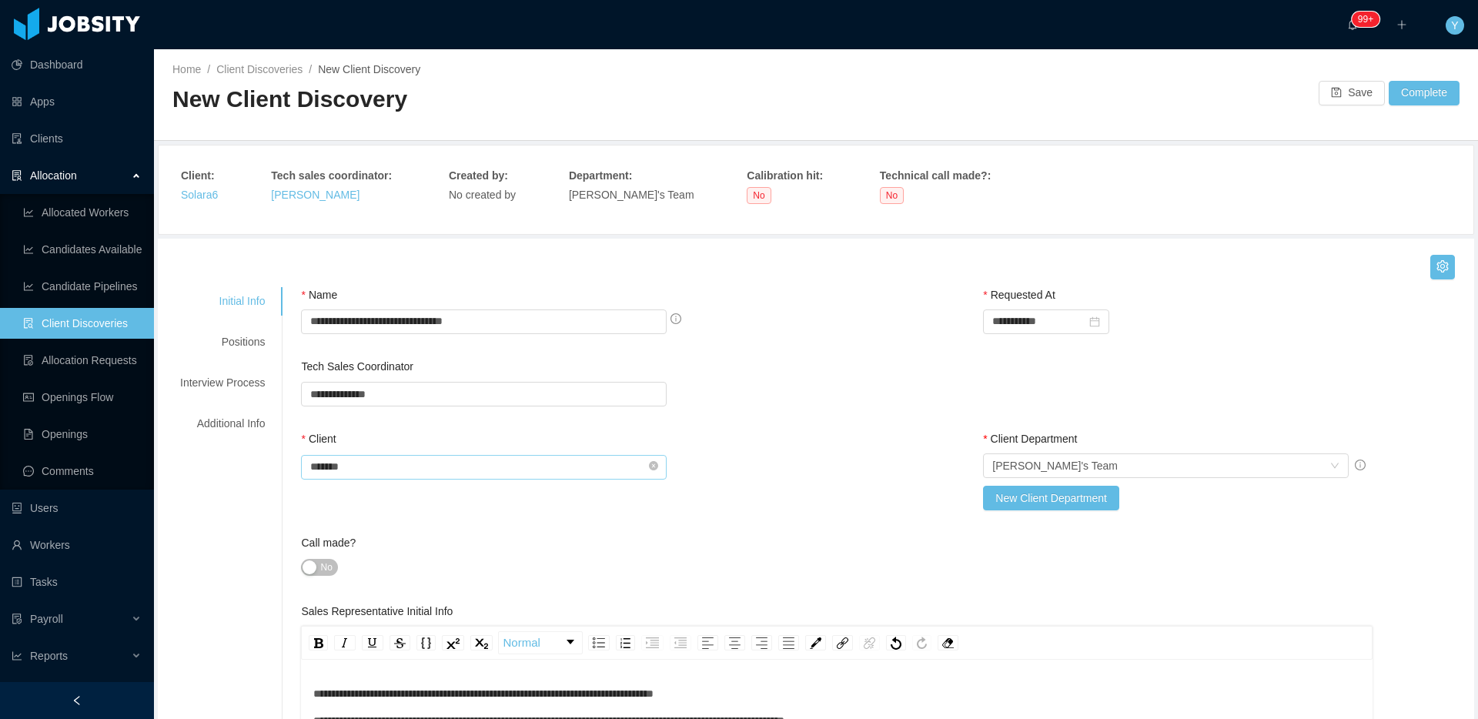
scroll to position [517, 0]
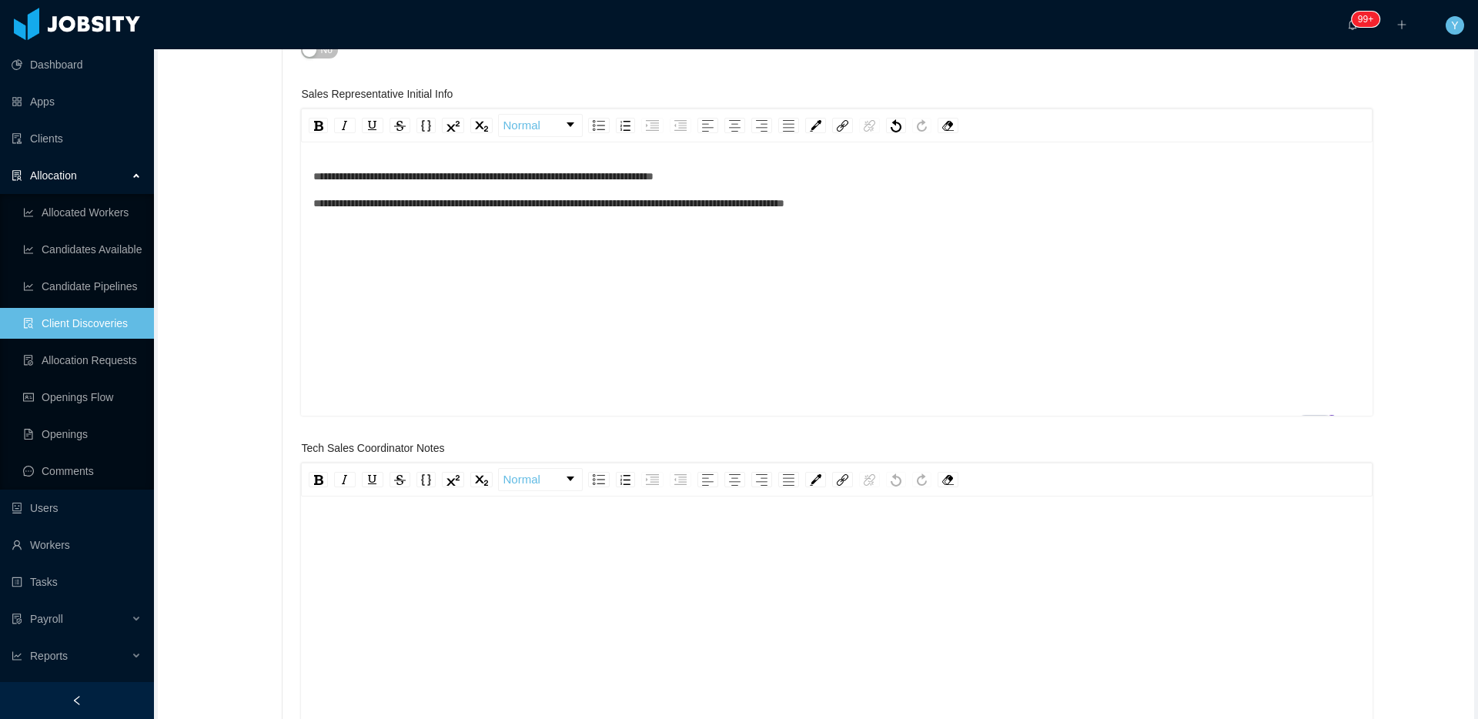
click at [1059, 247] on div "**********" at bounding box center [837, 303] width 1048 height 269
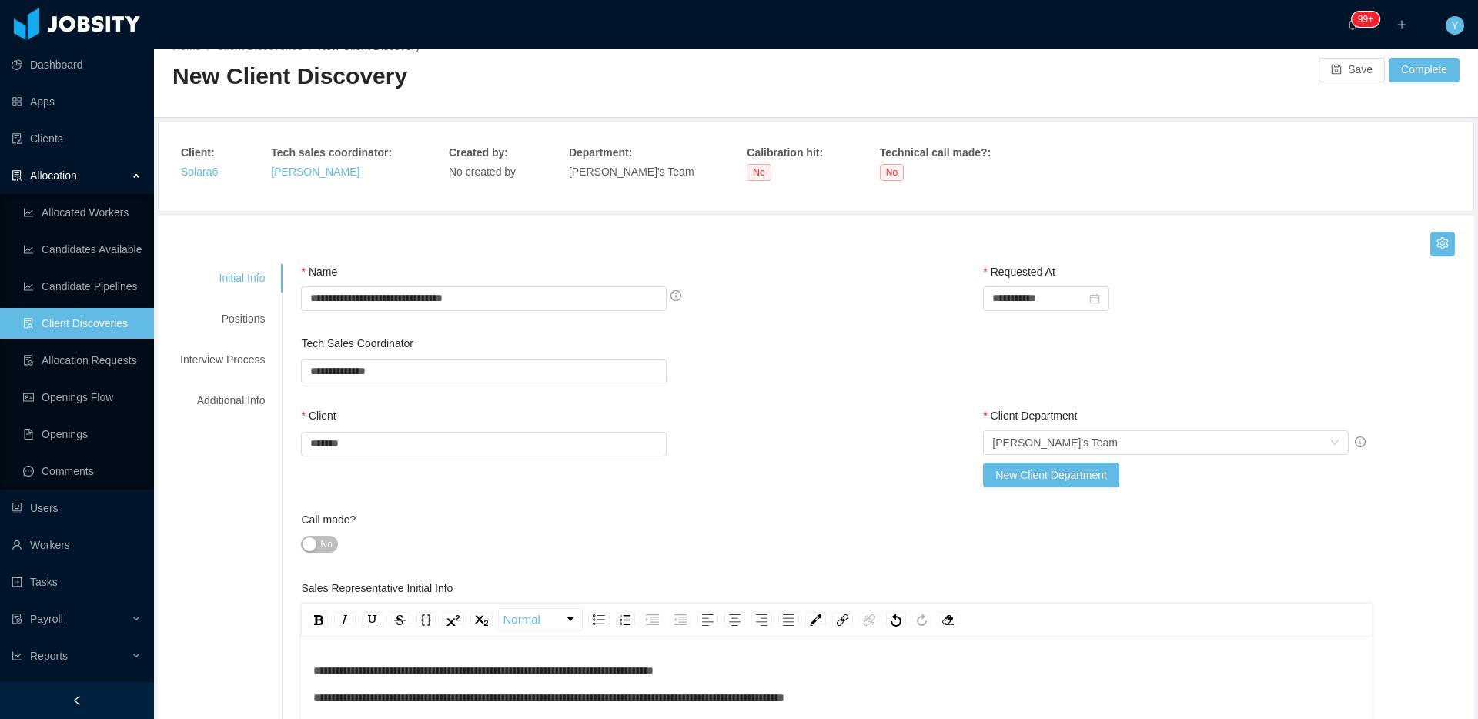
scroll to position [0, 0]
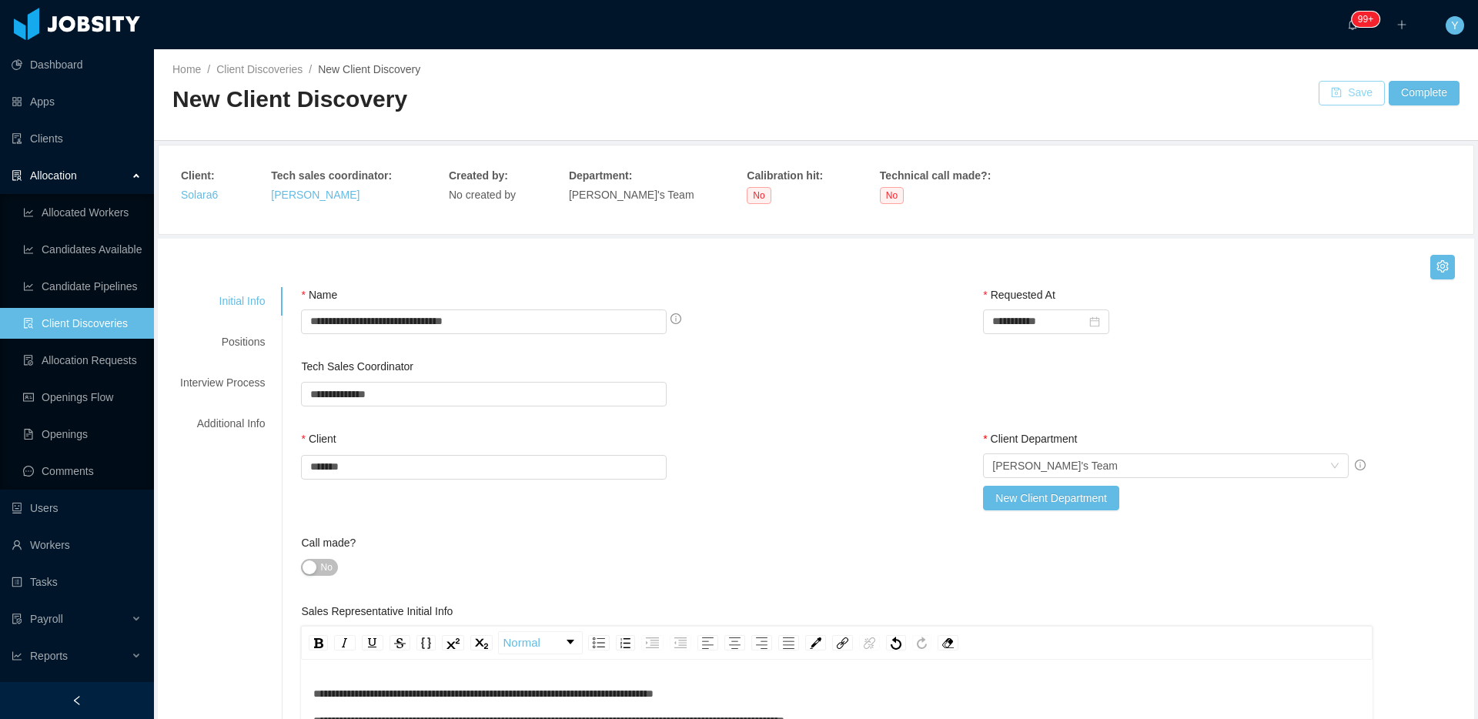
click at [1352, 102] on button "Save" at bounding box center [1352, 93] width 66 height 25
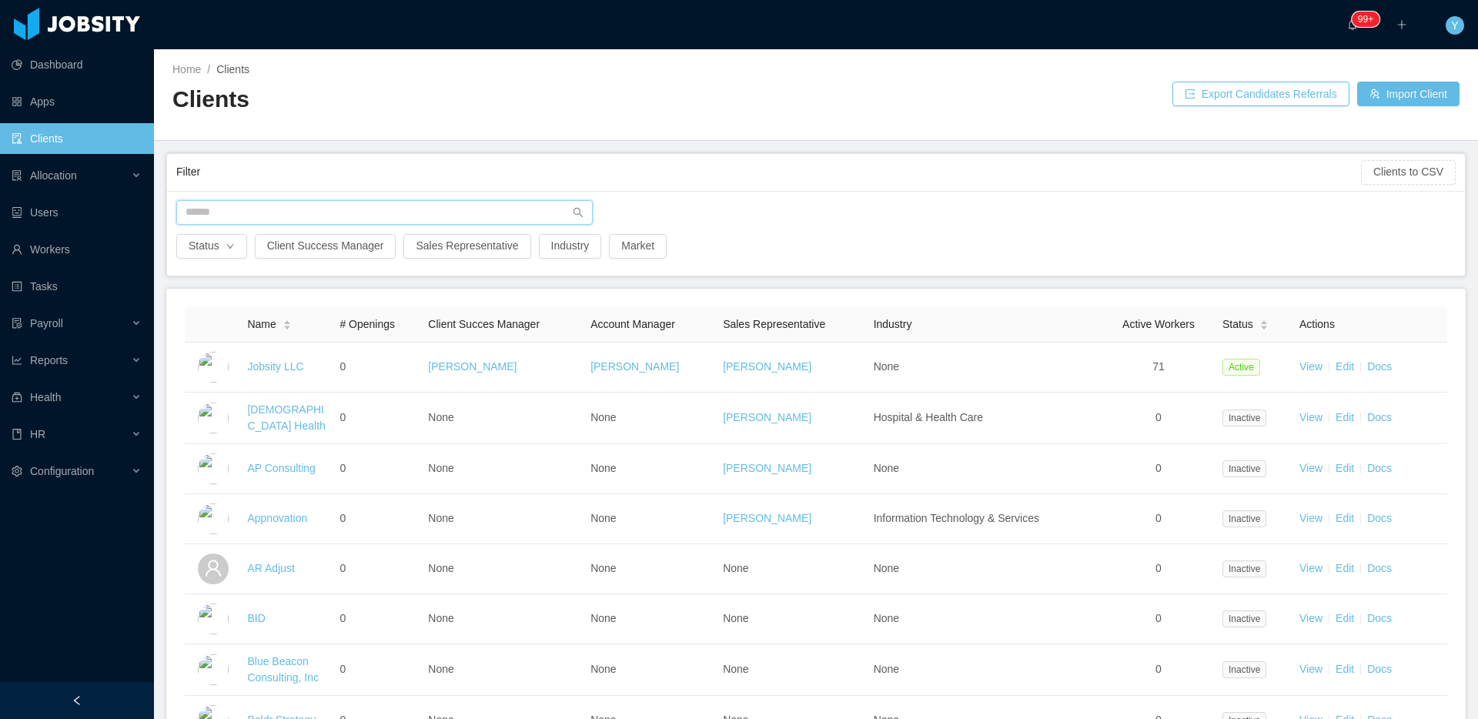
click at [279, 213] on input "text" at bounding box center [384, 212] width 417 height 25
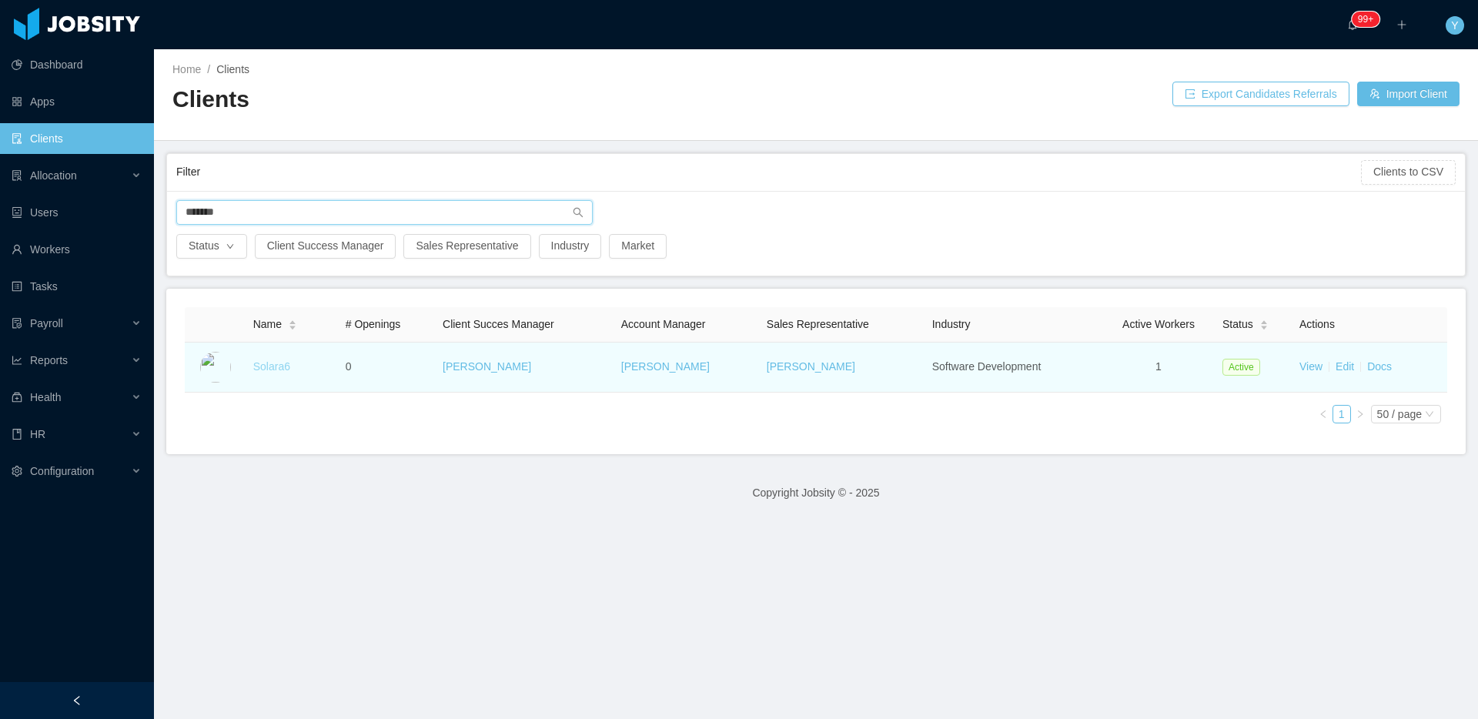
type input "*******"
click at [273, 363] on link "Solara6" at bounding box center [271, 366] width 37 height 12
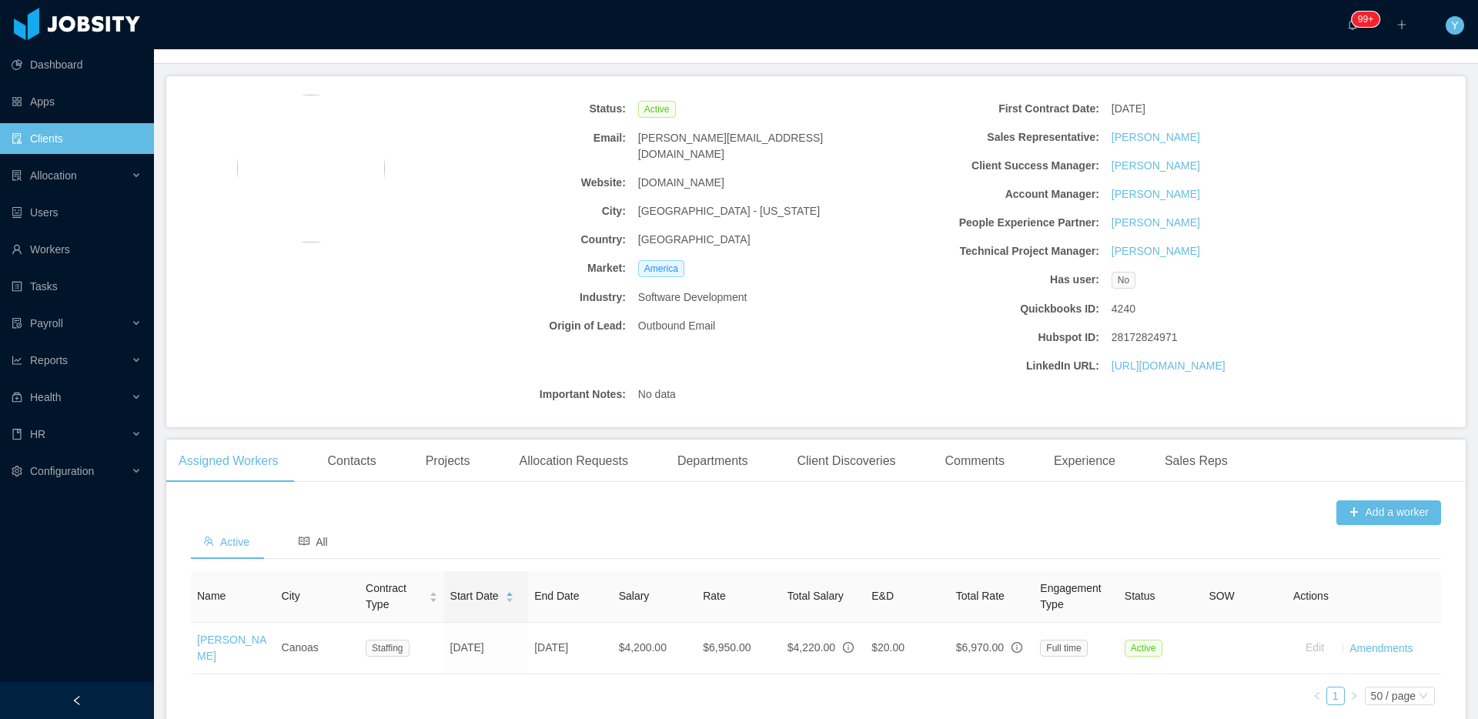
scroll to position [120, 0]
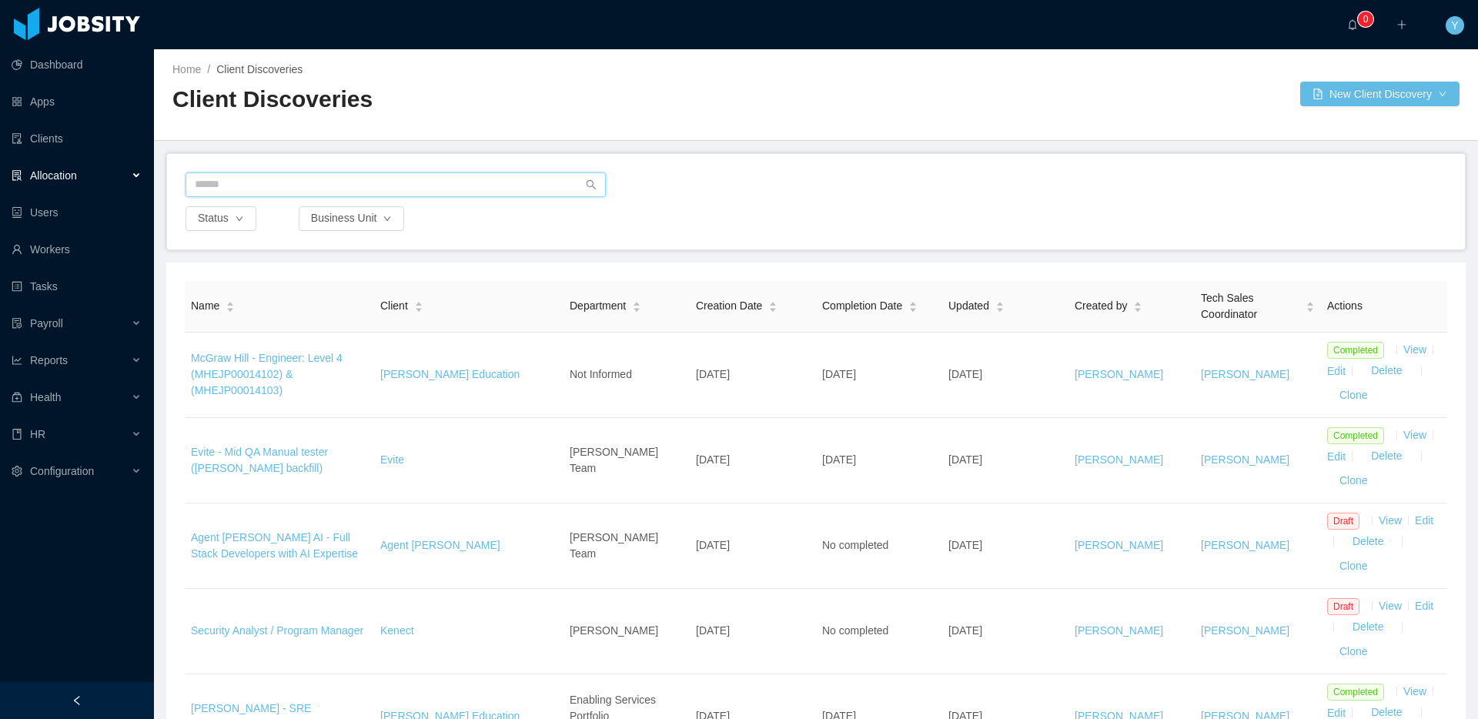
click at [403, 185] on input "text" at bounding box center [396, 184] width 420 height 25
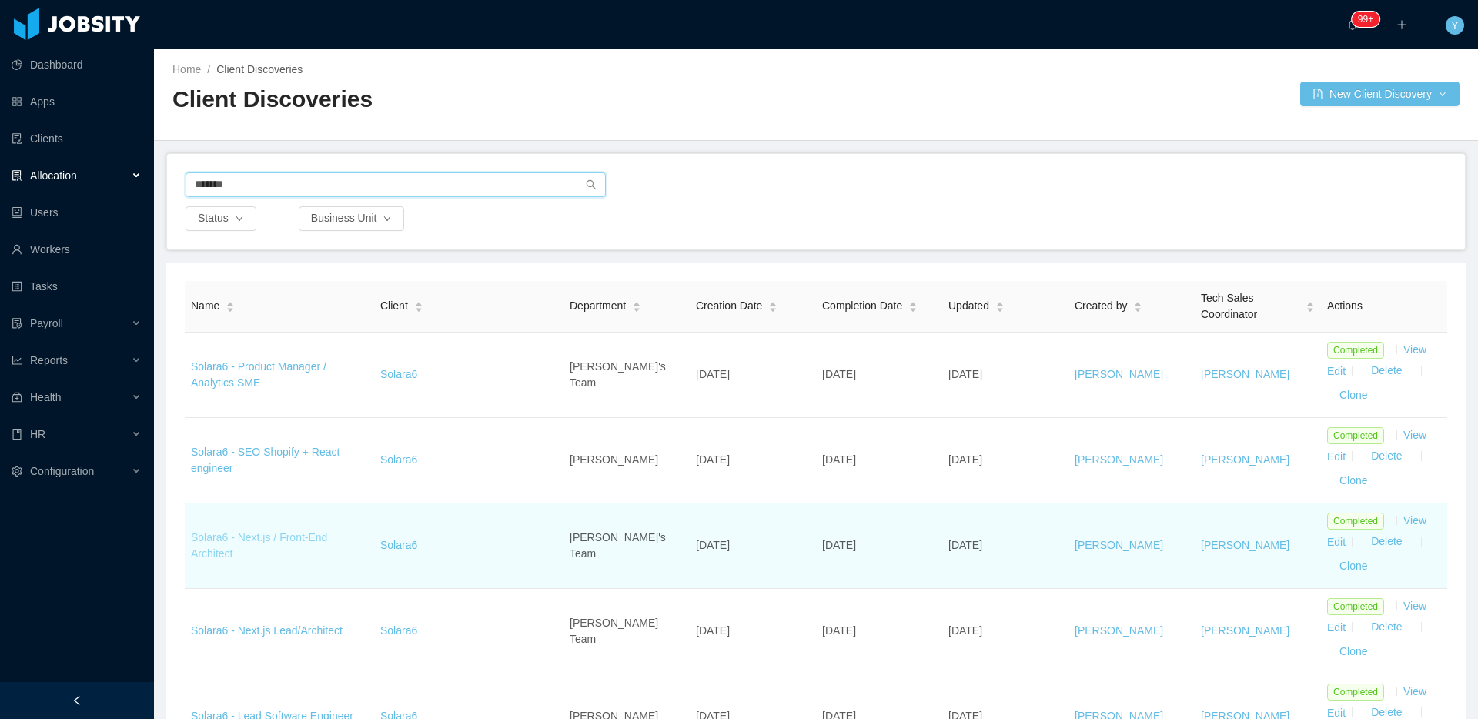
type input "*******"
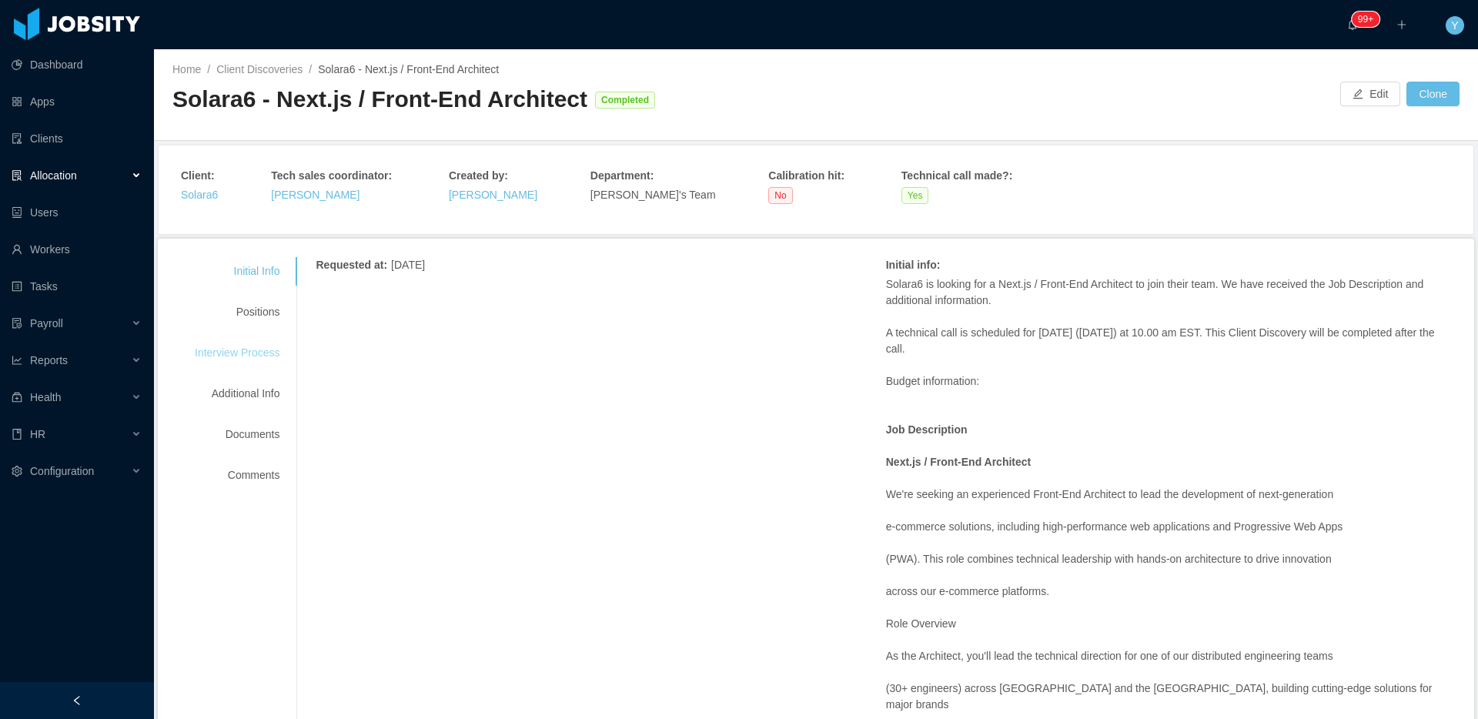
click at [223, 344] on div "Interview Process" at bounding box center [237, 353] width 122 height 28
